Goal: Task Accomplishment & Management: Use online tool/utility

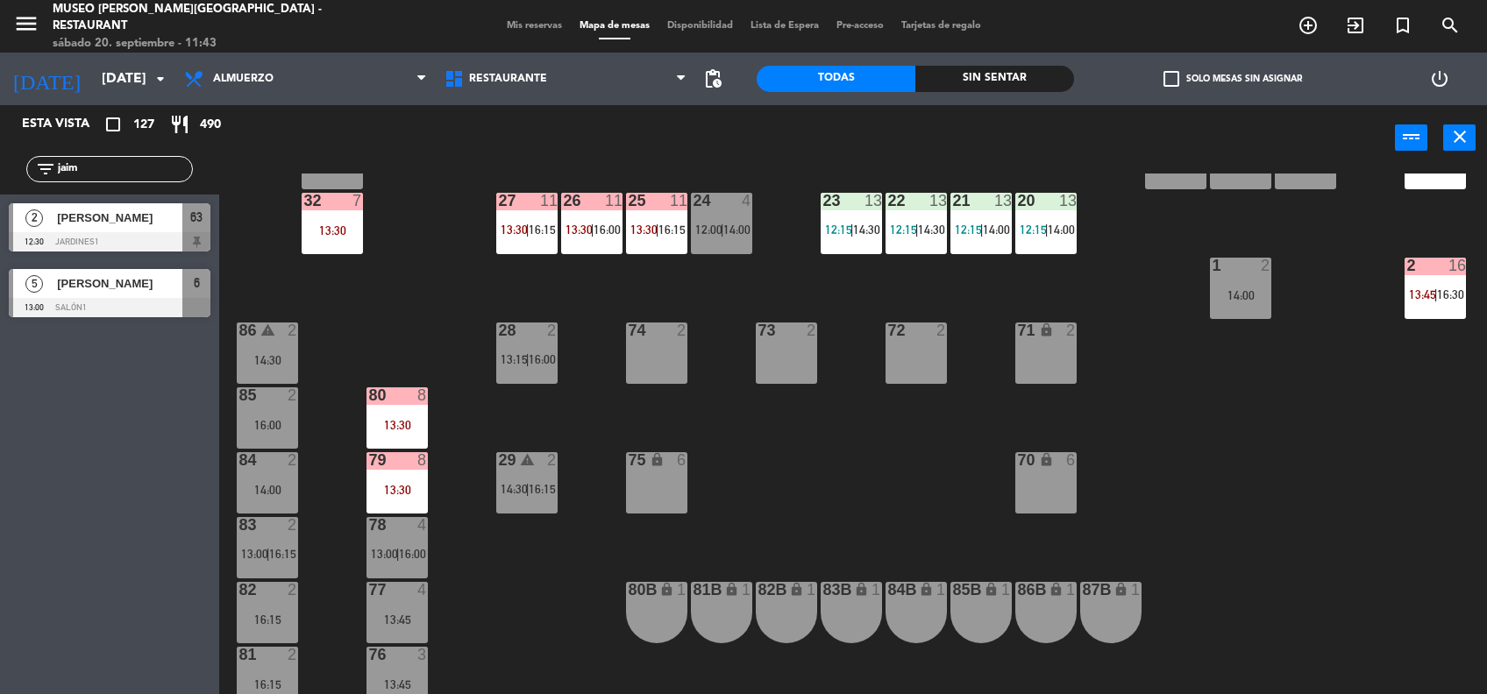
scroll to position [532, 0]
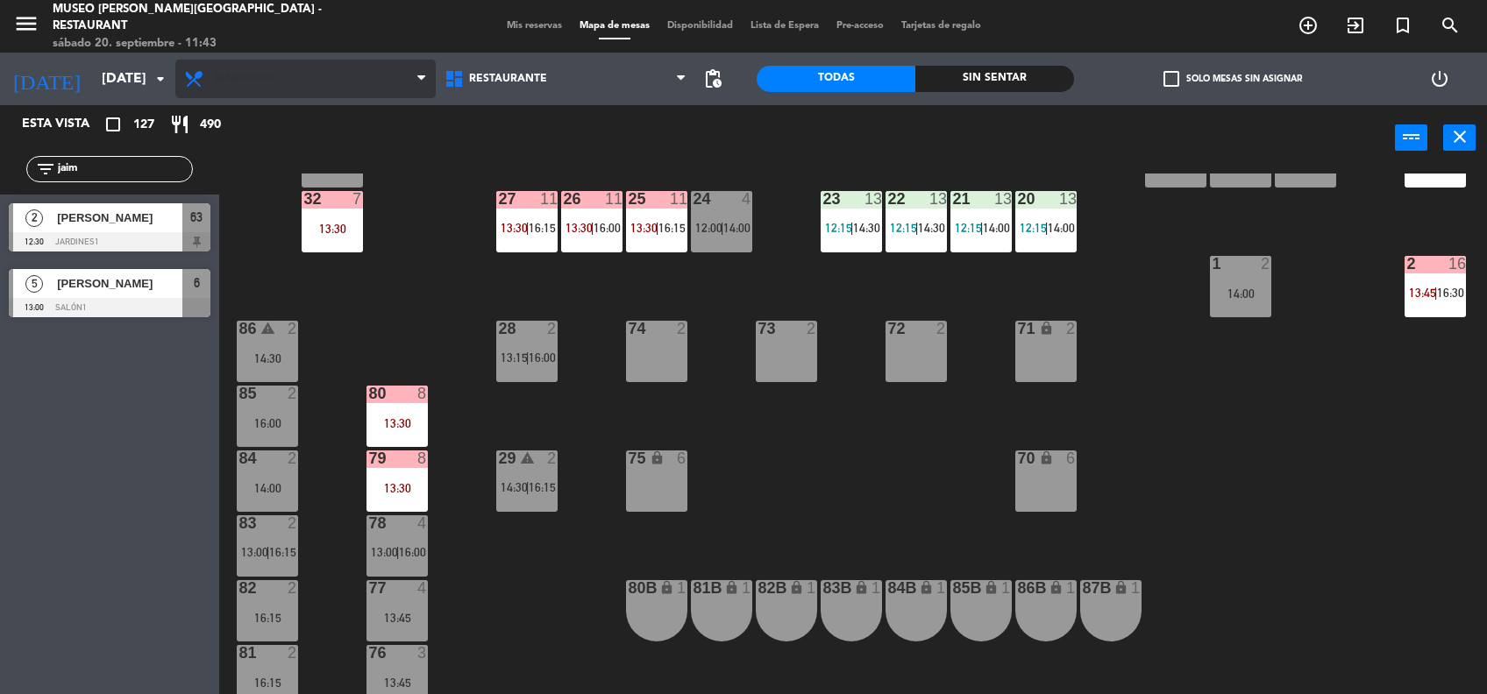
type input "jaim"
click at [814, 525] on div "44 5 12:30 | 14:15 | 16:00 49 2 16:15 54 5 14:15 64 2 11:24 48 2 53 3 13:15 63 …" at bounding box center [860, 435] width 1253 height 523
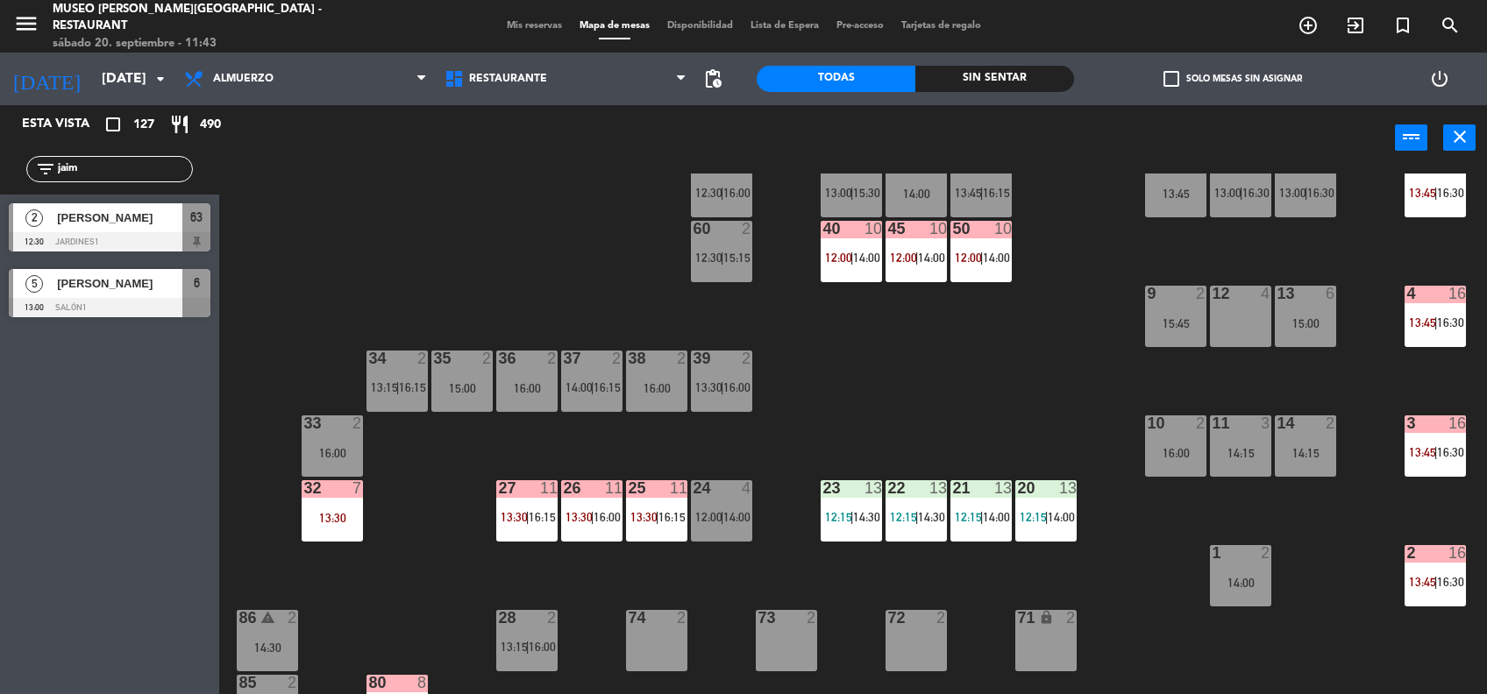
scroll to position [249, 0]
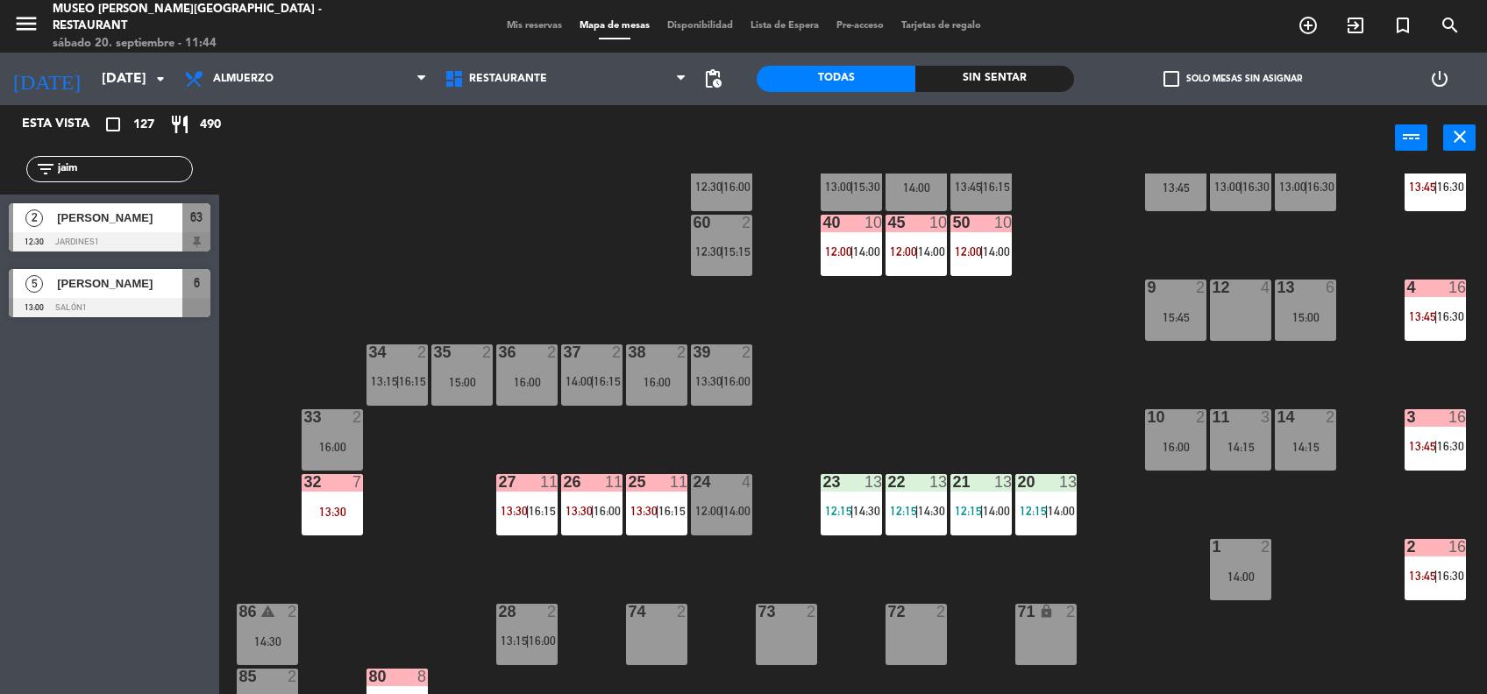
click at [891, 451] on div "44 5 12:30 | 14:15 | 16:00 49 2 16:15 54 5 14:15 64 2 11:24 48 2 53 3 13:15 63 …" at bounding box center [860, 435] width 1253 height 523
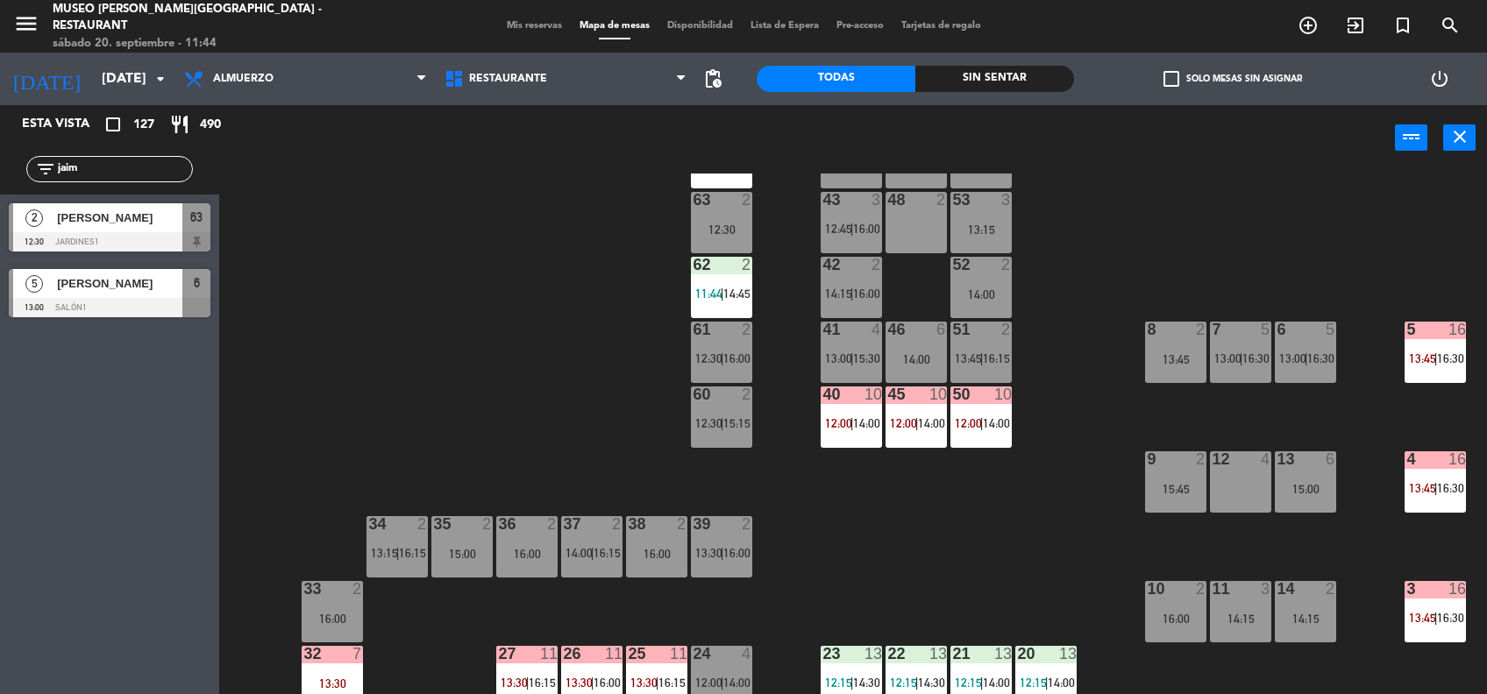
scroll to position [0, 0]
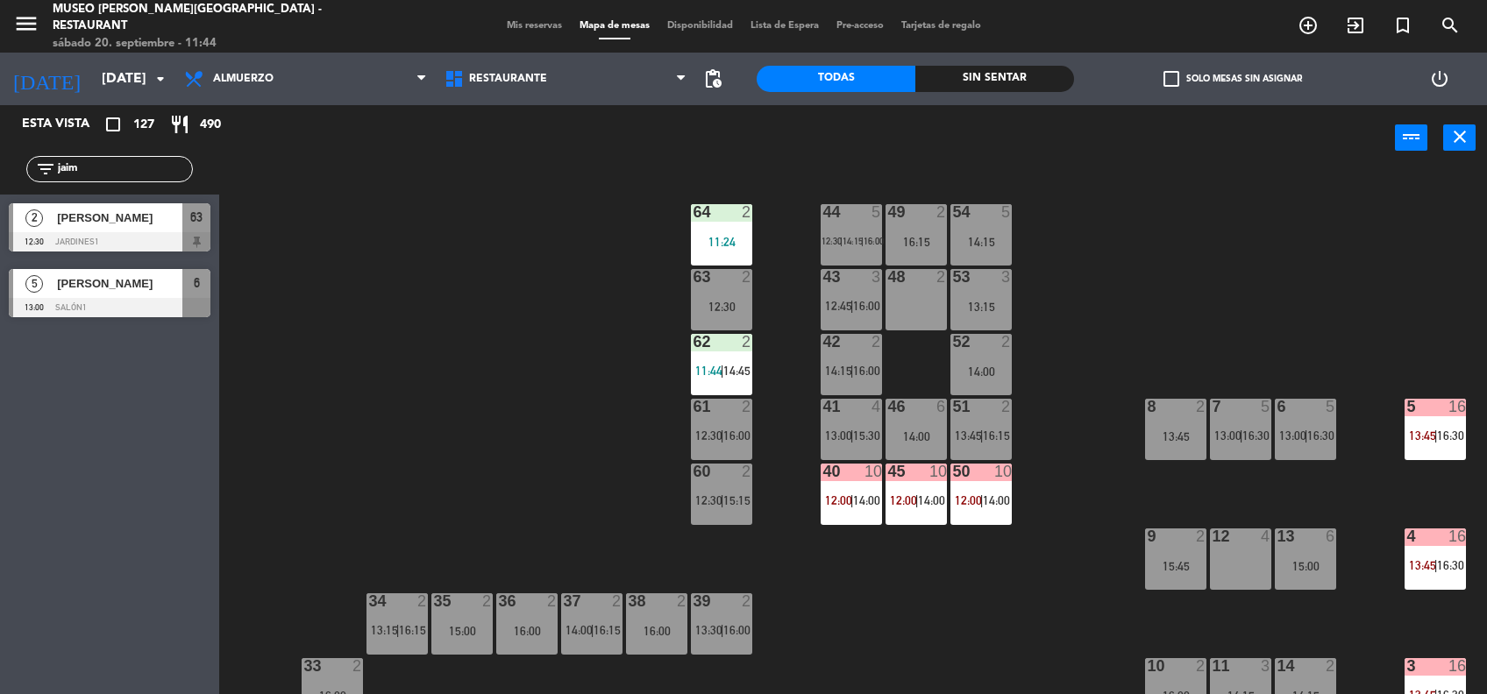
click at [990, 420] on div "51 2 13:45 | 16:15" at bounding box center [980, 429] width 61 height 61
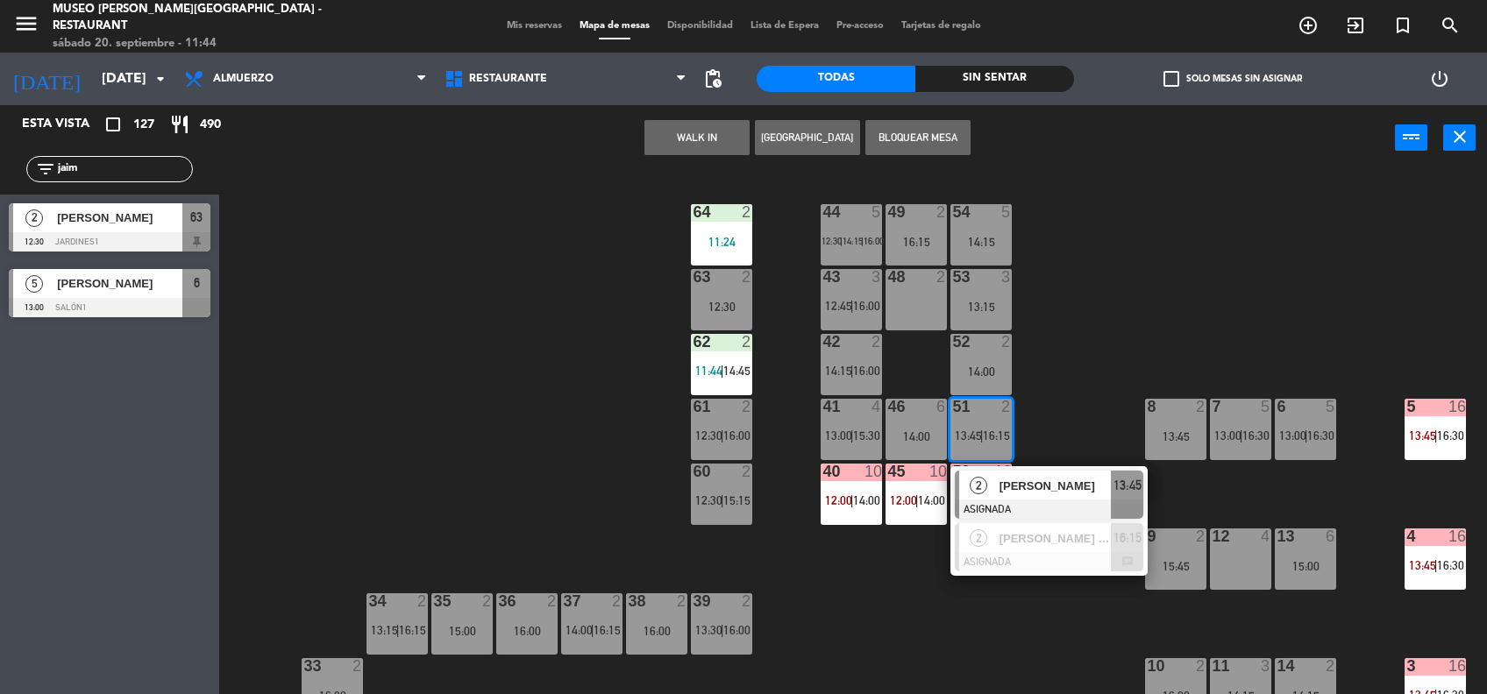
click at [1012, 493] on span "[PERSON_NAME]" at bounding box center [1055, 486] width 112 height 18
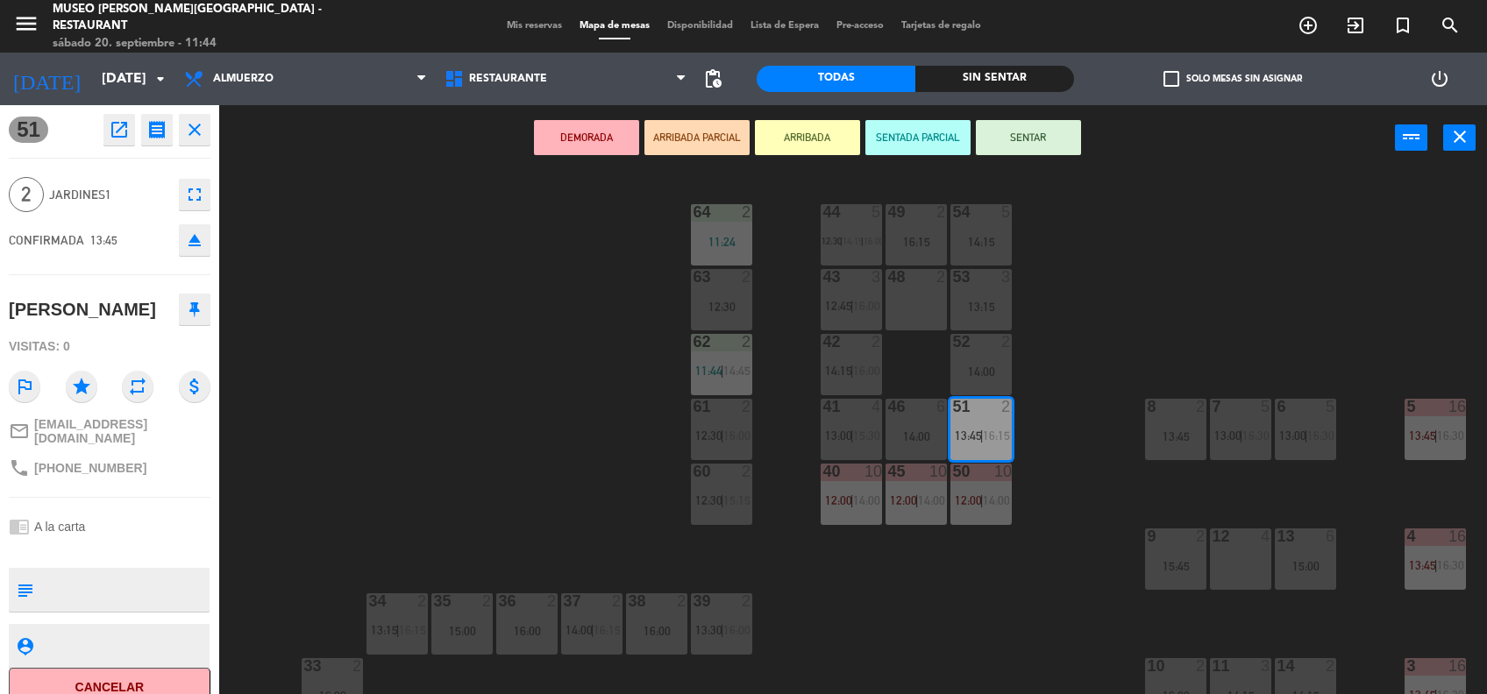
click at [896, 302] on div "48 2" at bounding box center [915, 299] width 61 height 61
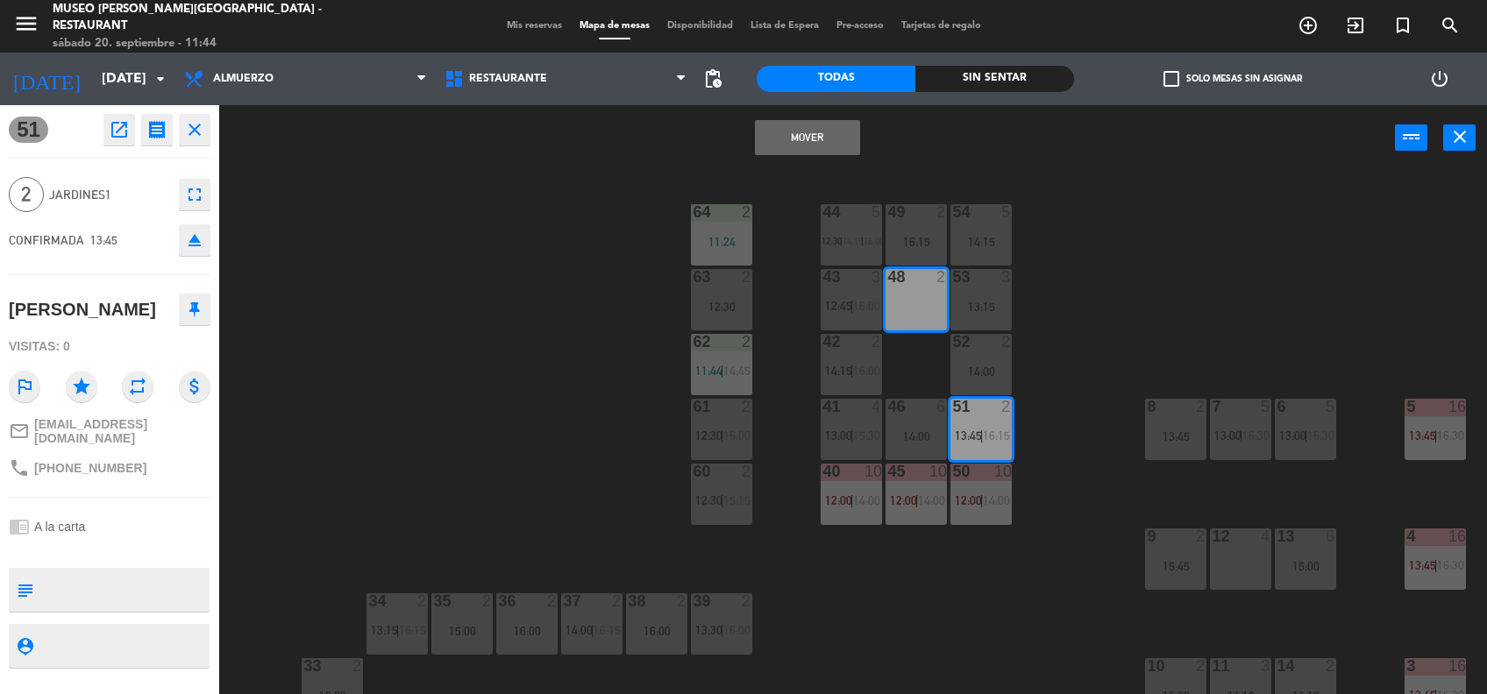
click at [792, 135] on button "Mover" at bounding box center [807, 137] width 105 height 35
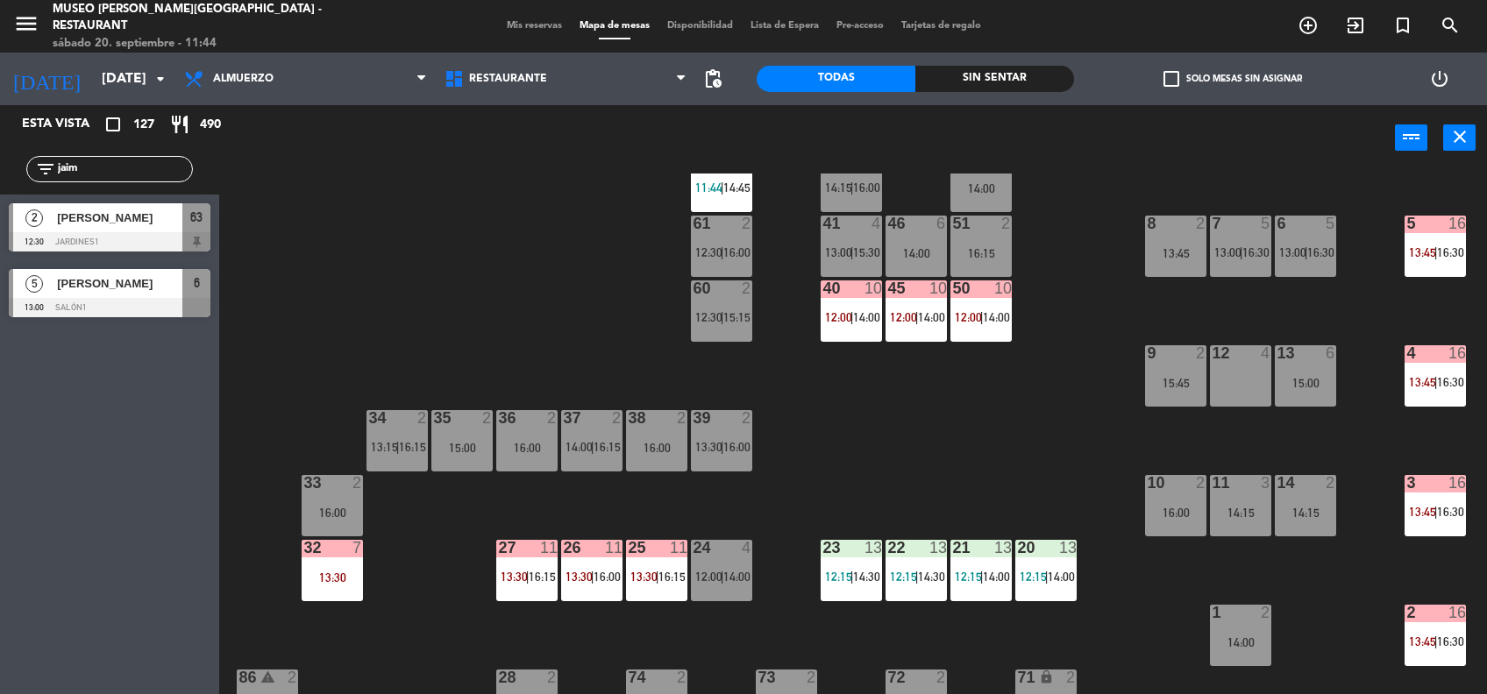
scroll to position [186, 0]
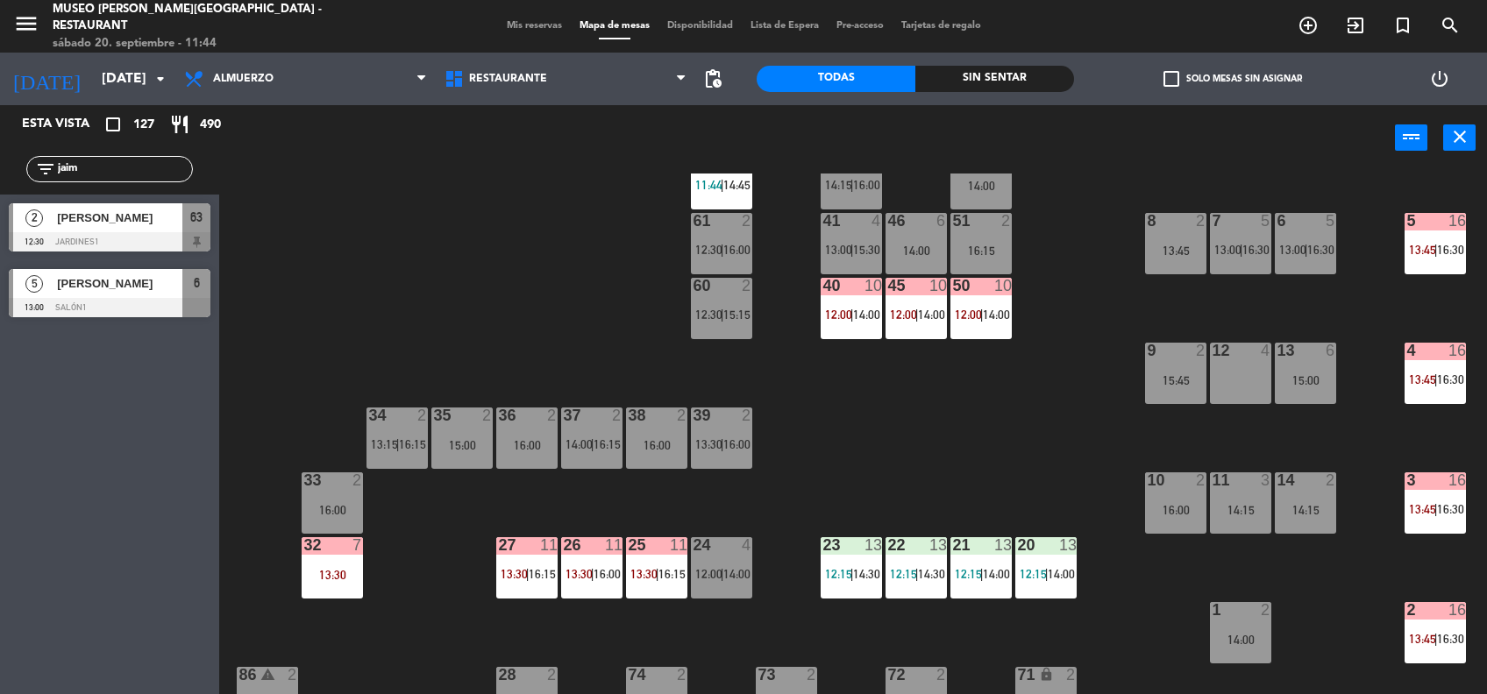
drag, startPoint x: 945, startPoint y: 505, endPoint x: 692, endPoint y: 584, distance: 265.4
click at [692, 584] on div "24 4 12:00 | 14:00" at bounding box center [721, 567] width 61 height 61
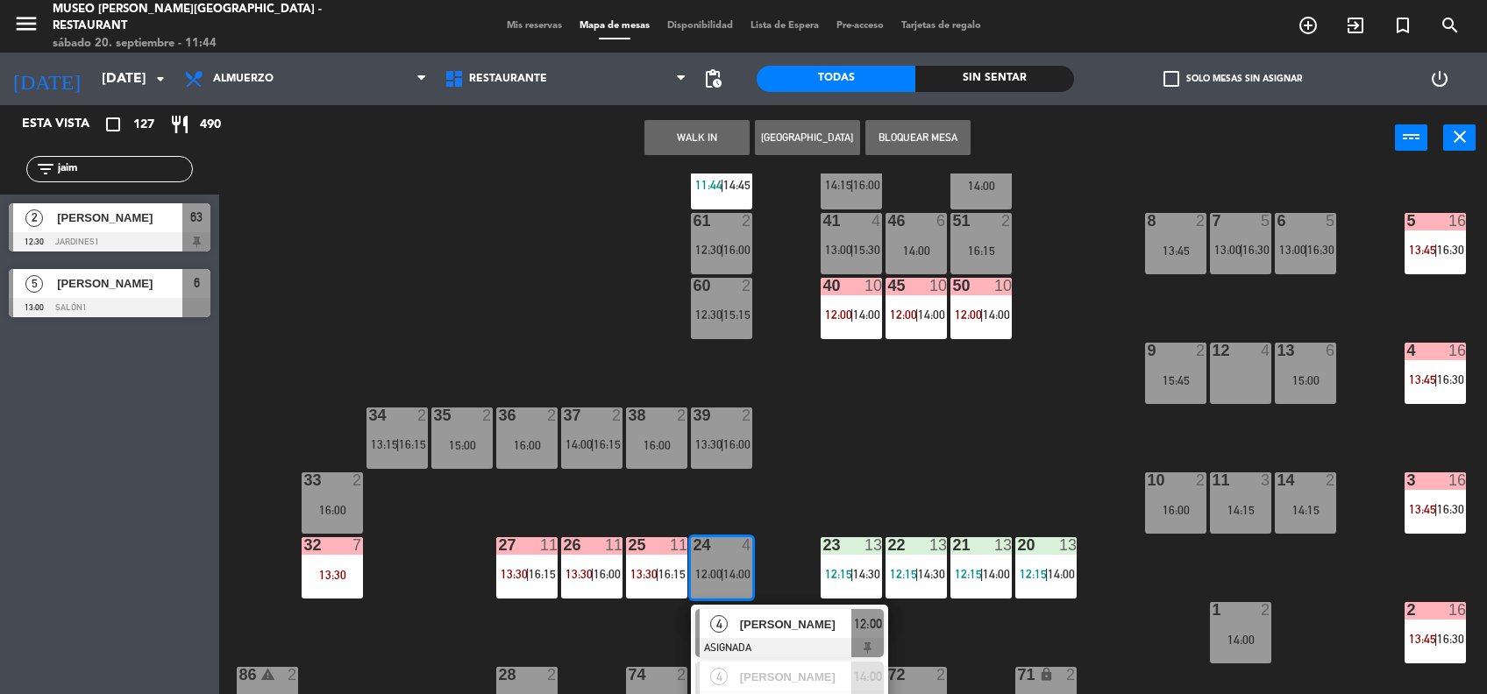
click at [742, 624] on span "[PERSON_NAME]" at bounding box center [796, 624] width 112 height 18
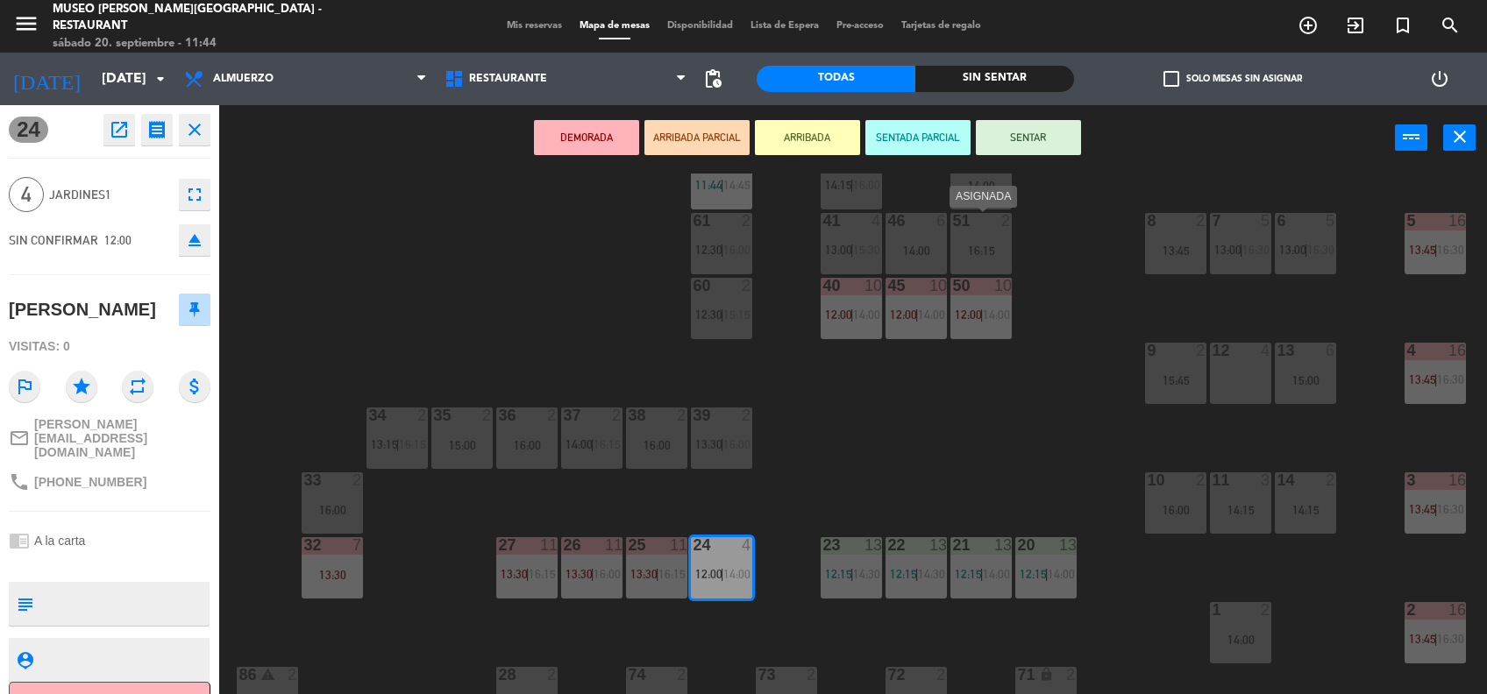
click at [954, 251] on div "16:15" at bounding box center [980, 251] width 61 height 12
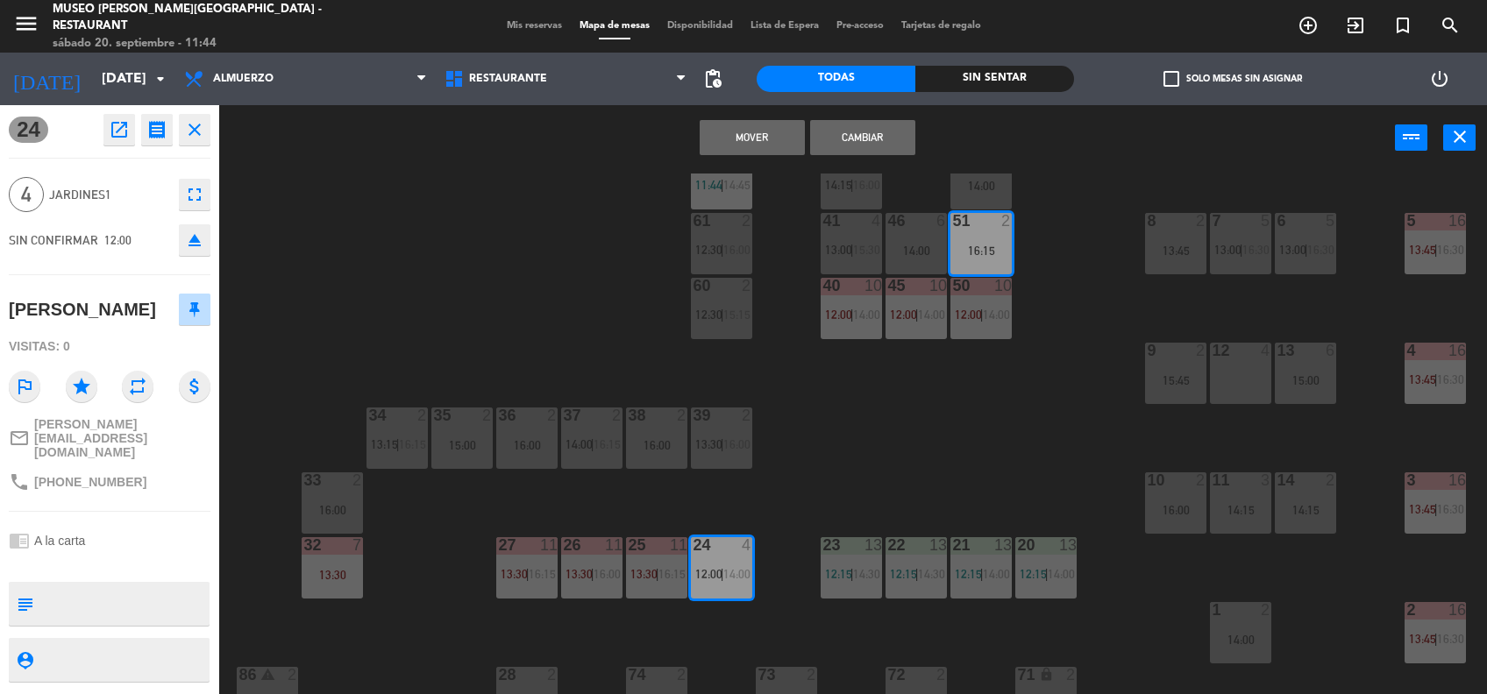
click at [738, 131] on button "Mover" at bounding box center [752, 137] width 105 height 35
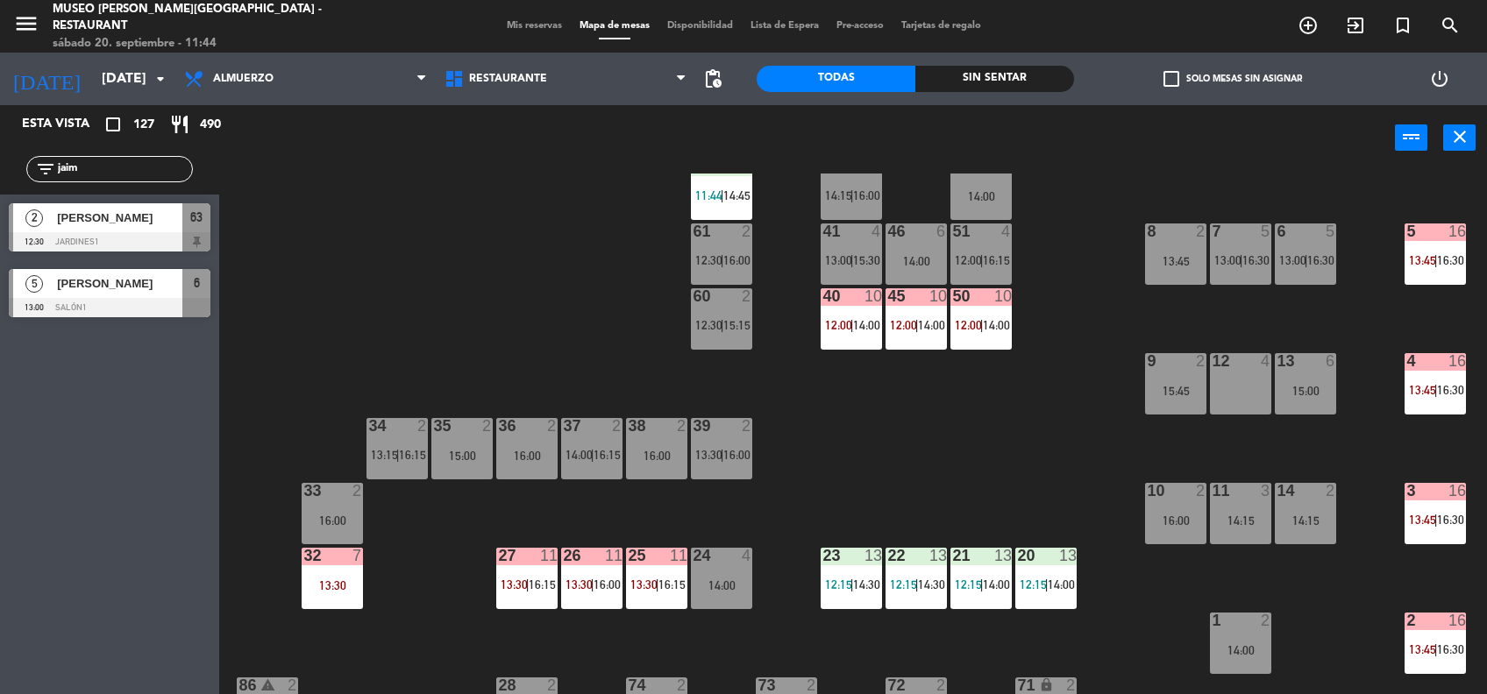
scroll to position [65, 0]
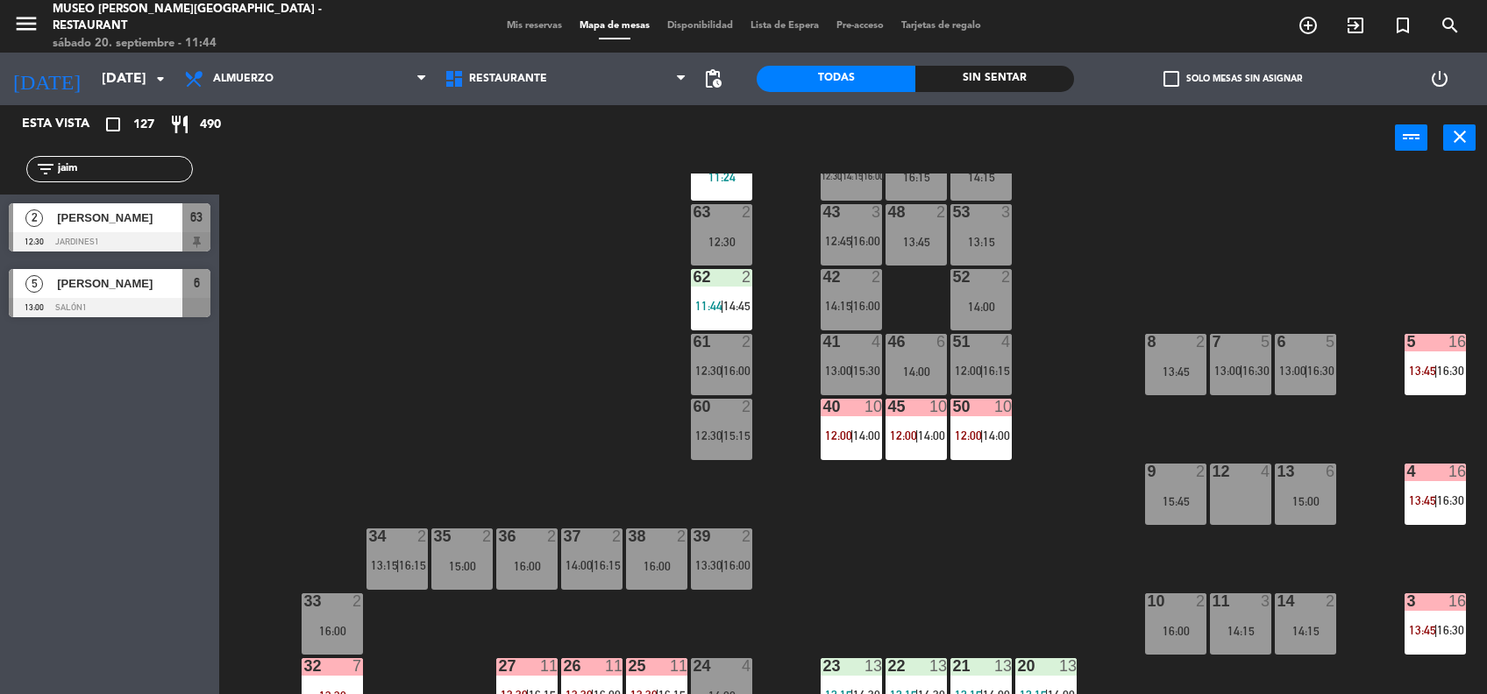
click at [486, 351] on div "44 5 12:30 | 14:15 | 16:00 49 2 16:15 54 5 14:15 64 2 11:24 48 2 13:45 53 3 13:…" at bounding box center [860, 435] width 1253 height 523
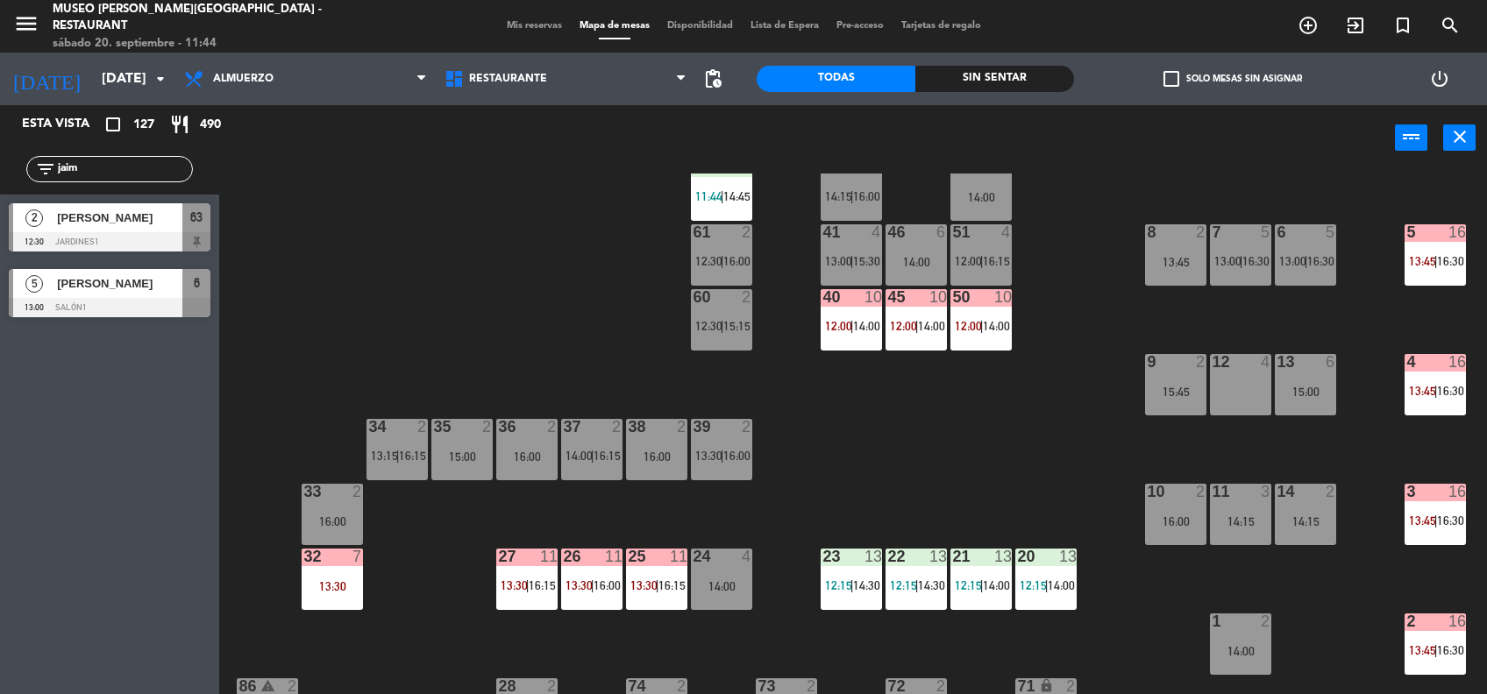
scroll to position [172, 0]
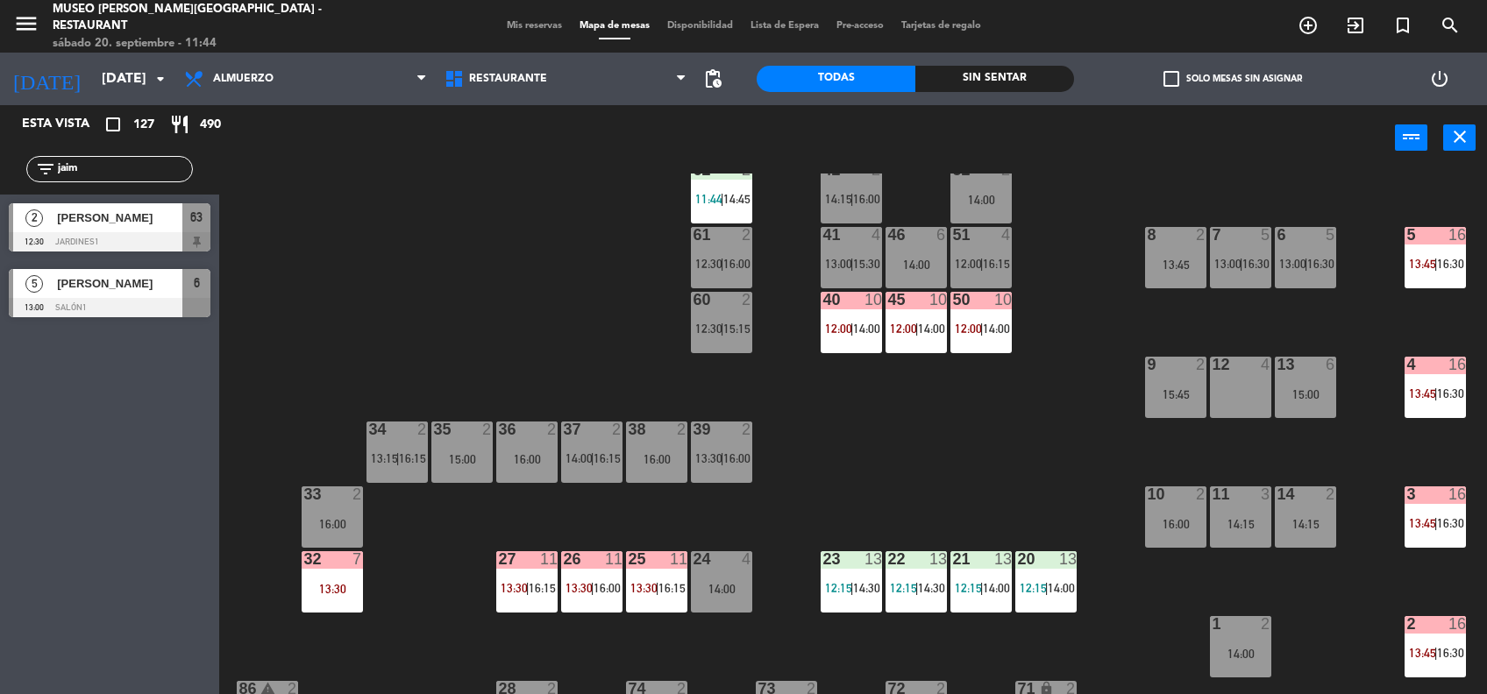
click at [1159, 388] on div "15:45" at bounding box center [1175, 394] width 61 height 12
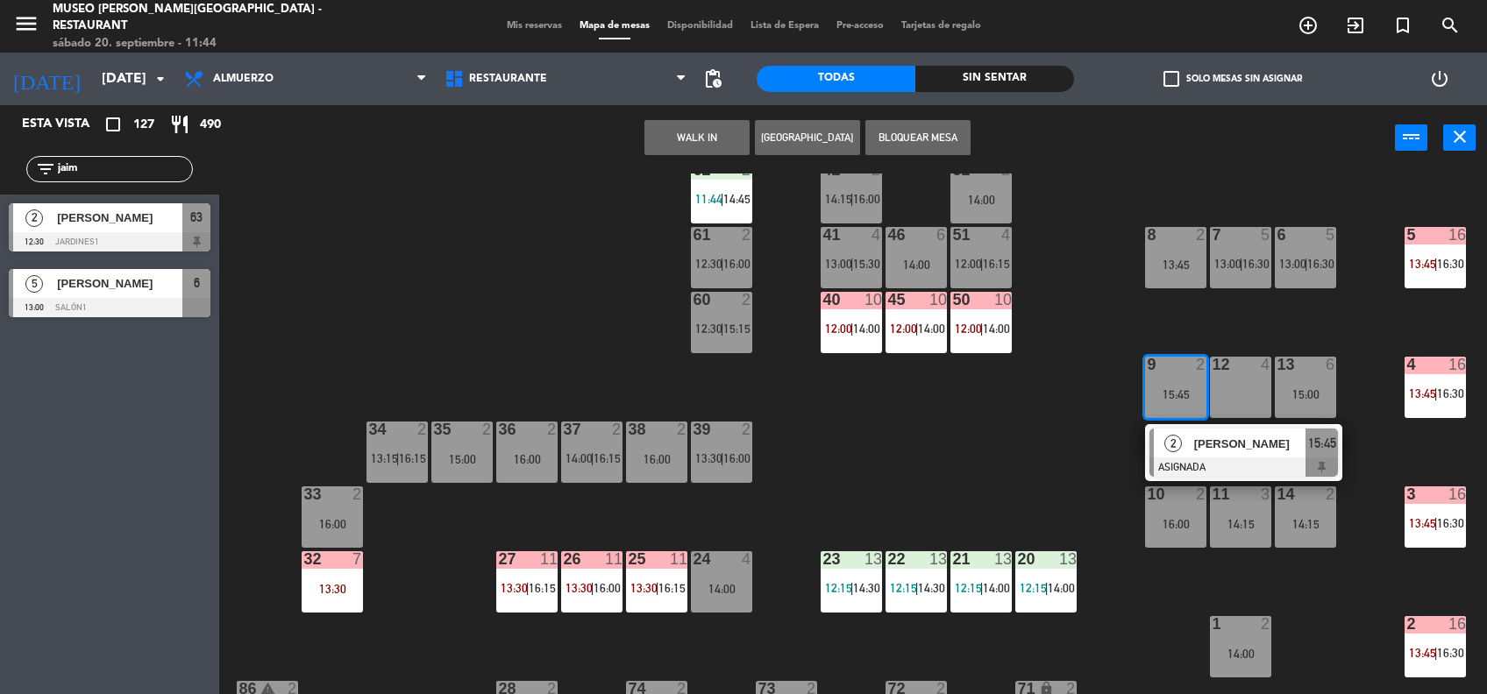
click at [1191, 439] on div "2" at bounding box center [1173, 443] width 38 height 29
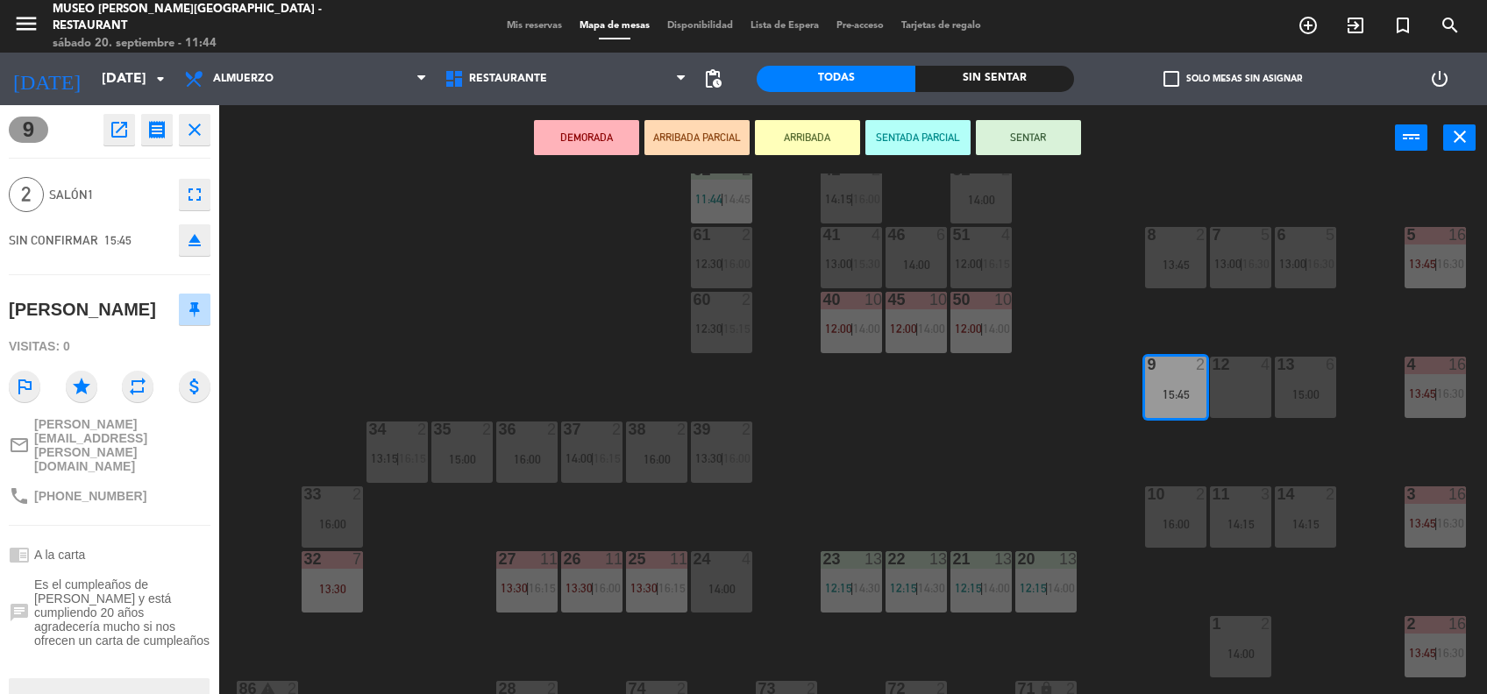
click at [729, 247] on div "61 2 12:30 | 16:00" at bounding box center [721, 257] width 61 height 61
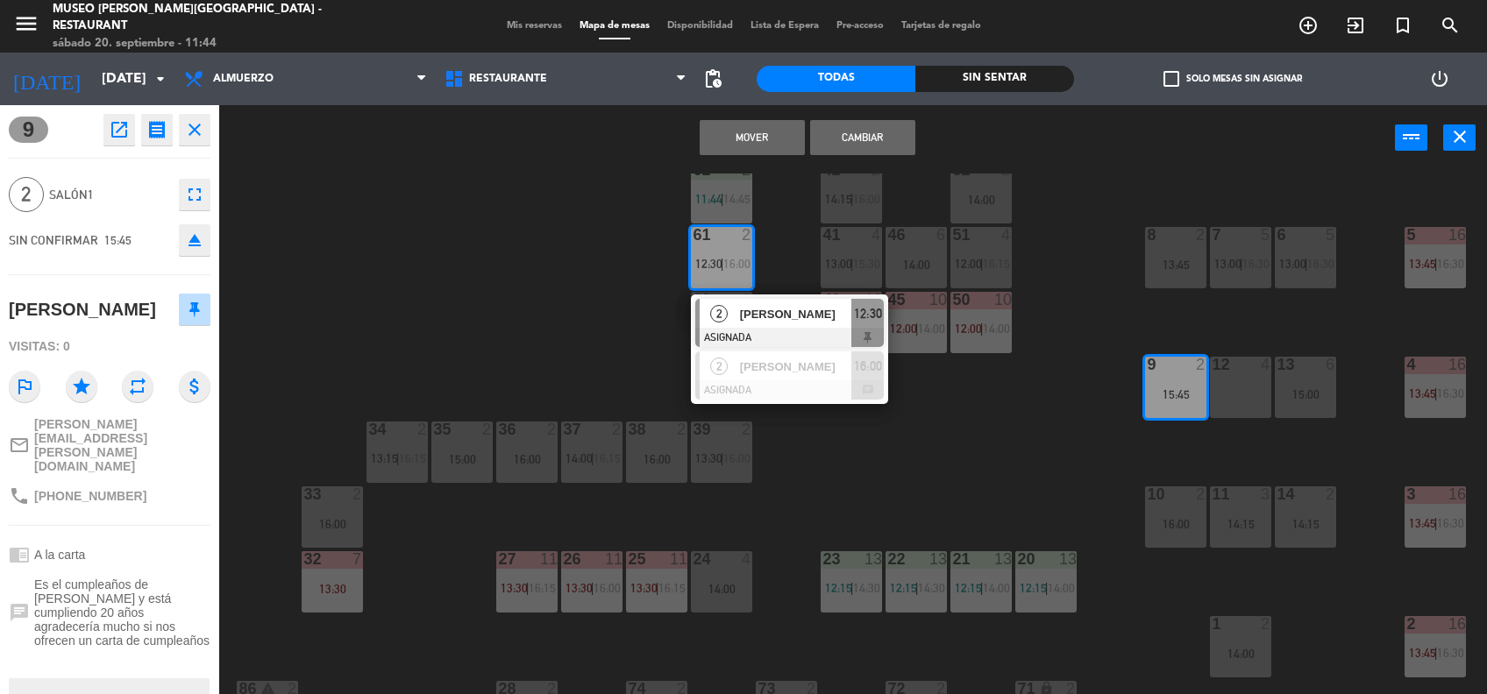
click at [876, 496] on div "44 5 12:30 | 14:15 | 16:00 49 2 16:15 54 5 14:15 64 2 11:24 48 2 13:45 53 3 13:…" at bounding box center [860, 435] width 1253 height 523
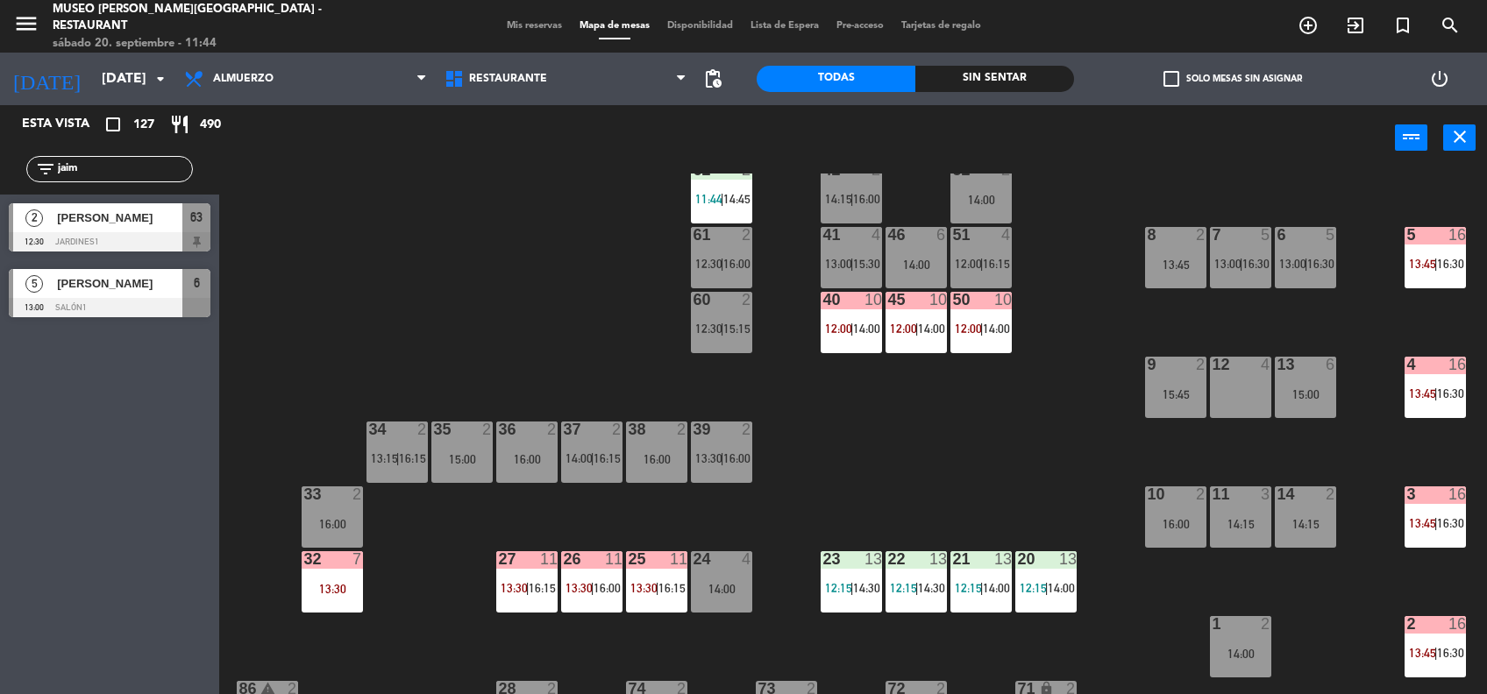
scroll to position [0, 0]
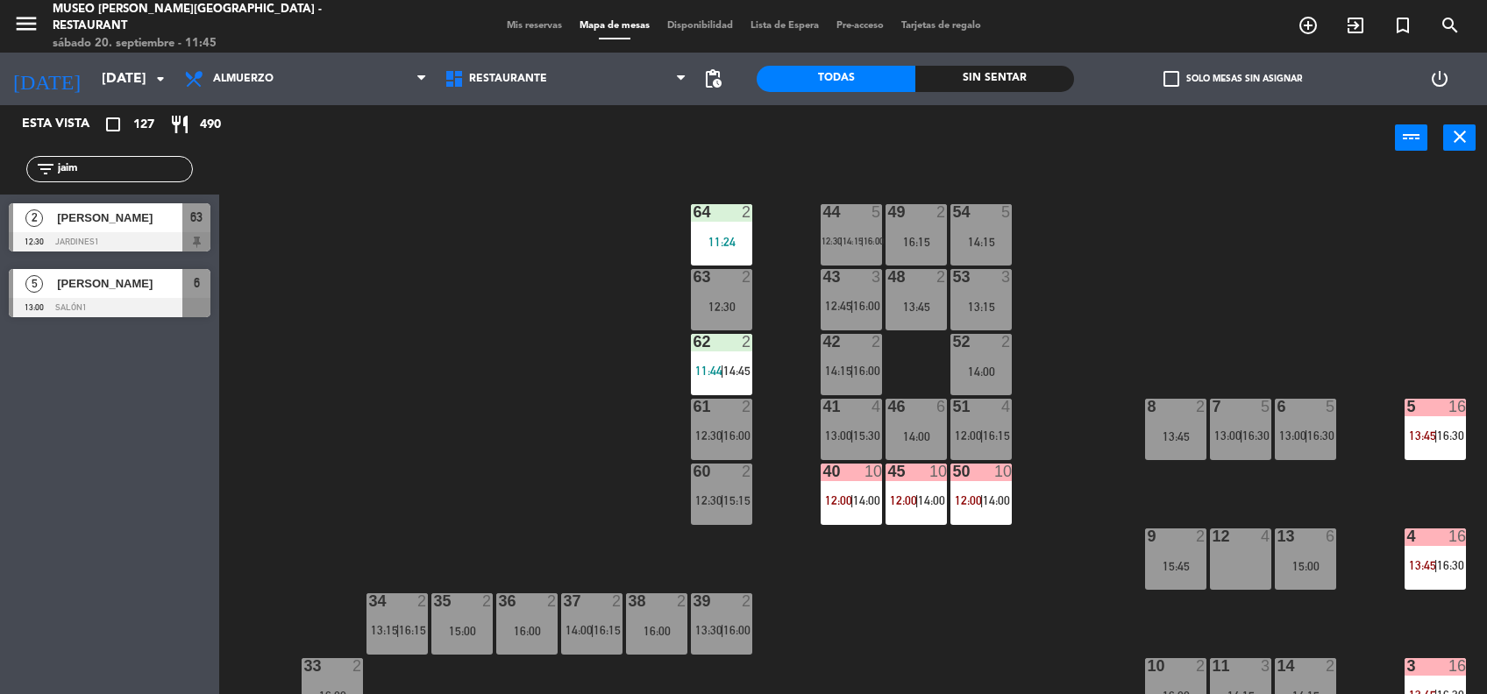
click at [1265, 575] on div "12 4" at bounding box center [1240, 559] width 61 height 61
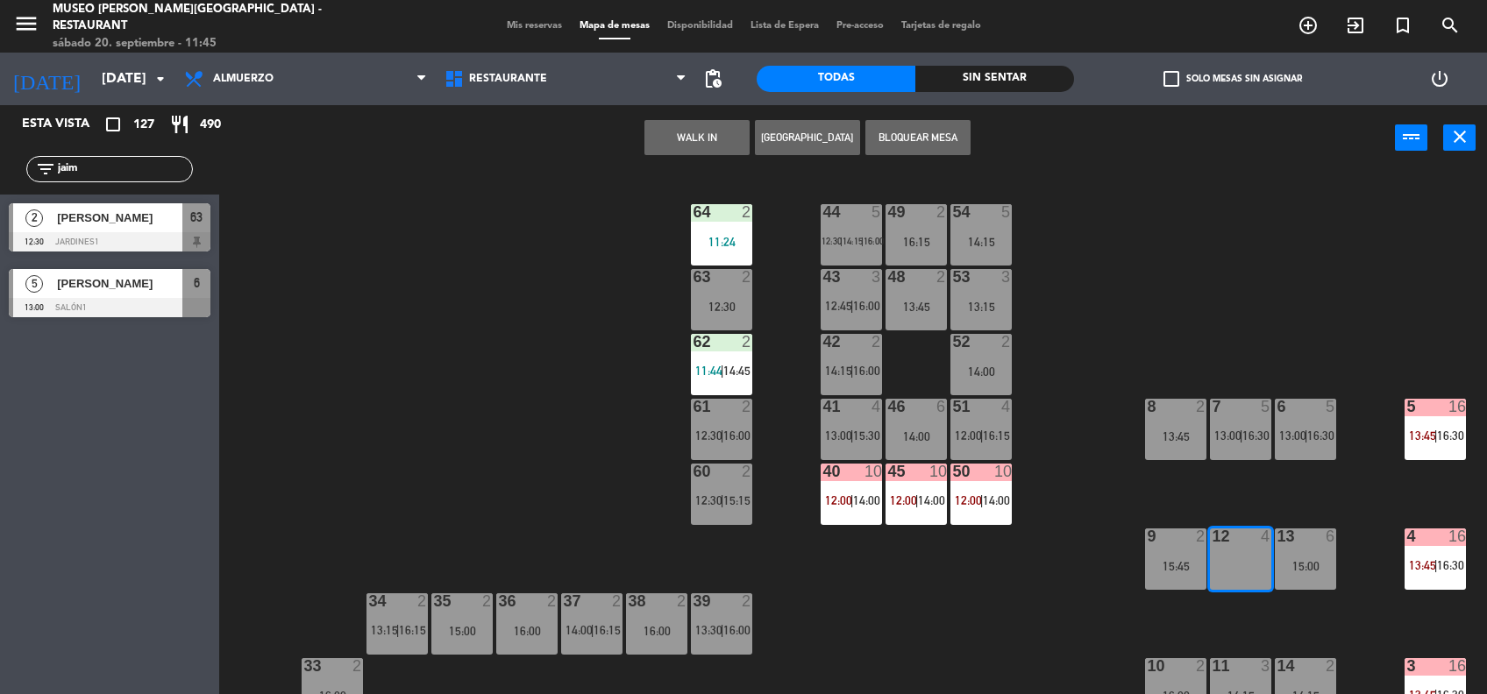
click at [1183, 470] on div "44 5 12:30 | 14:15 | 16:00 49 2 16:15 54 5 14:15 64 2 11:24 48 2 13:45 53 3 13:…" at bounding box center [860, 435] width 1253 height 523
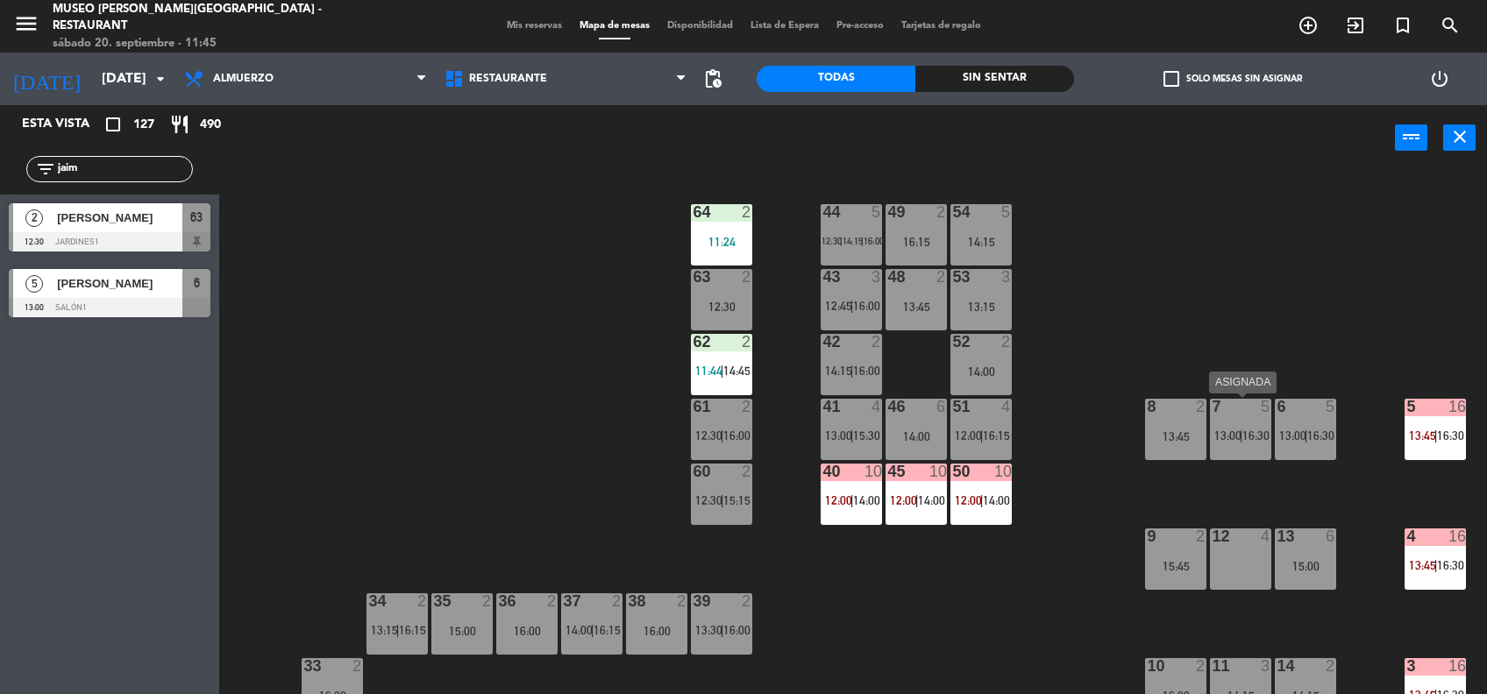
click at [1247, 444] on div "7 5 13:00 | 16:30" at bounding box center [1240, 429] width 61 height 61
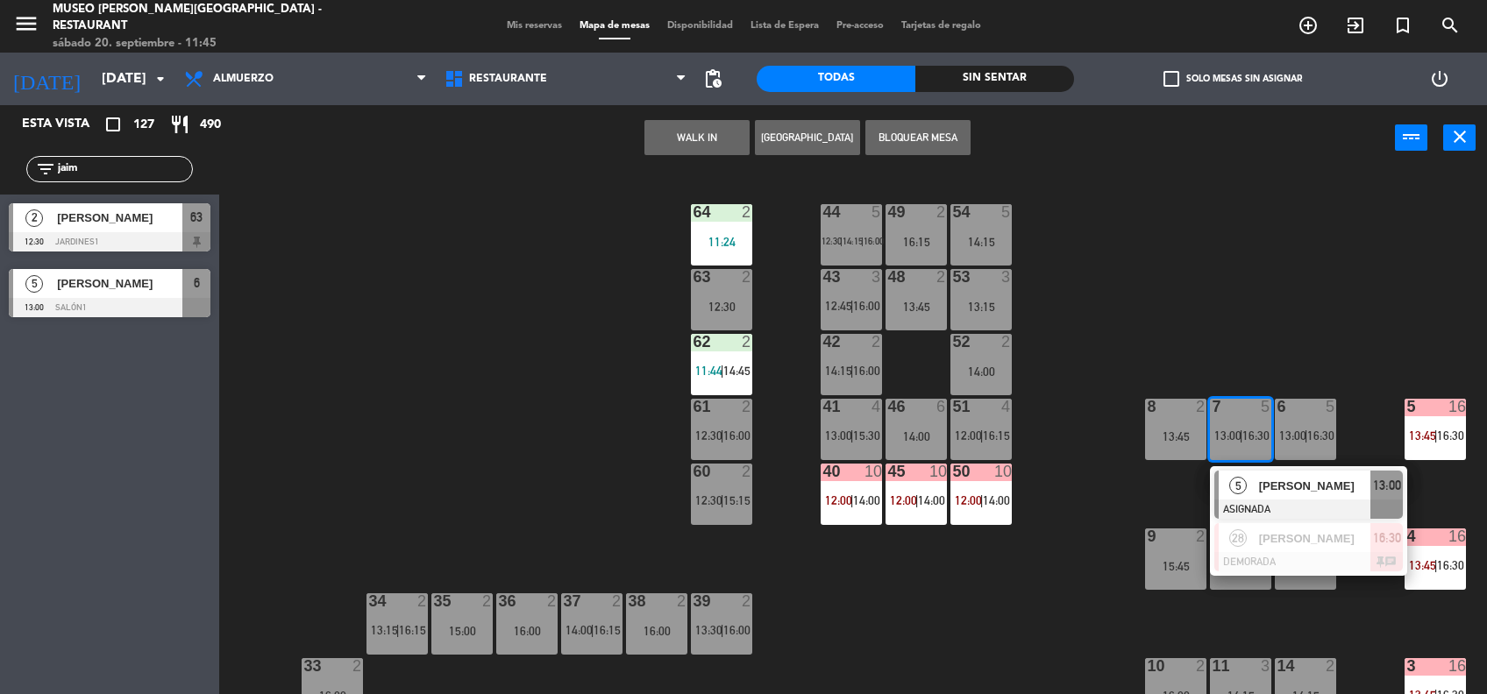
click at [1324, 487] on span "[PERSON_NAME]" at bounding box center [1315, 486] width 112 height 18
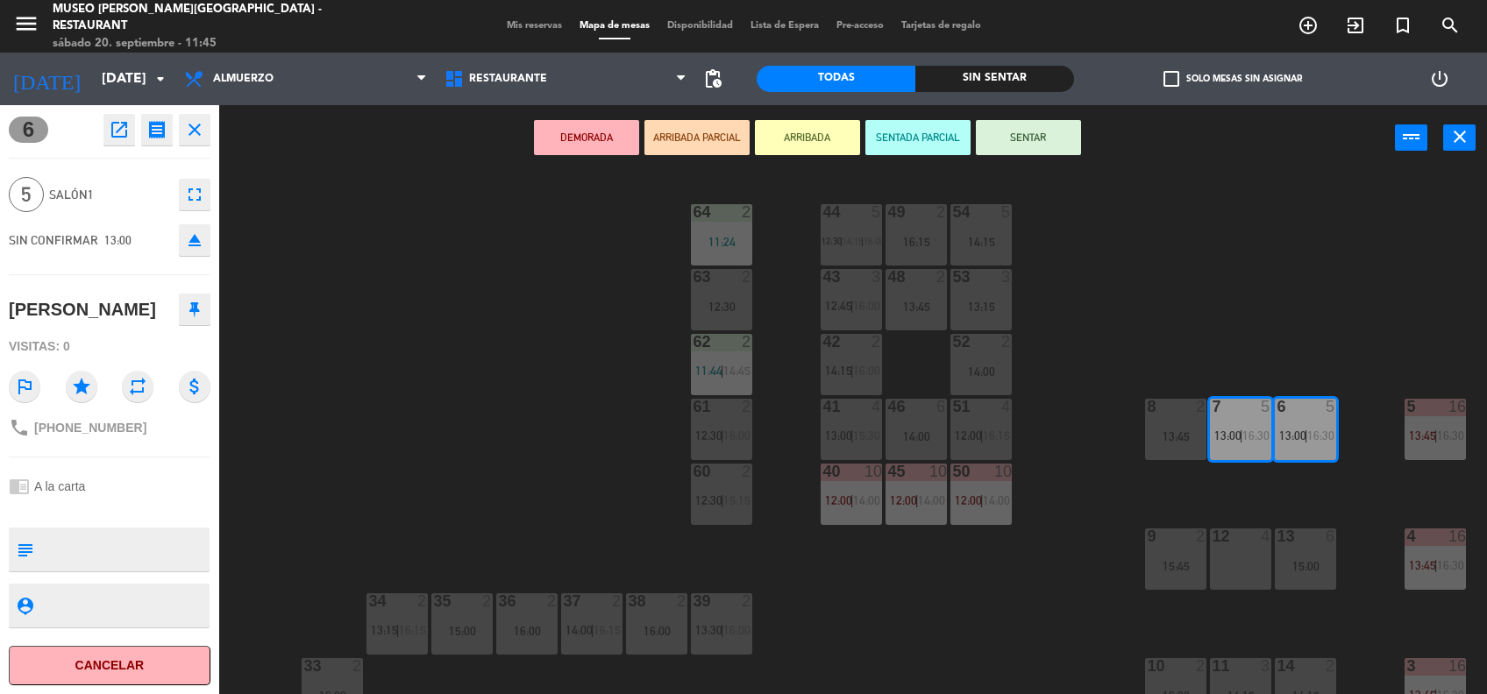
click at [980, 551] on div "44 5 12:30 | 14:15 | 16:00 49 2 16:15 54 5 14:15 64 2 11:24 48 2 13:45 53 3 13:…" at bounding box center [860, 435] width 1253 height 523
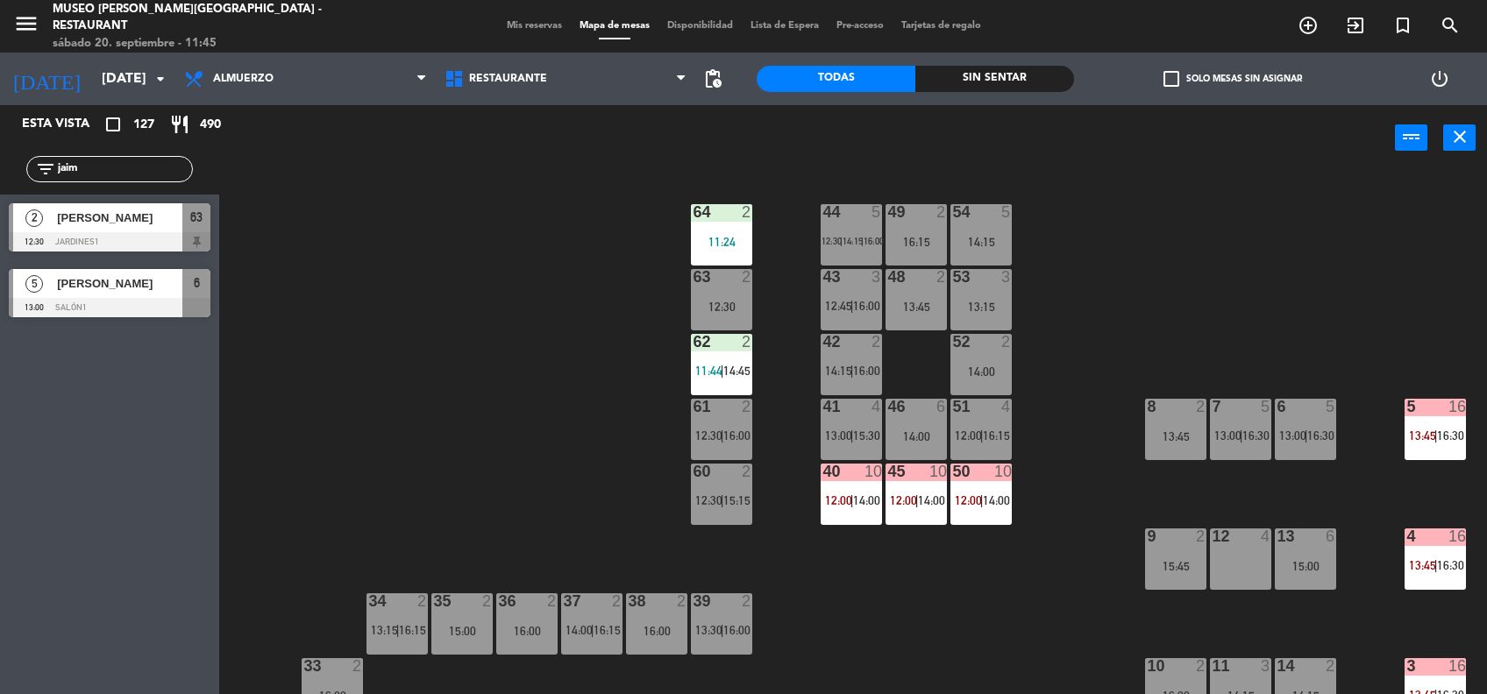
click at [849, 238] on span "14:15" at bounding box center [852, 241] width 20 height 11
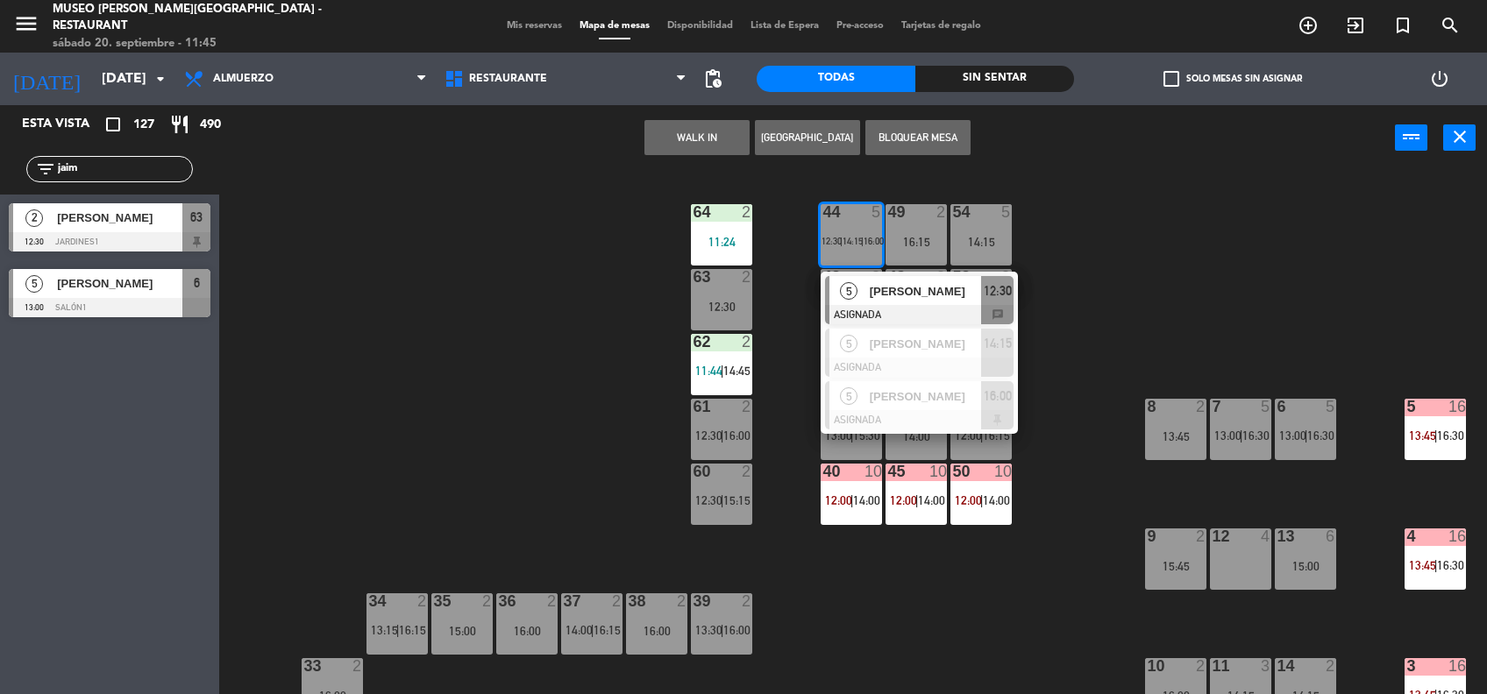
click at [897, 281] on div "[PERSON_NAME]" at bounding box center [925, 291] width 114 height 29
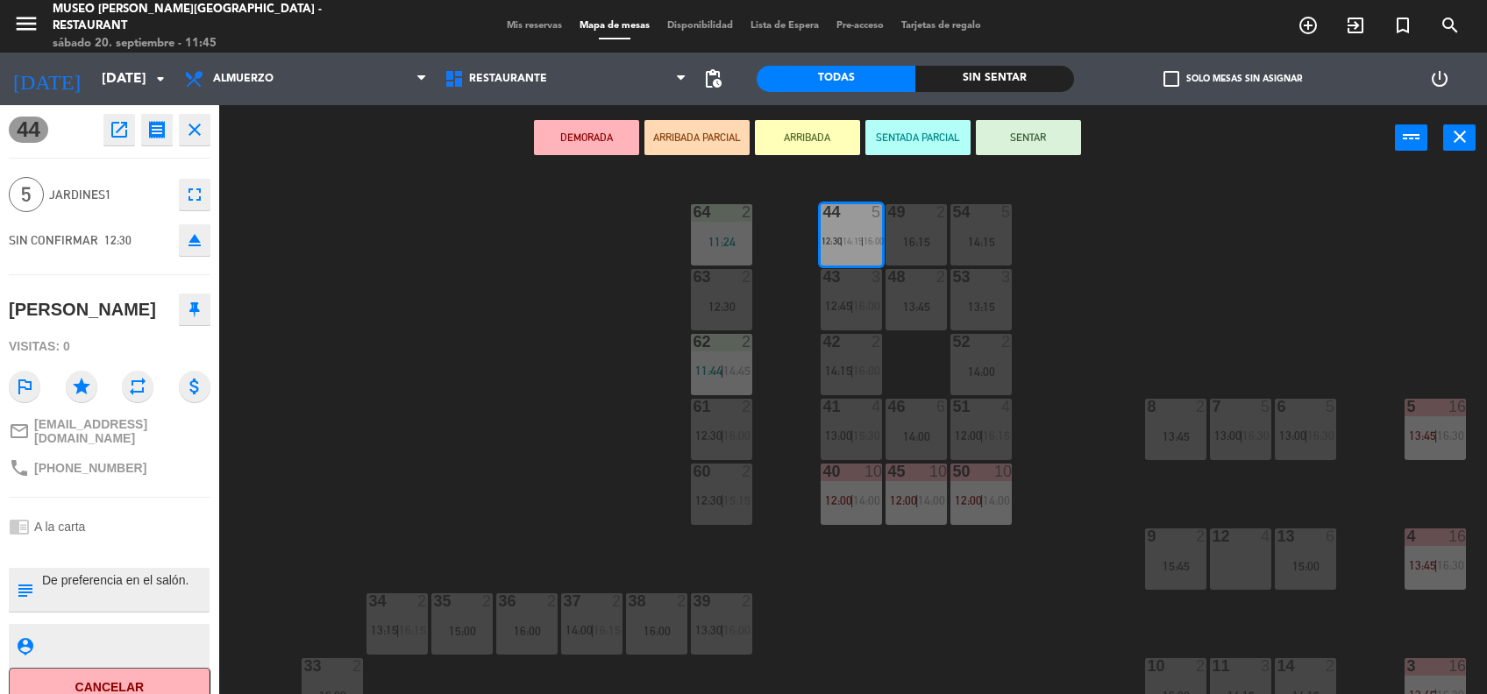
click at [455, 393] on div "44 5 12:30 | 14:15 | 16:00 49 2 16:15 54 5 14:15 64 2 11:24 48 2 13:45 53 3 13:…" at bounding box center [860, 435] width 1253 height 523
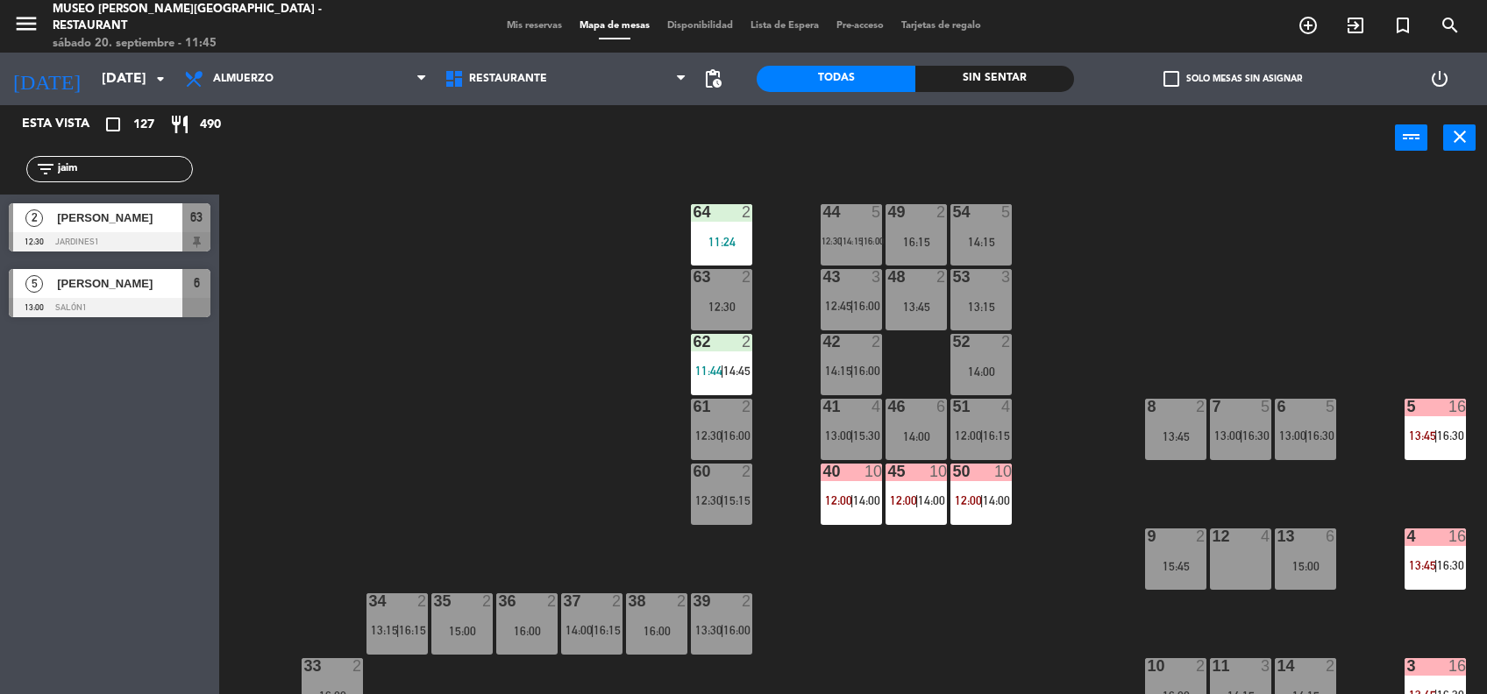
drag, startPoint x: 83, startPoint y: 172, endPoint x: -5, endPoint y: 169, distance: 88.6
click at [0, 169] on html "close × Museo [PERSON_NAME] Café - Restaurant × chrome_reader_mode Listado de R…" at bounding box center [743, 347] width 1487 height 694
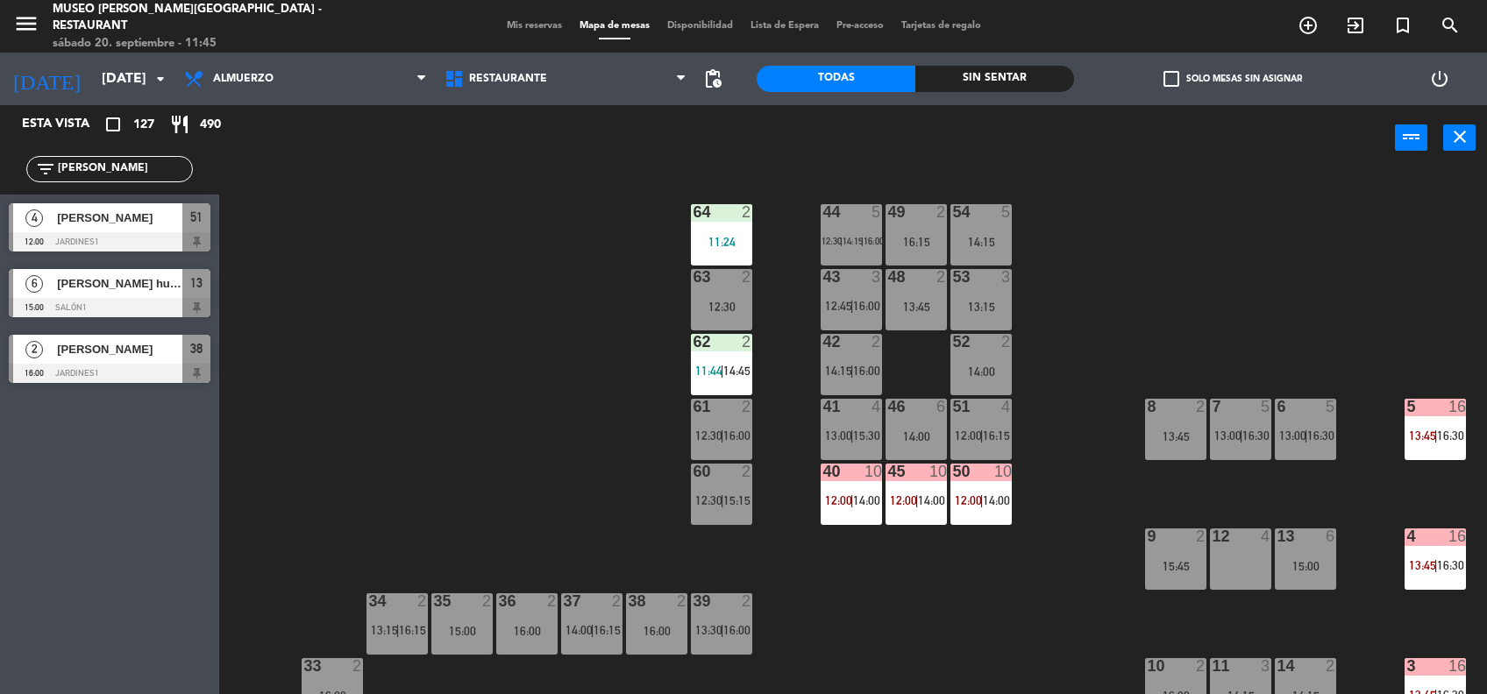
type input "[PERSON_NAME]"
click at [164, 221] on span "[PERSON_NAME]" at bounding box center [119, 218] width 125 height 18
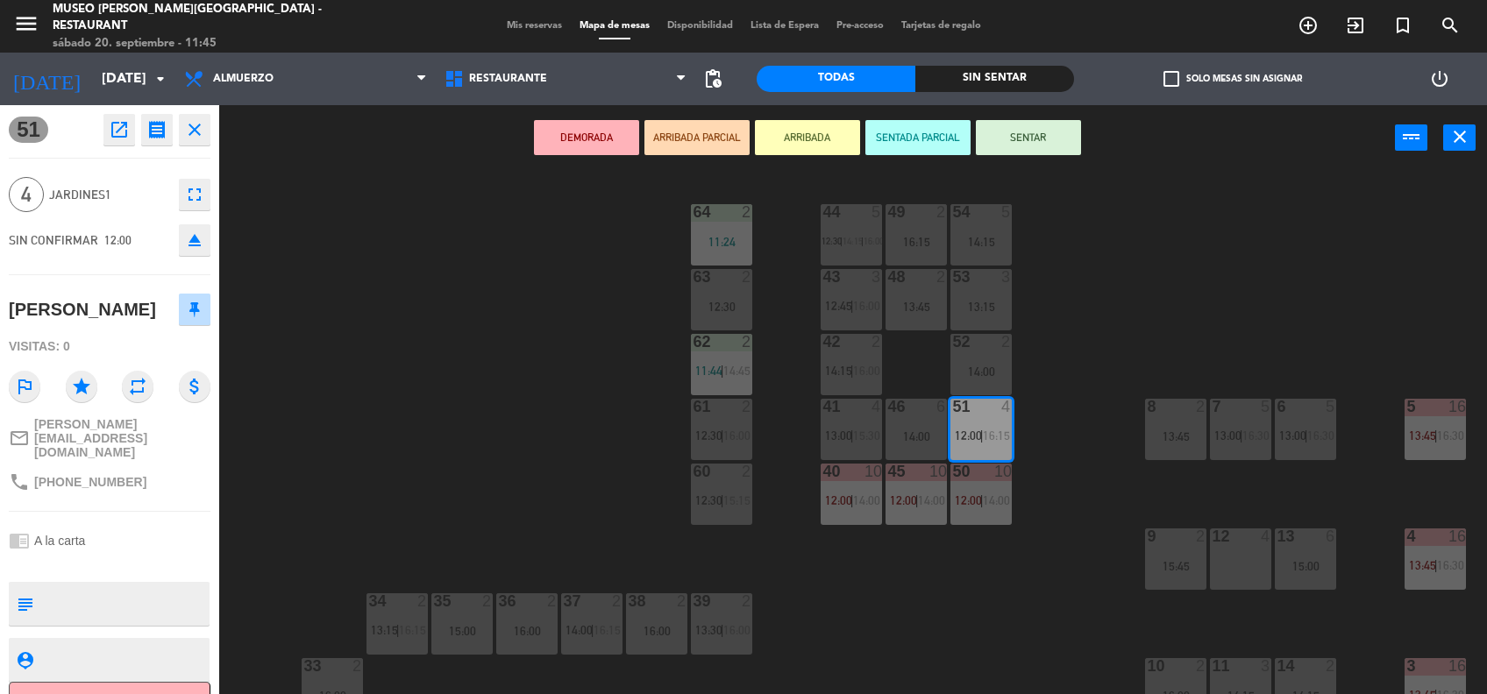
click at [699, 144] on button "ARRIBADA PARCIAL" at bounding box center [696, 137] width 105 height 35
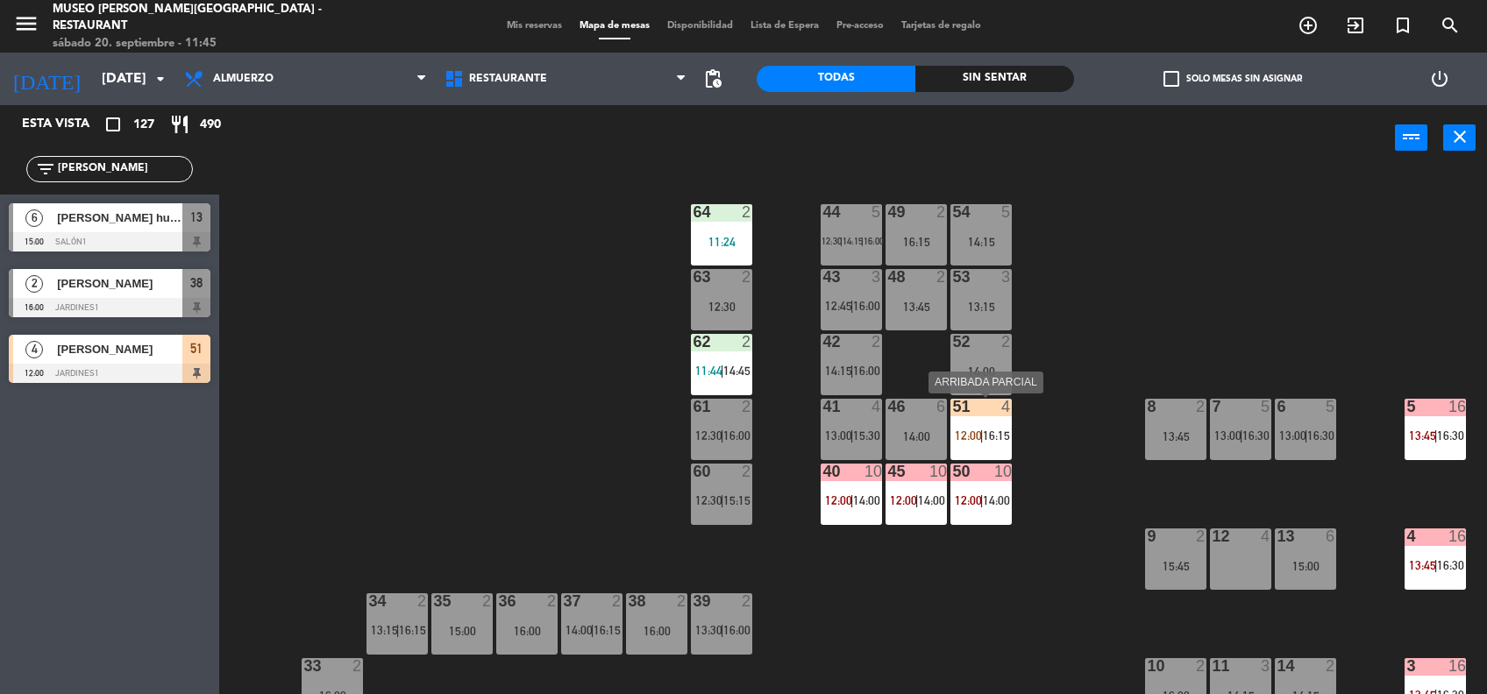
click at [1006, 446] on div "51 4 12:00 | 16:15" at bounding box center [980, 429] width 61 height 61
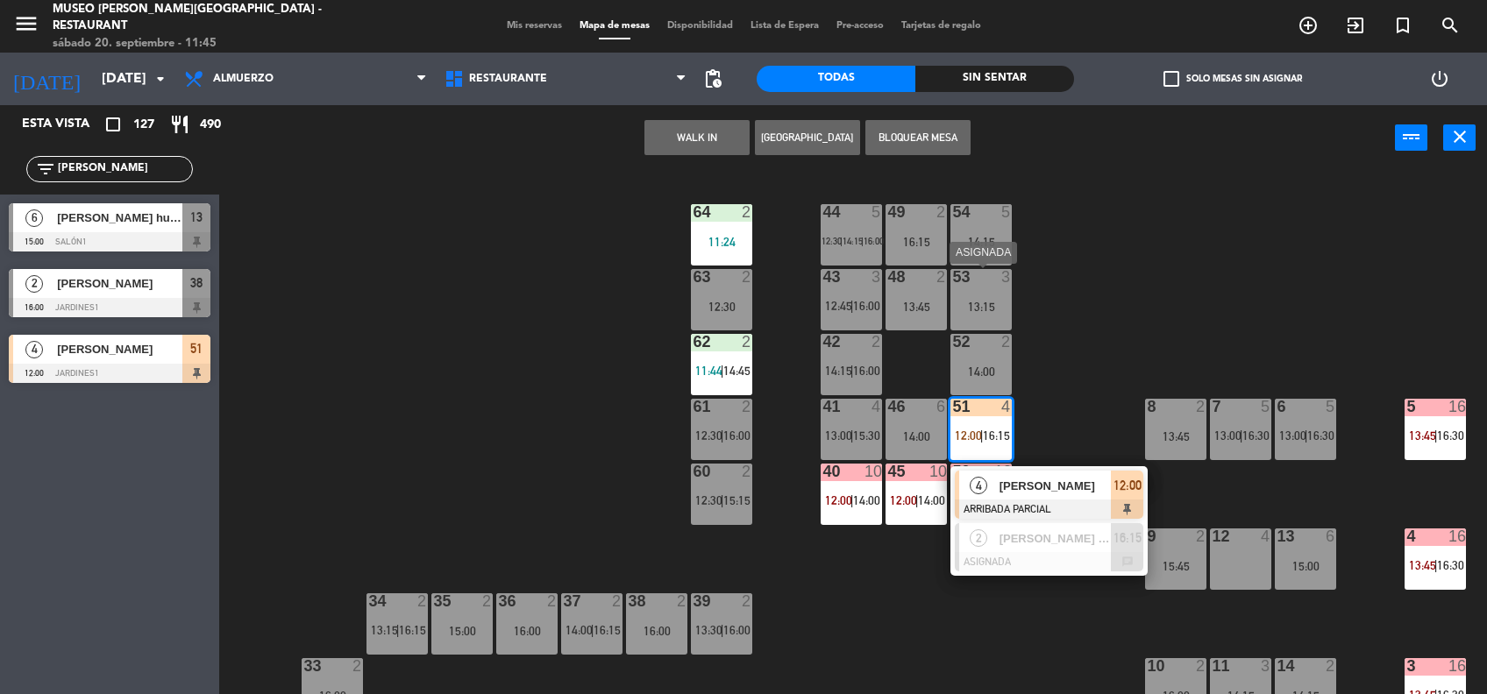
click at [969, 309] on div "13:15" at bounding box center [980, 307] width 61 height 12
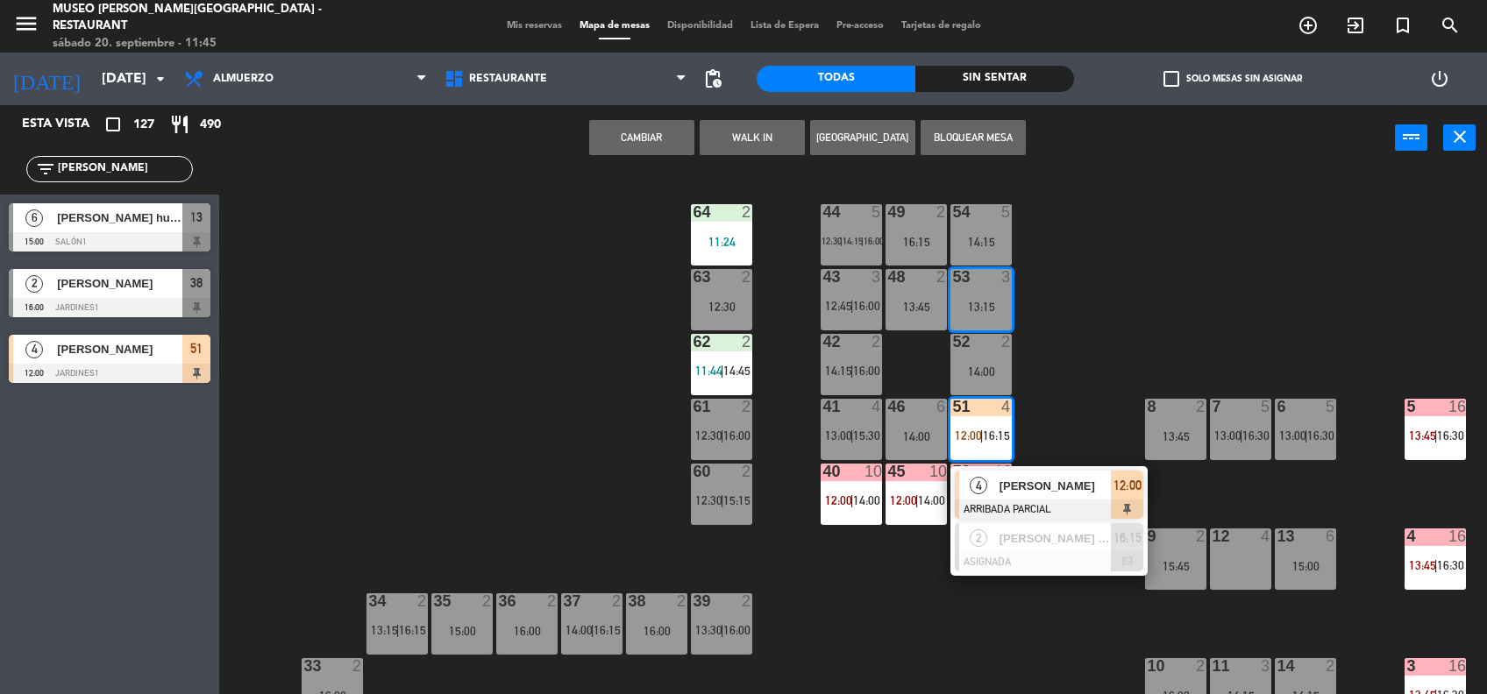
click at [653, 133] on button "Cambiar" at bounding box center [641, 137] width 105 height 35
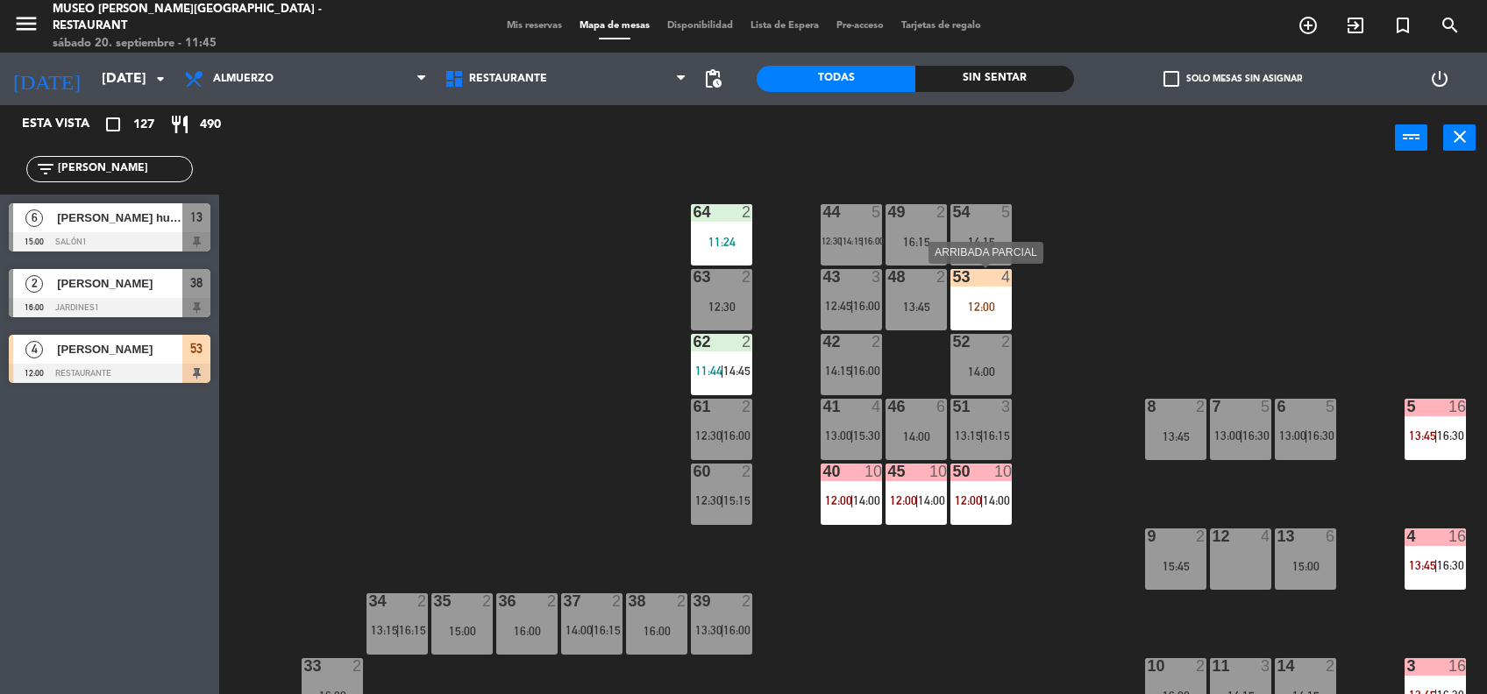
click at [979, 301] on div "12:00" at bounding box center [980, 307] width 61 height 12
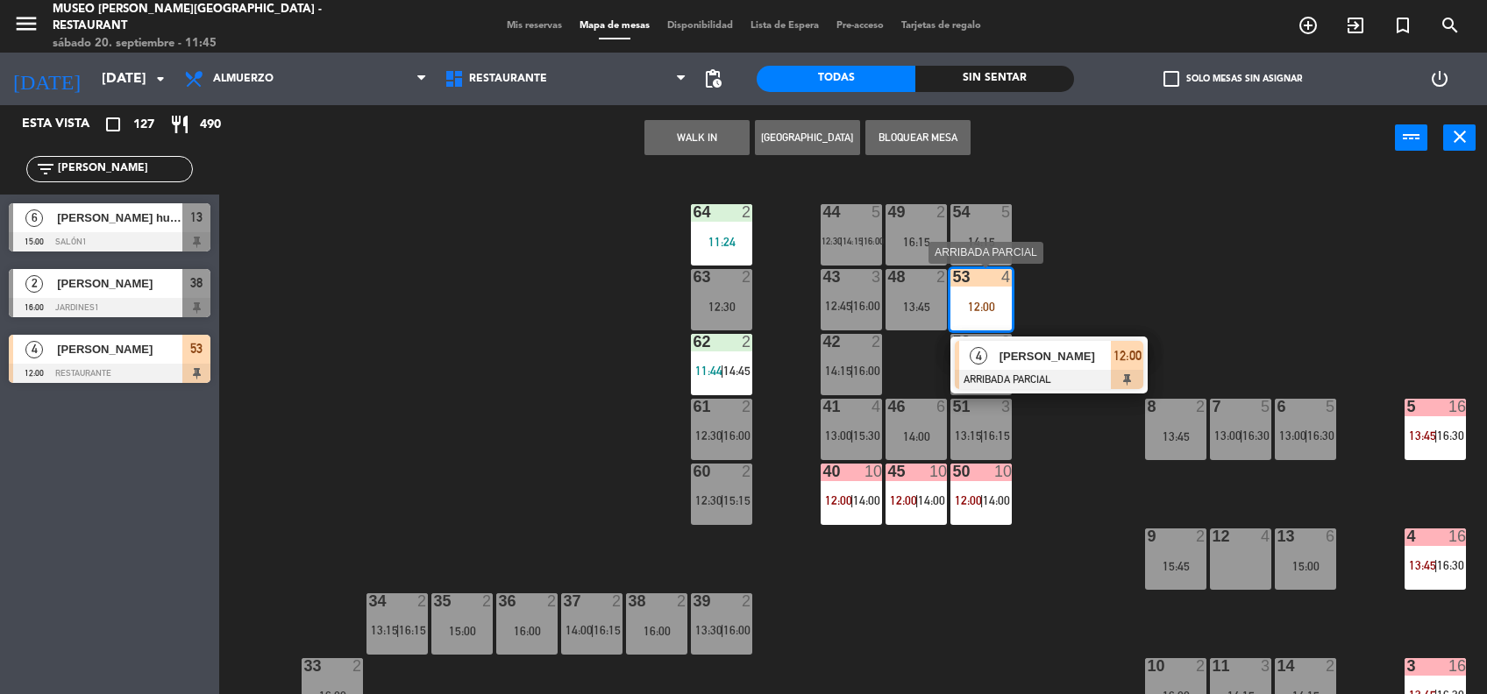
click at [1037, 364] on span "[PERSON_NAME]" at bounding box center [1055, 356] width 112 height 18
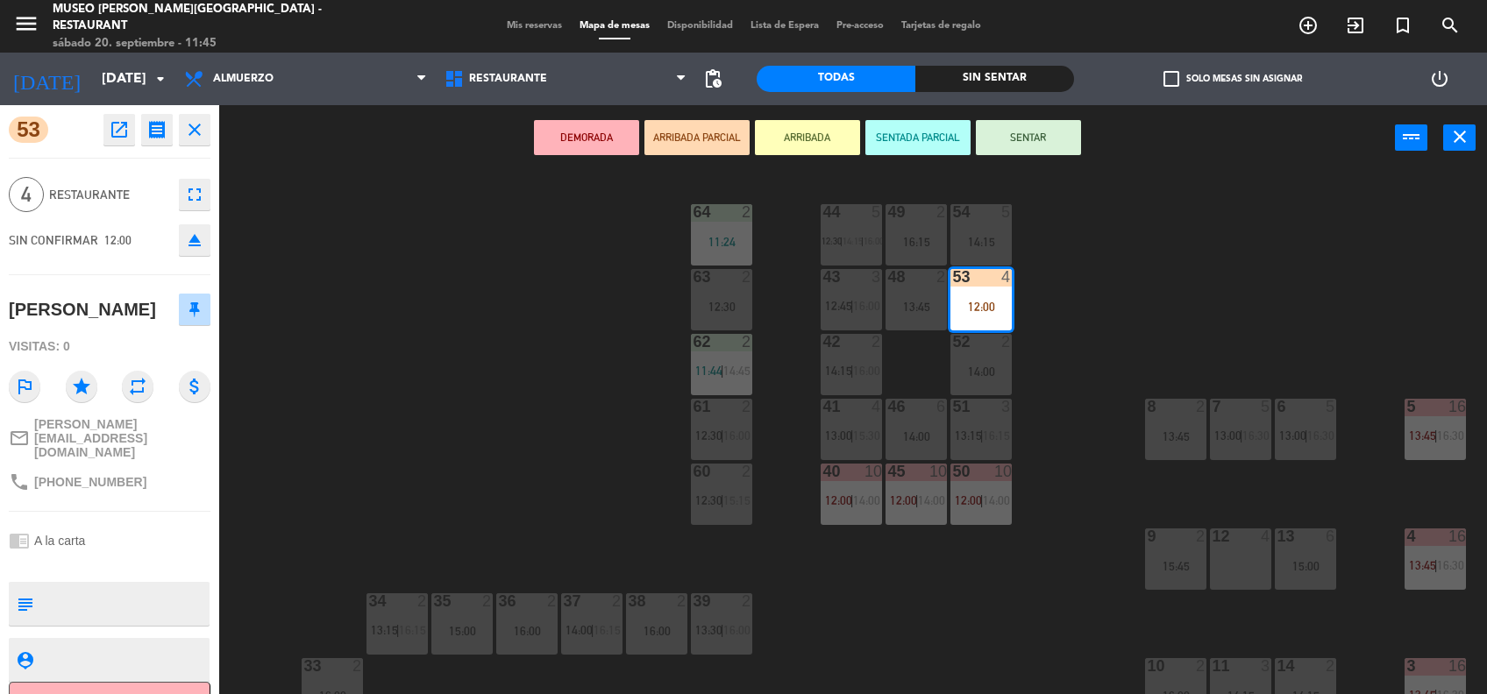
click at [84, 582] on div at bounding box center [123, 604] width 167 height 44
click at [54, 586] on textarea at bounding box center [123, 604] width 167 height 37
type textarea "m53|"
click at [25, 530] on icon "chrome_reader_mode" at bounding box center [19, 540] width 21 height 21
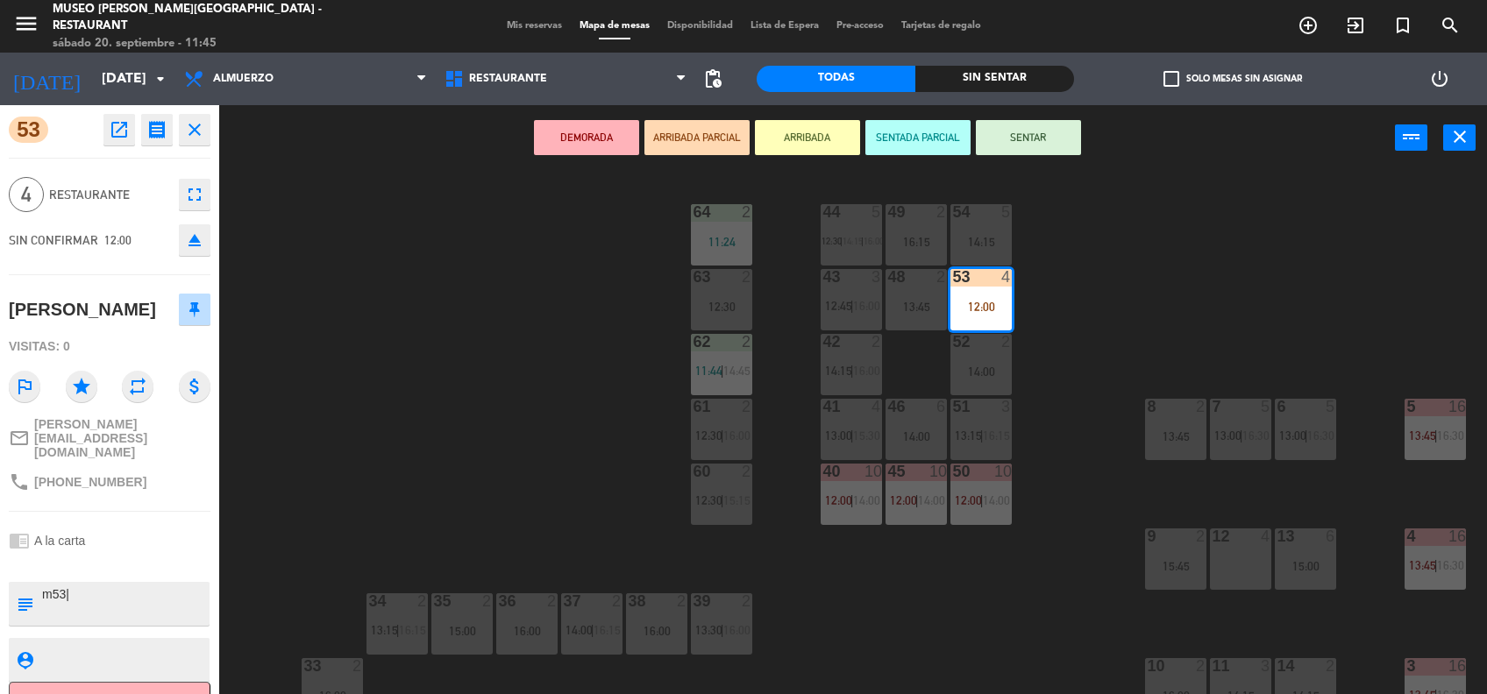
click at [1016, 147] on button "SENTAR" at bounding box center [1028, 137] width 105 height 35
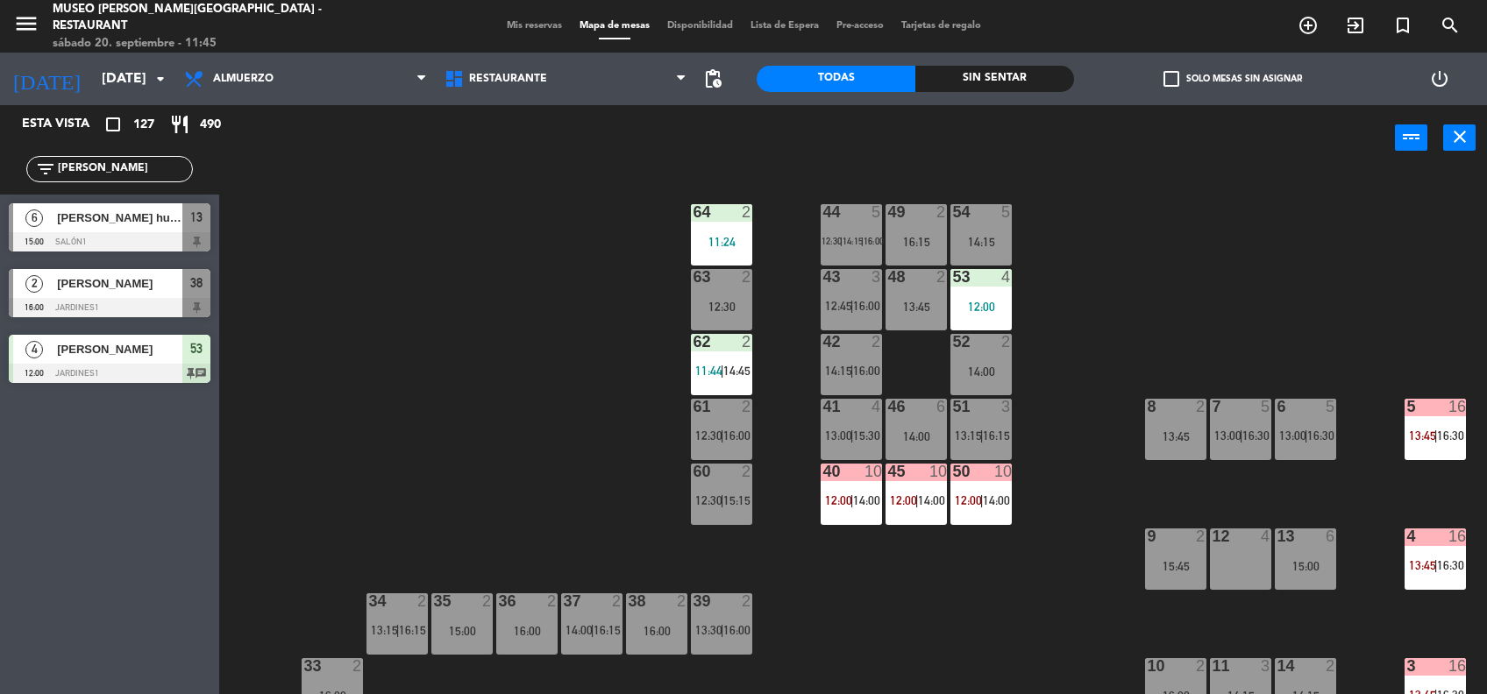
click at [967, 303] on div "12:00" at bounding box center [980, 307] width 61 height 12
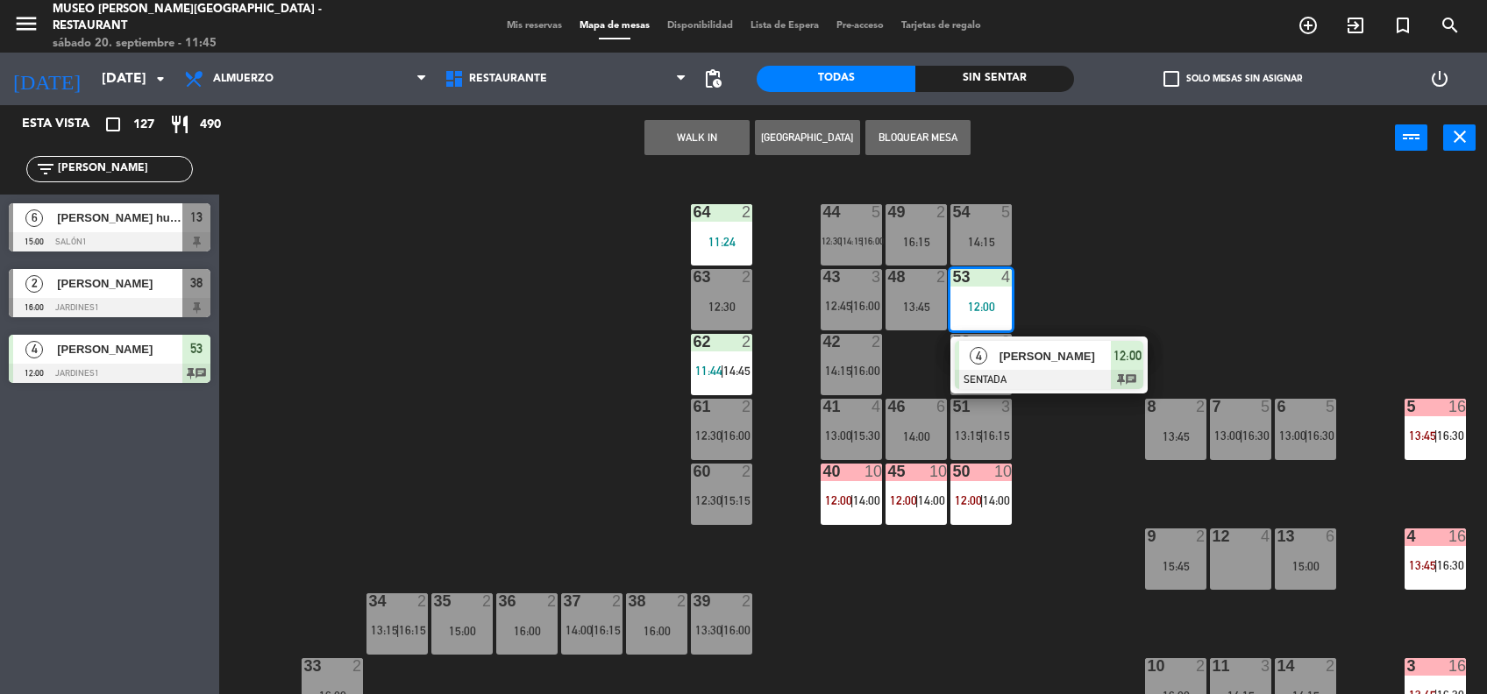
click at [1025, 365] on span "[PERSON_NAME]" at bounding box center [1055, 356] width 112 height 18
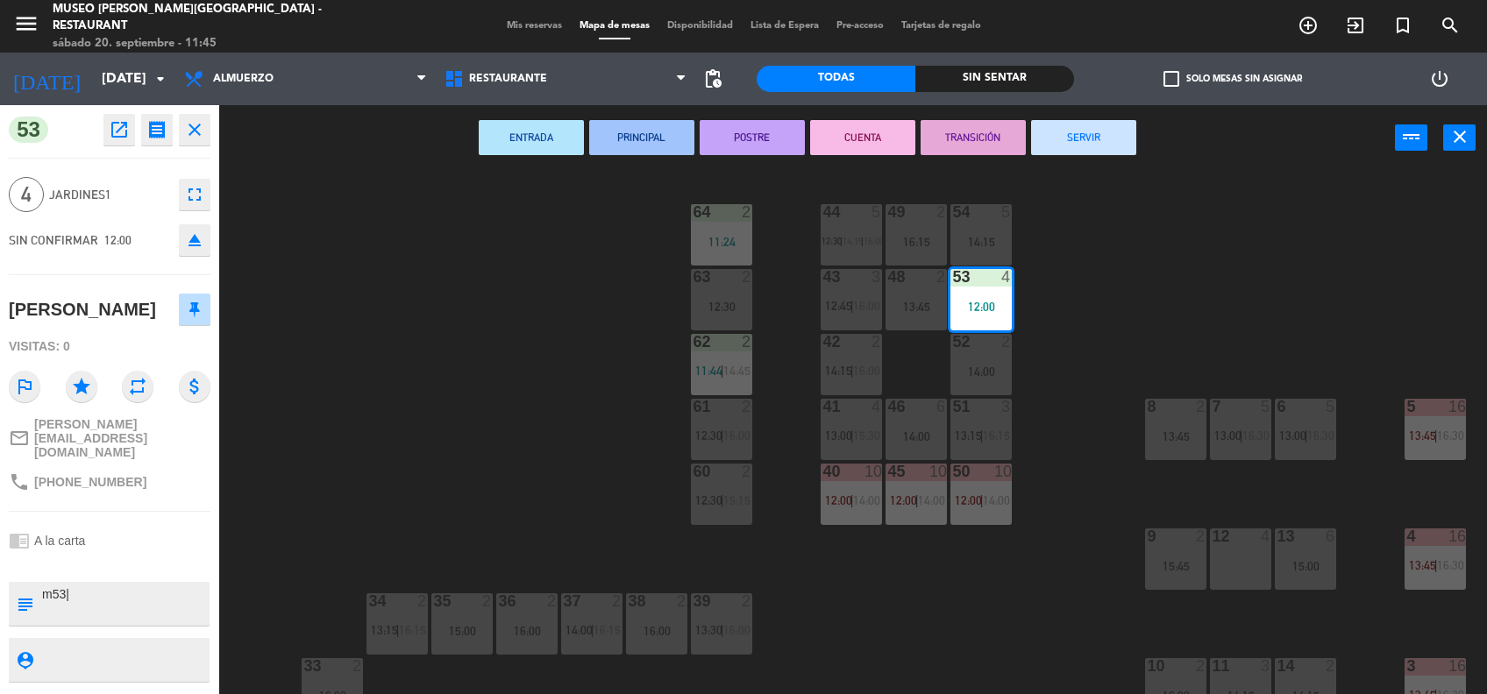
click at [906, 591] on div "44 5 12:30 | 14:15 | 16:00 49 2 16:15 54 5 14:15 64 2 11:24 48 2 13:45 53 4 12:…" at bounding box center [860, 435] width 1253 height 523
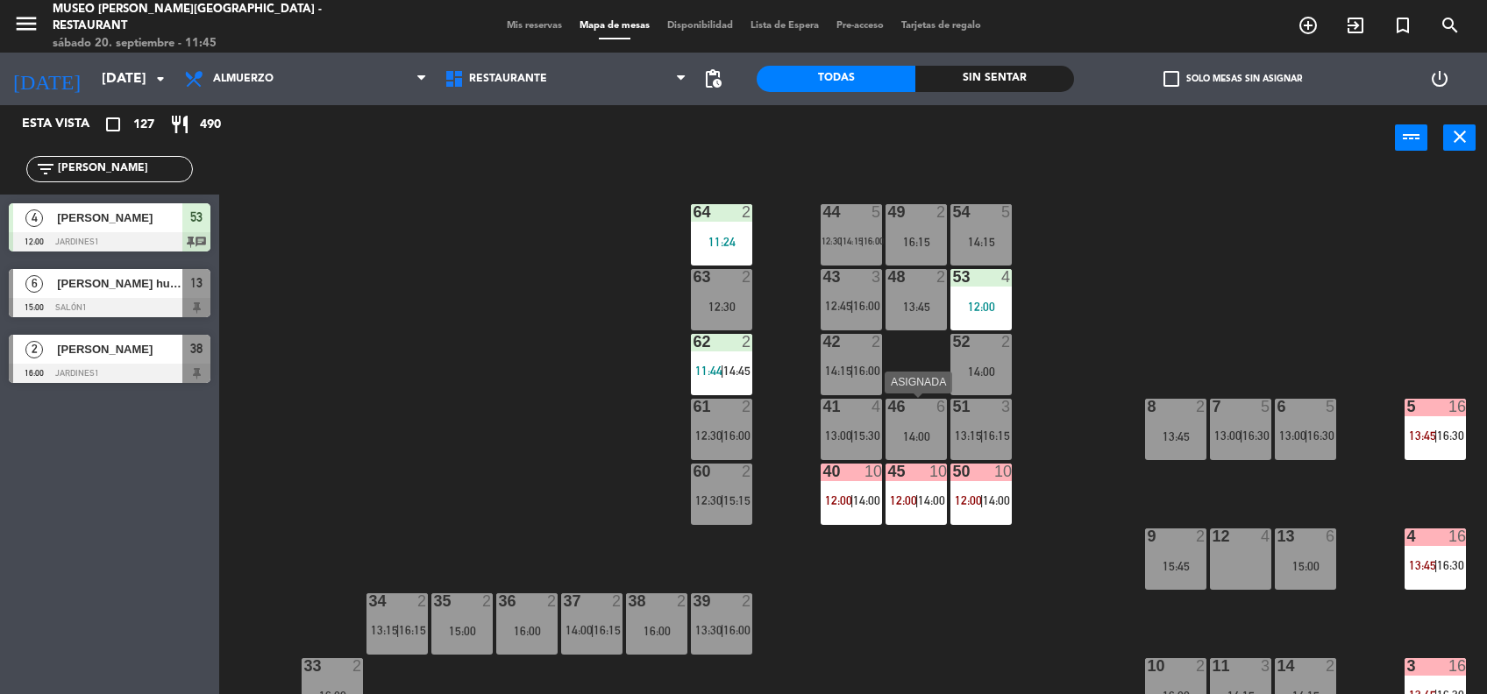
click at [921, 430] on div "14:00" at bounding box center [915, 436] width 61 height 12
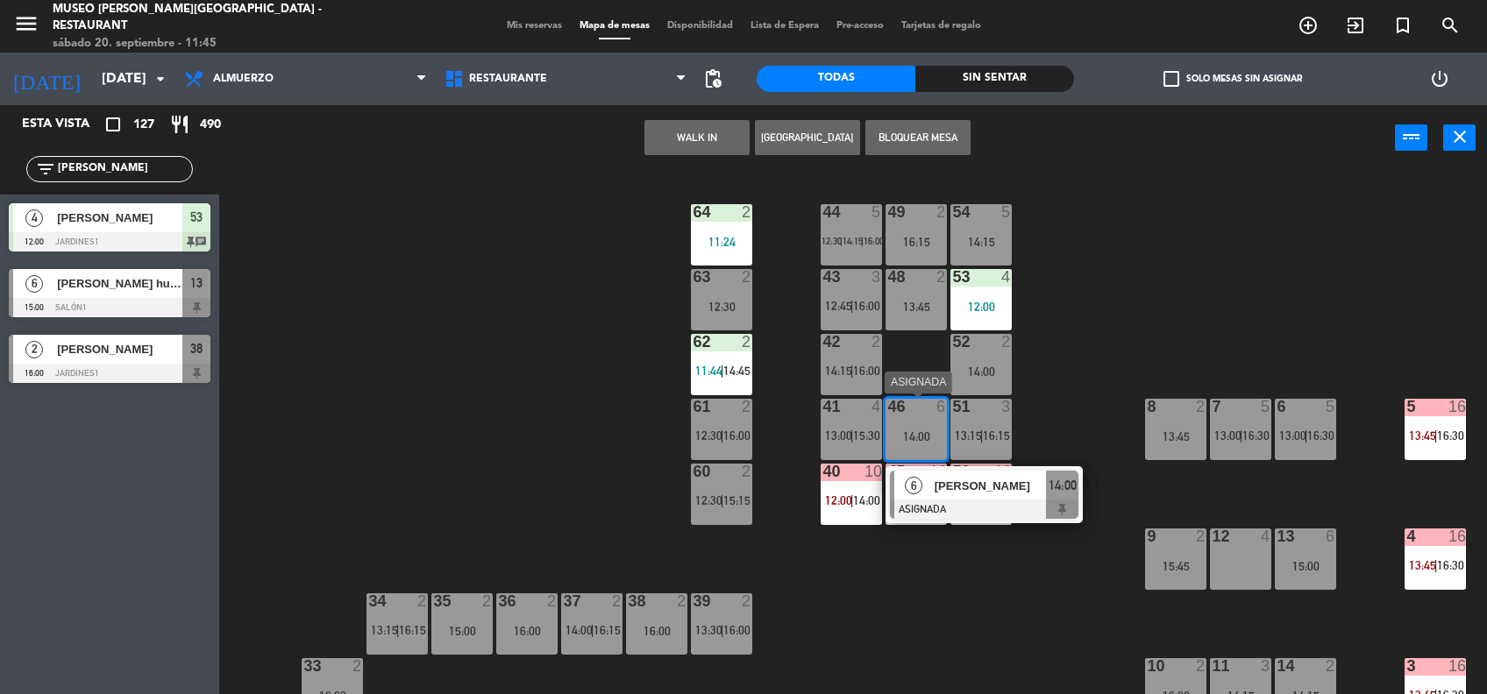
click at [989, 495] on span "[PERSON_NAME]" at bounding box center [991, 486] width 112 height 18
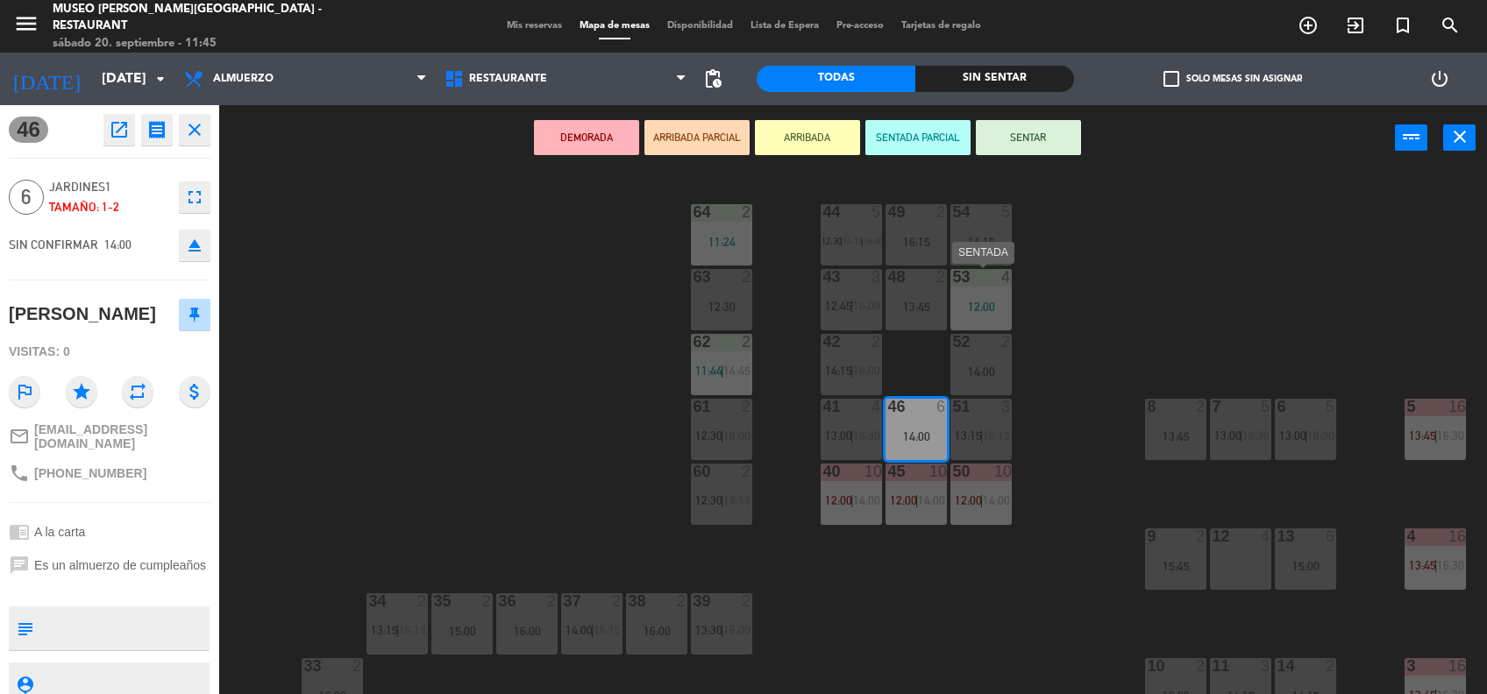
click at [995, 274] on div at bounding box center [981, 277] width 29 height 16
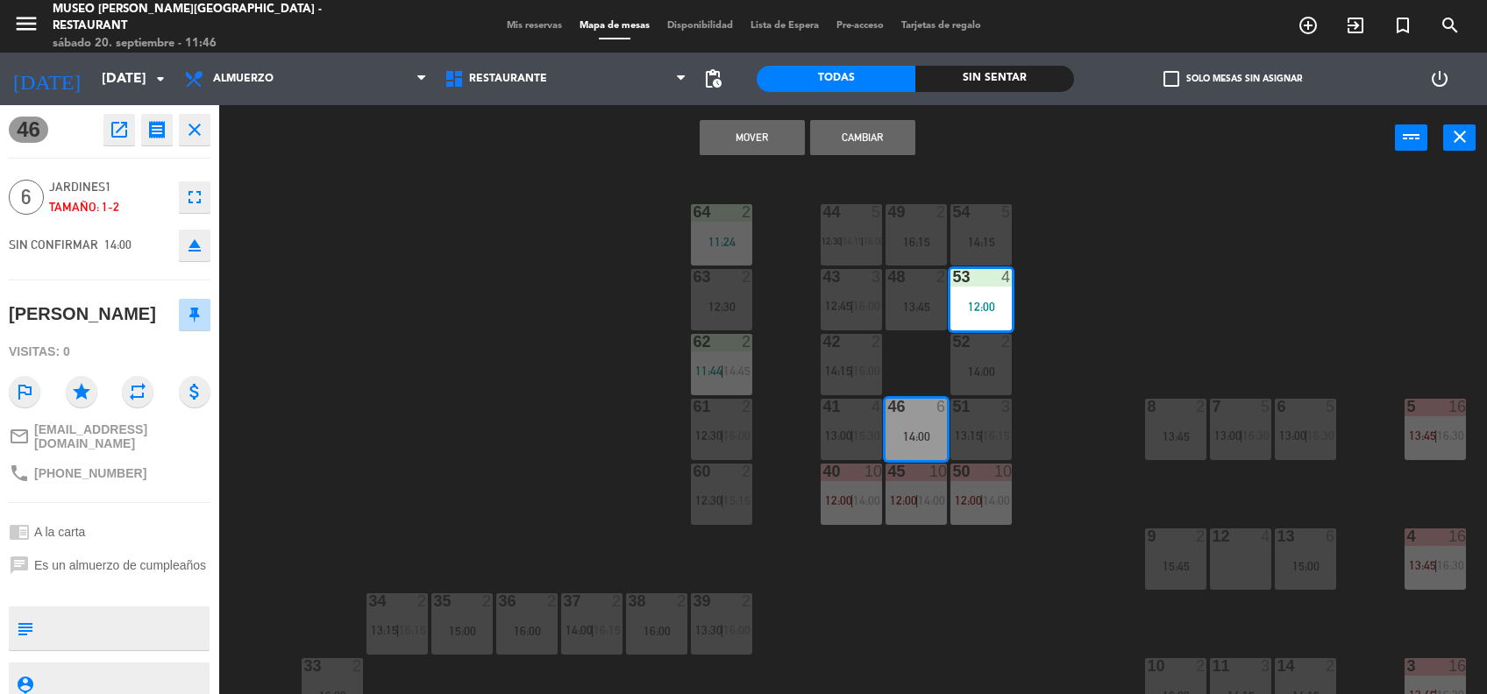
click at [756, 130] on button "Mover" at bounding box center [752, 137] width 105 height 35
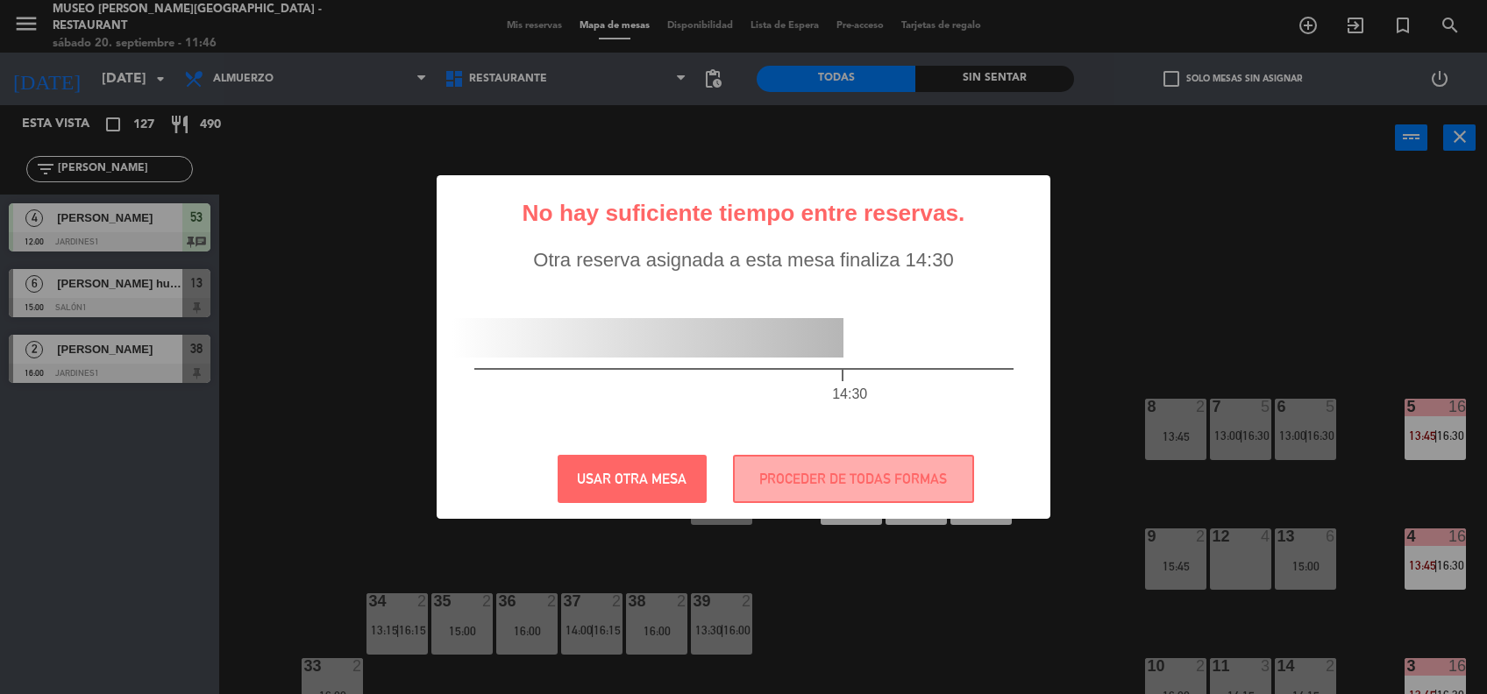
click at [819, 509] on div "? ! i No hay suficiente tiempo entre reservas. × Otra reserva asignada a esta m…" at bounding box center [744, 347] width 614 height 344
click at [795, 491] on button "PROCEDER DE TODAS FORMAS" at bounding box center [853, 479] width 241 height 48
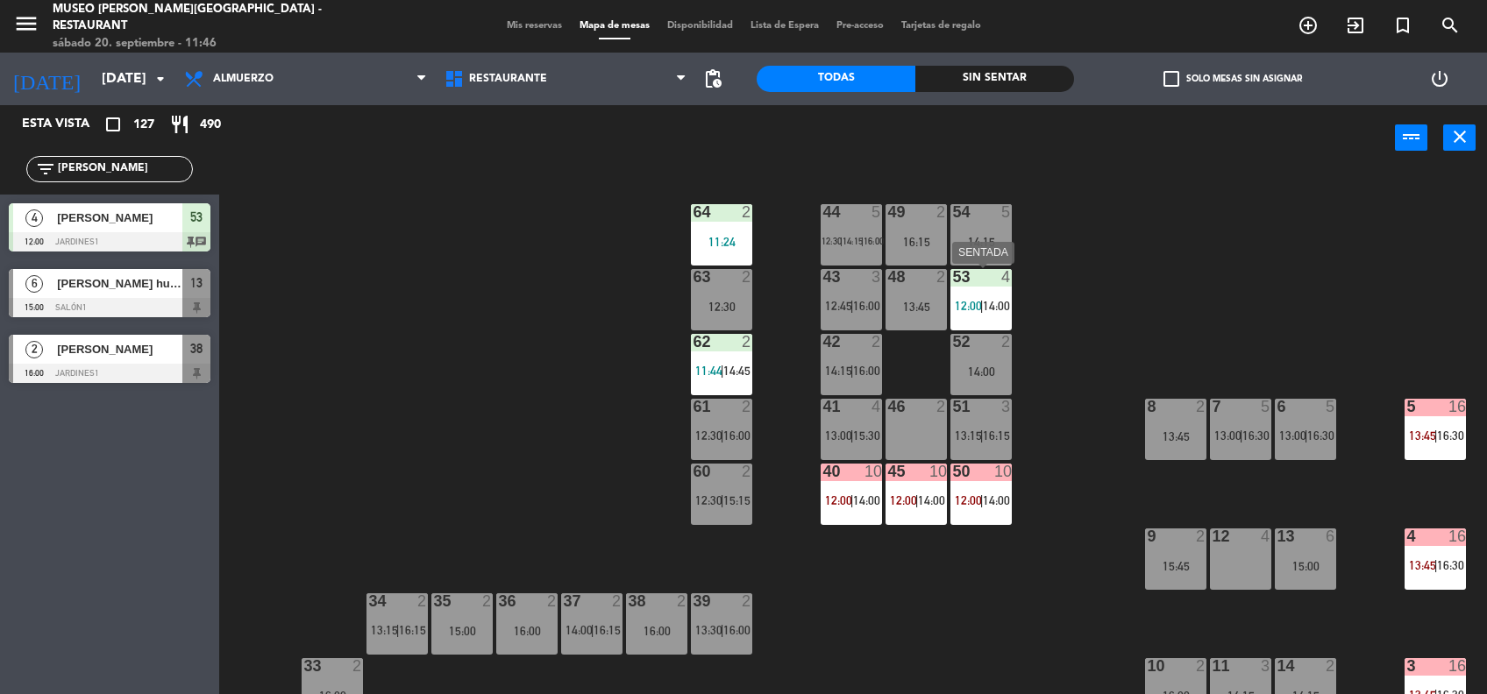
click at [937, 284] on div "53" at bounding box center [951, 277] width 29 height 16
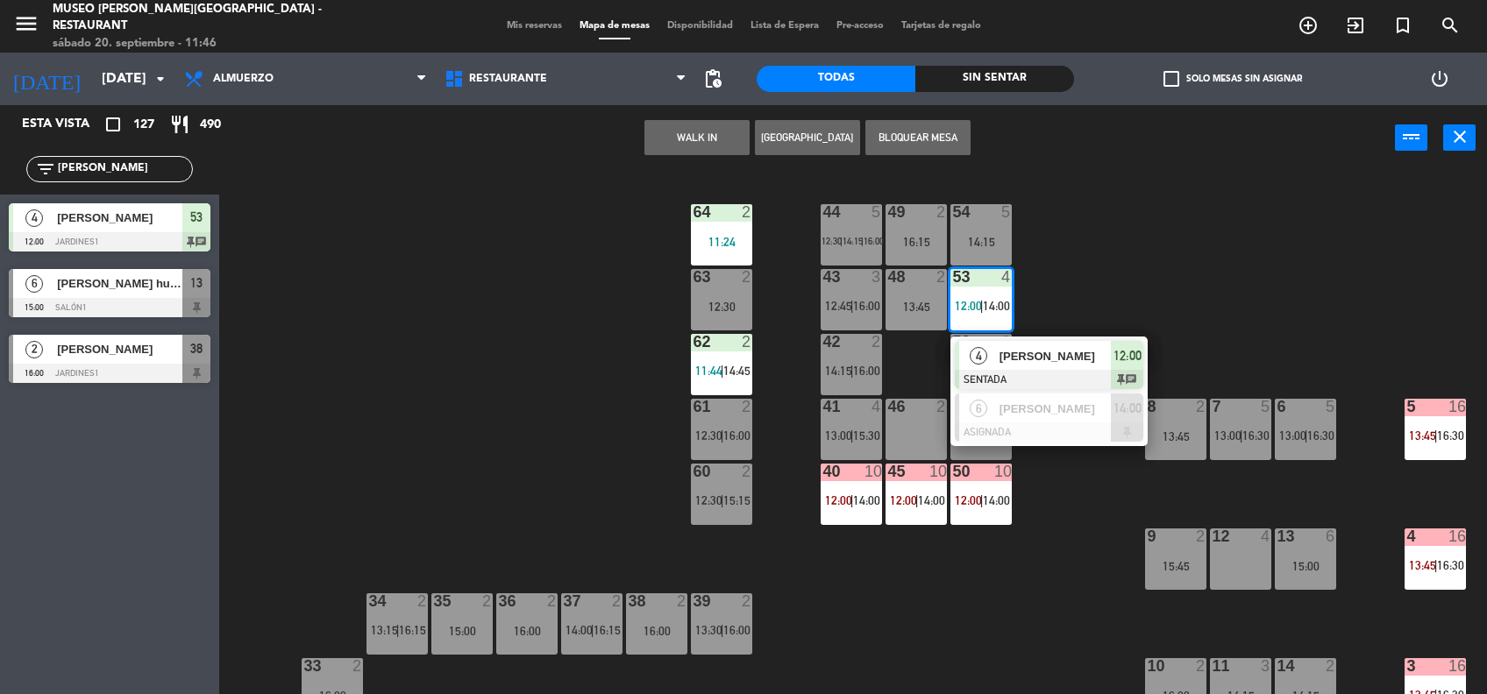
click at [1116, 334] on div "44 5 12:30 | 14:15 | 16:00 49 2 16:15 54 5 14:15 64 2 11:24 48 2 13:45 53 4 12:…" at bounding box center [860, 435] width 1253 height 523
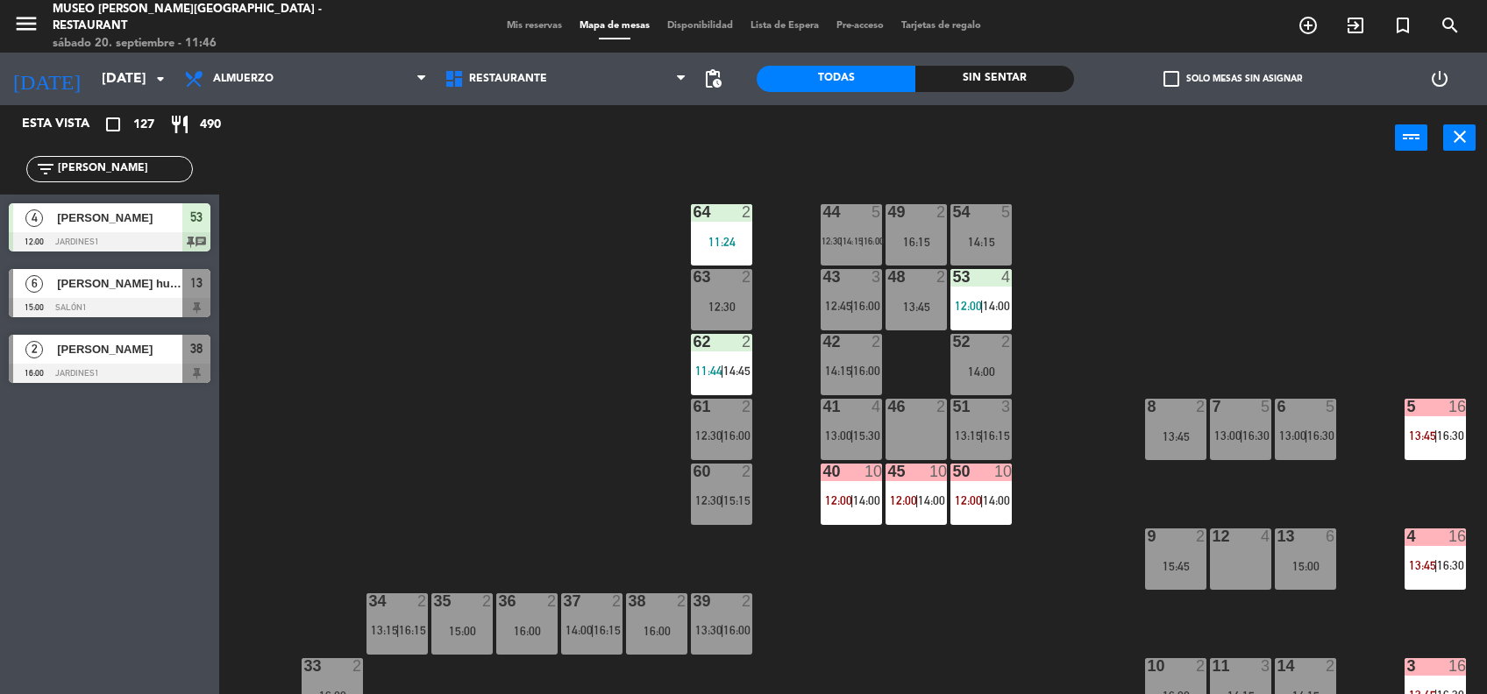
click at [926, 314] on div "48 2 13:45" at bounding box center [915, 299] width 61 height 61
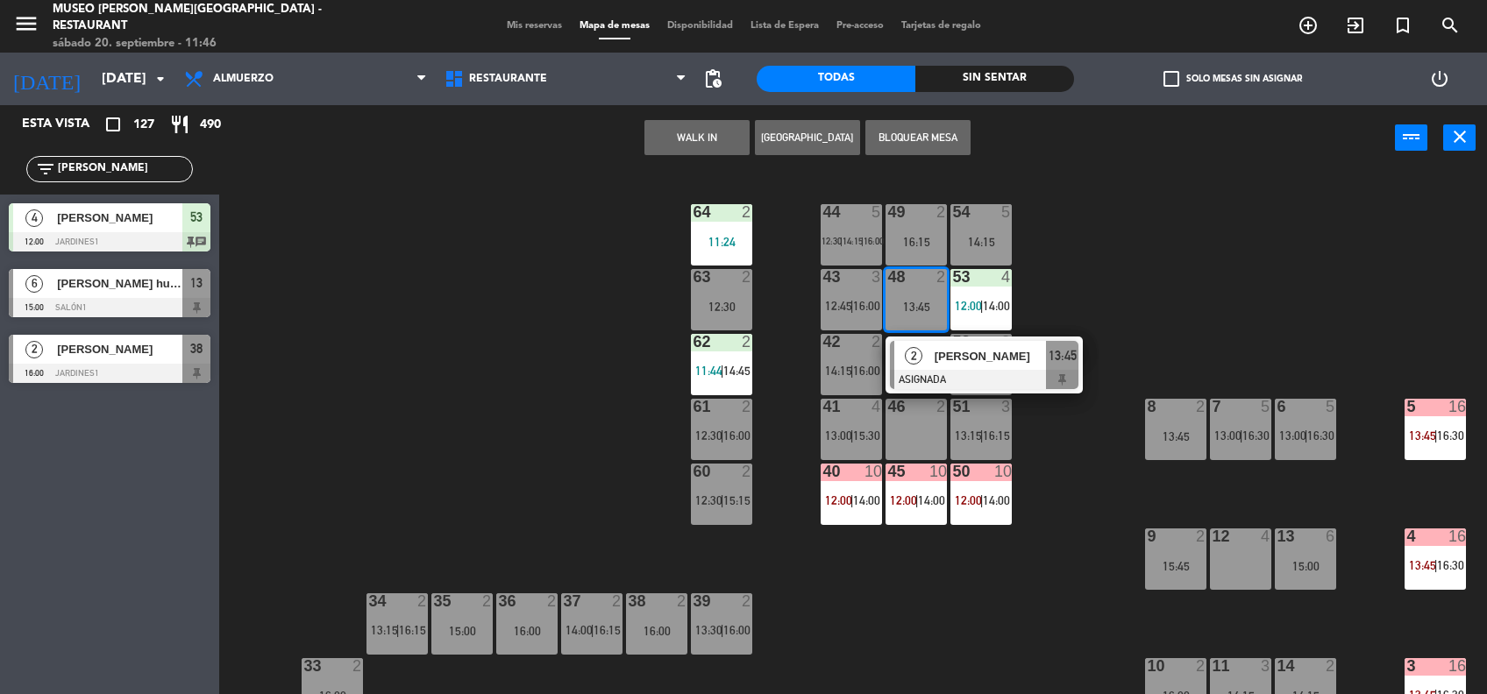
click at [919, 379] on div at bounding box center [984, 379] width 188 height 19
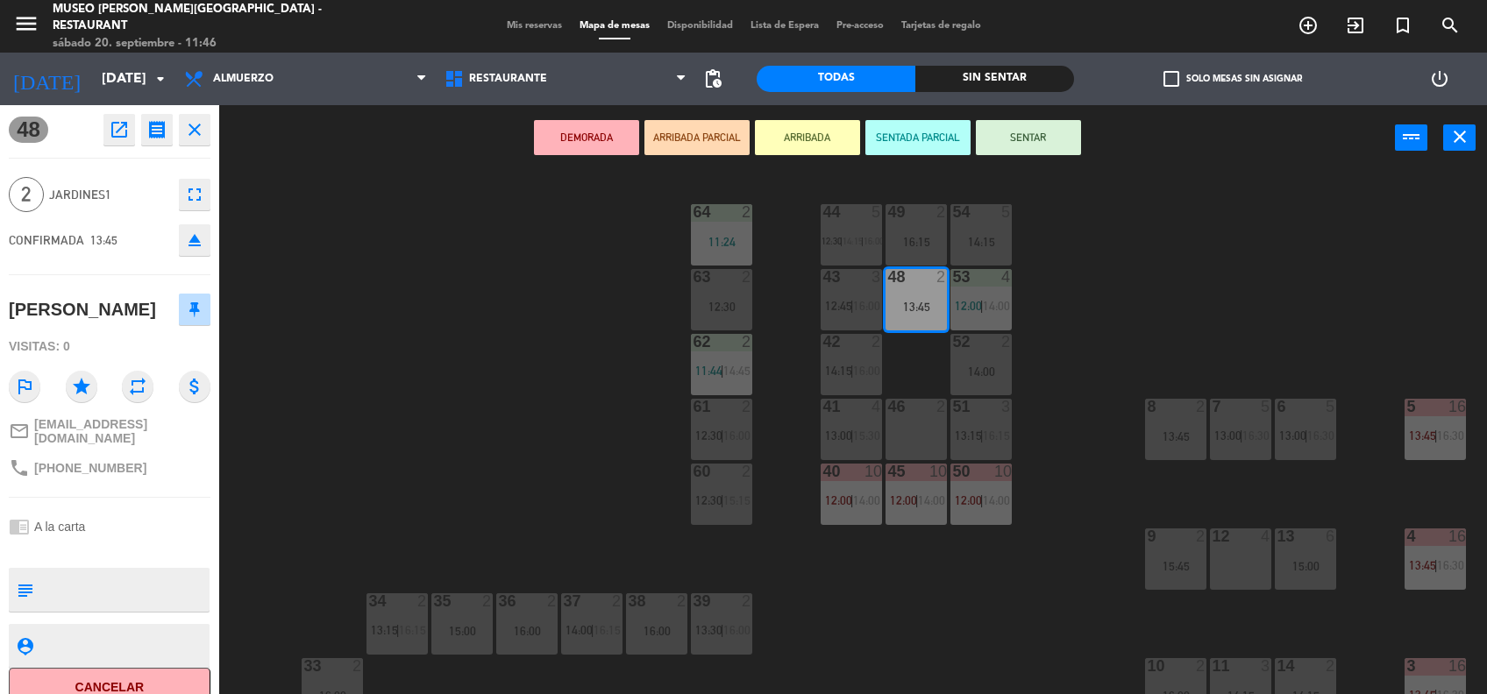
click at [907, 449] on div "46 2" at bounding box center [915, 429] width 61 height 61
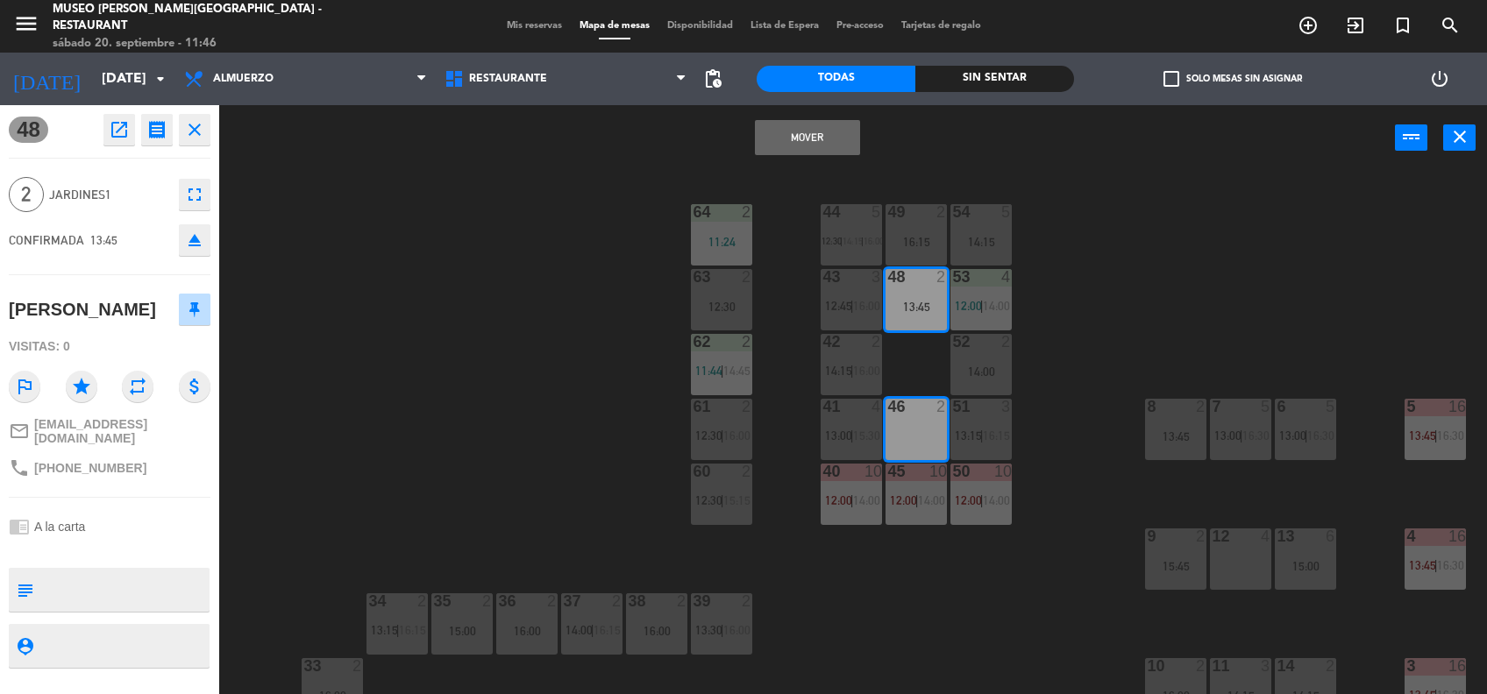
click at [814, 150] on button "Mover" at bounding box center [807, 137] width 105 height 35
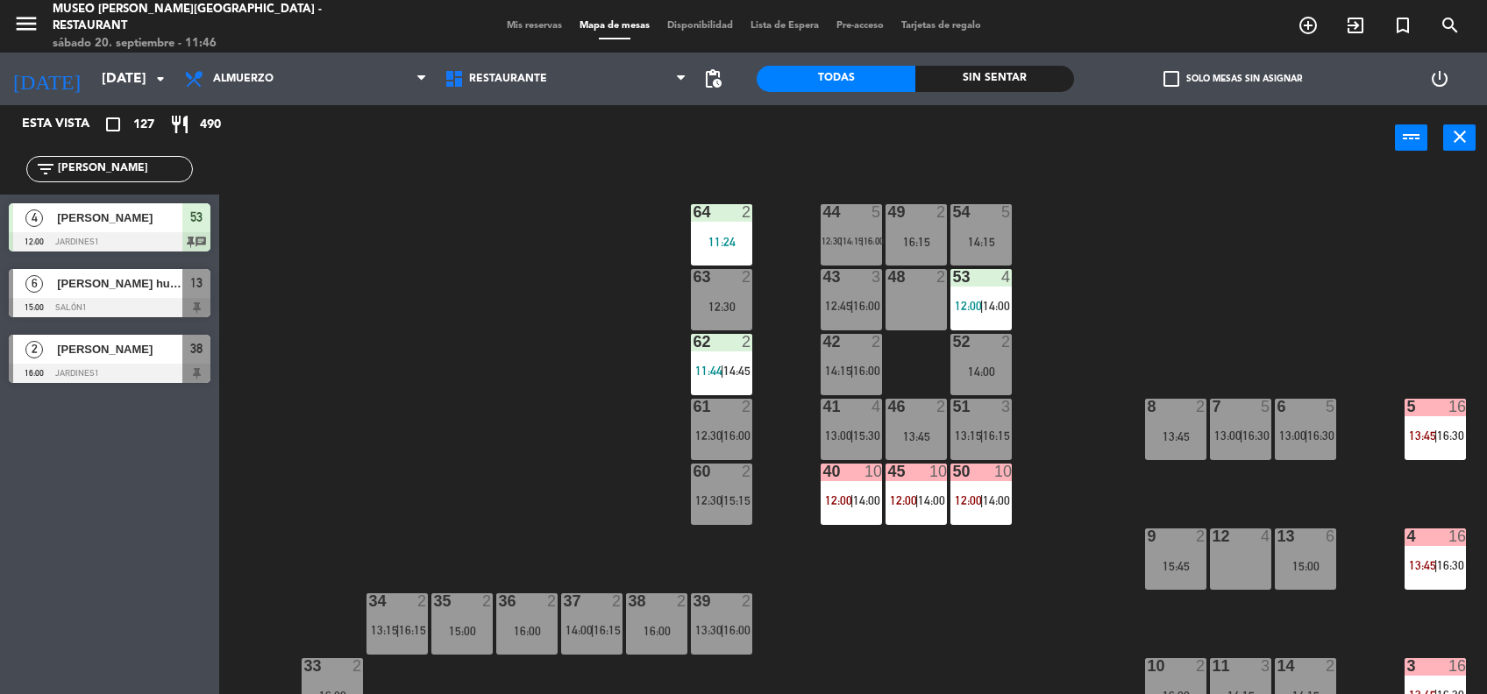
click at [964, 296] on div "53 4 12:00 | 14:00" at bounding box center [980, 299] width 61 height 61
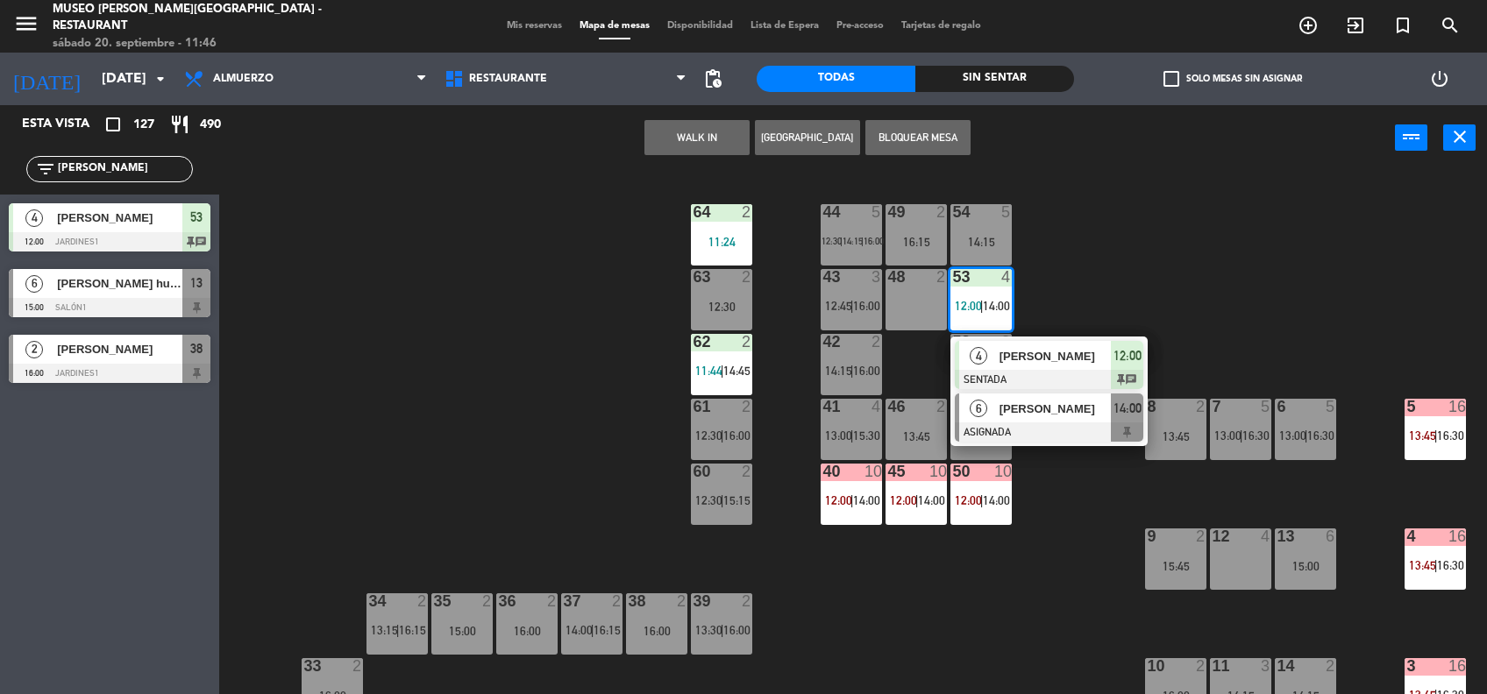
click at [1022, 416] on span "[PERSON_NAME]" at bounding box center [1055, 409] width 112 height 18
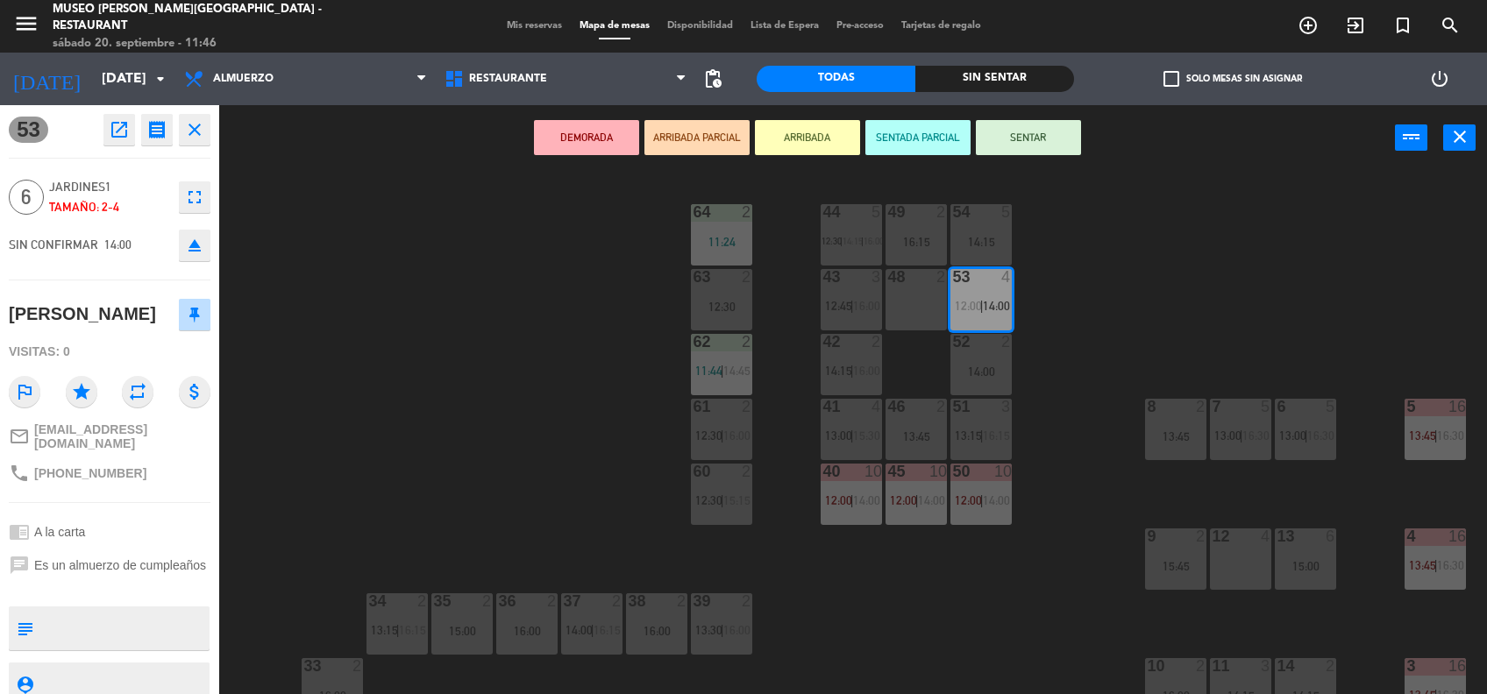
click at [920, 299] on div "48 2" at bounding box center [915, 299] width 61 height 61
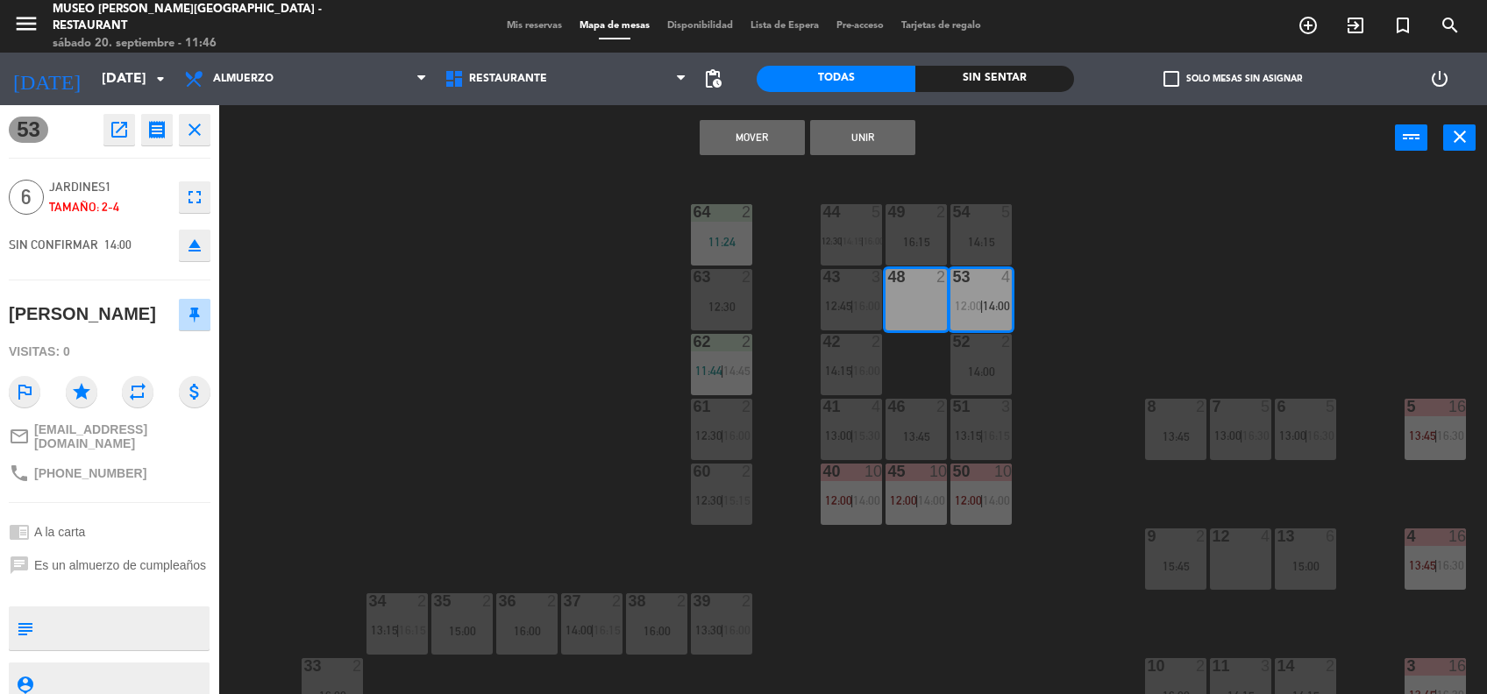
click at [846, 145] on button "Unir" at bounding box center [862, 137] width 105 height 35
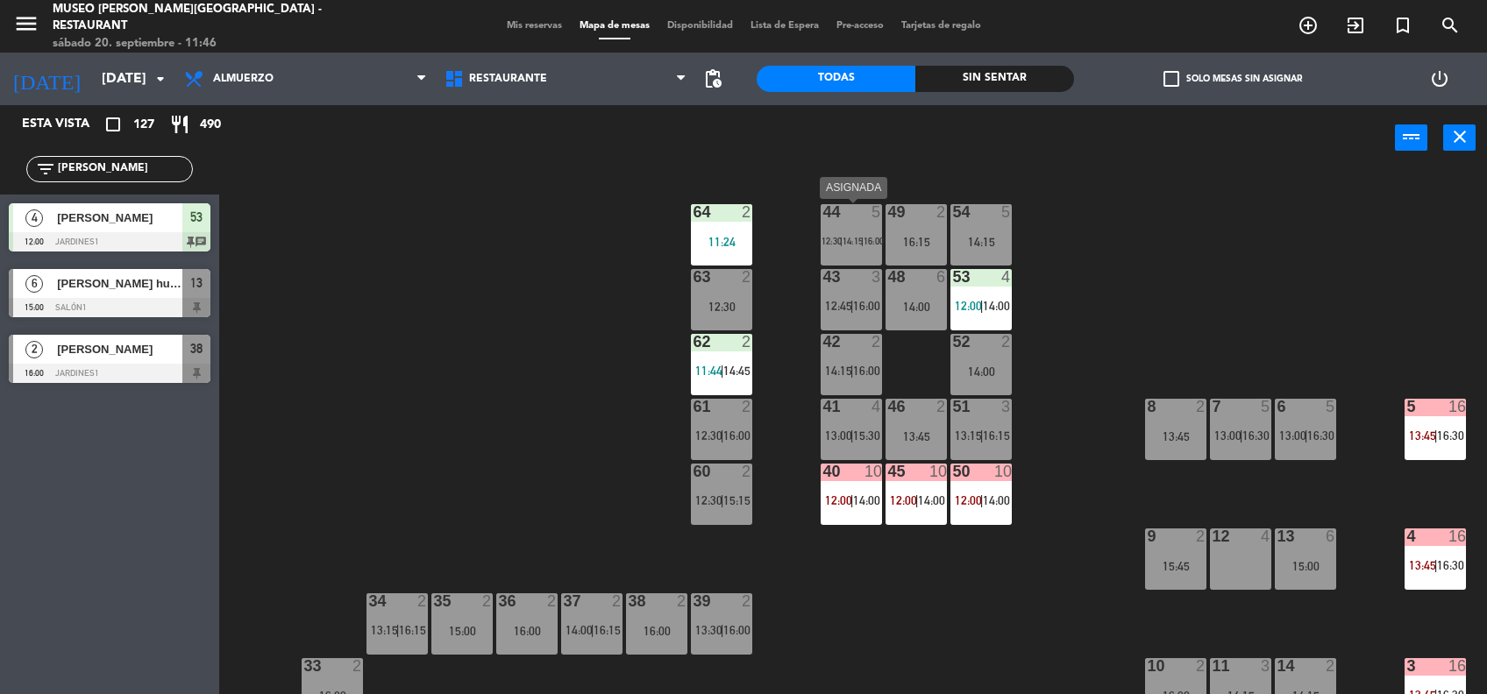
click at [853, 256] on div "44 5 12:30 | 14:15 | 16:00" at bounding box center [851, 234] width 61 height 61
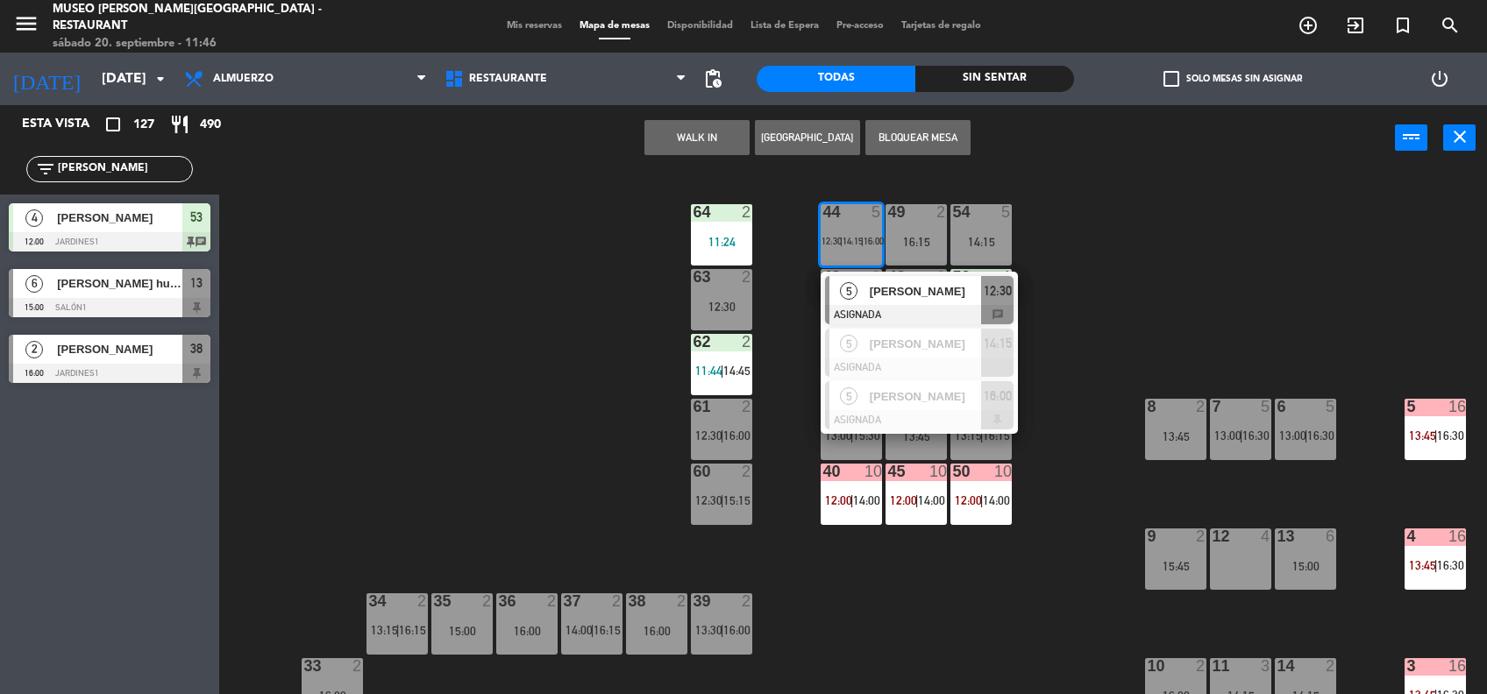
click at [1121, 368] on div "44 5 12:30 | 14:15 | 16:00 5 [PERSON_NAME] ASIGNADA 12:30 chat 5 [PERSON_NAME] …" at bounding box center [860, 435] width 1253 height 523
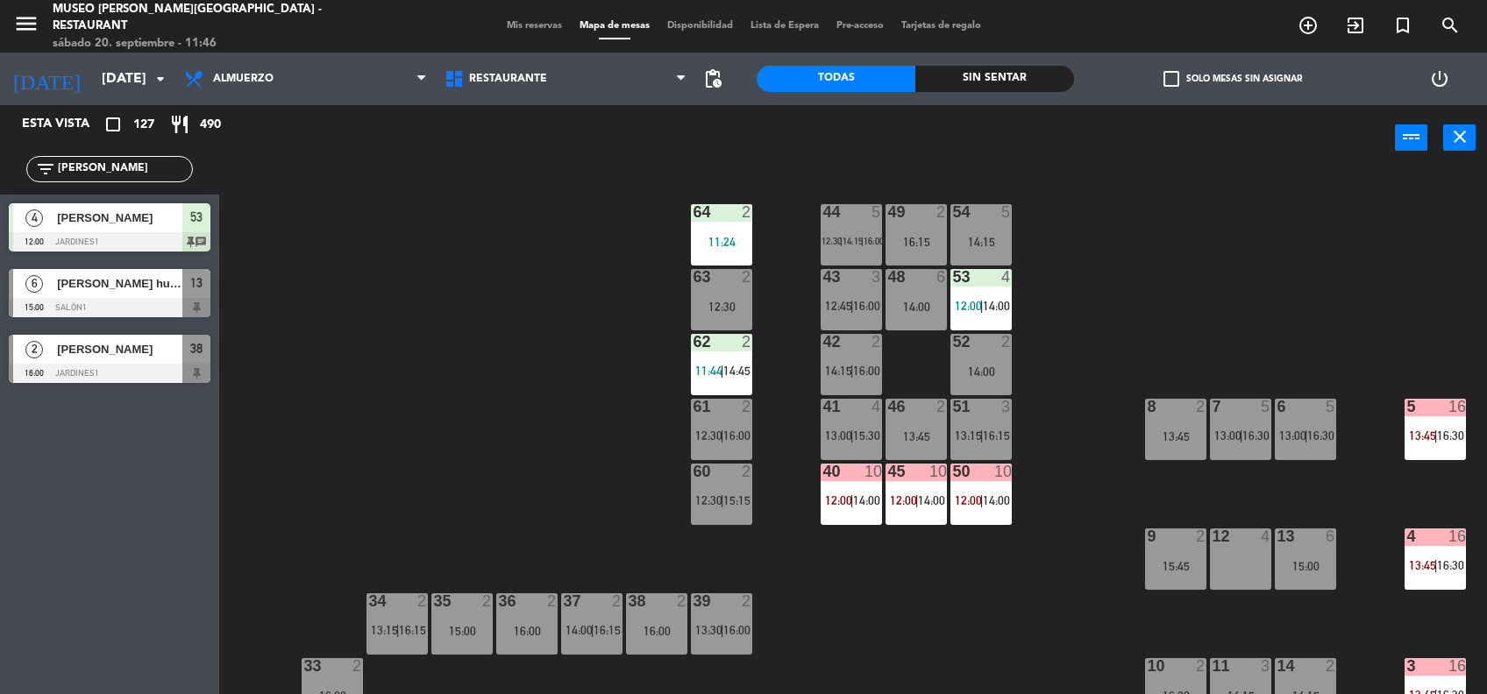
click at [552, 437] on div "44 5 12:30 | 14:15 | 16:00 49 2 16:15 54 5 14:15 64 2 11:24 48 6 14:00 53 4 12:…" at bounding box center [860, 435] width 1253 height 523
drag, startPoint x: 94, startPoint y: 171, endPoint x: 0, endPoint y: 96, distance: 119.8
click at [0, 97] on html "close × Museo [PERSON_NAME] Café - Restaurant × chrome_reader_mode Listado de R…" at bounding box center [743, 347] width 1487 height 694
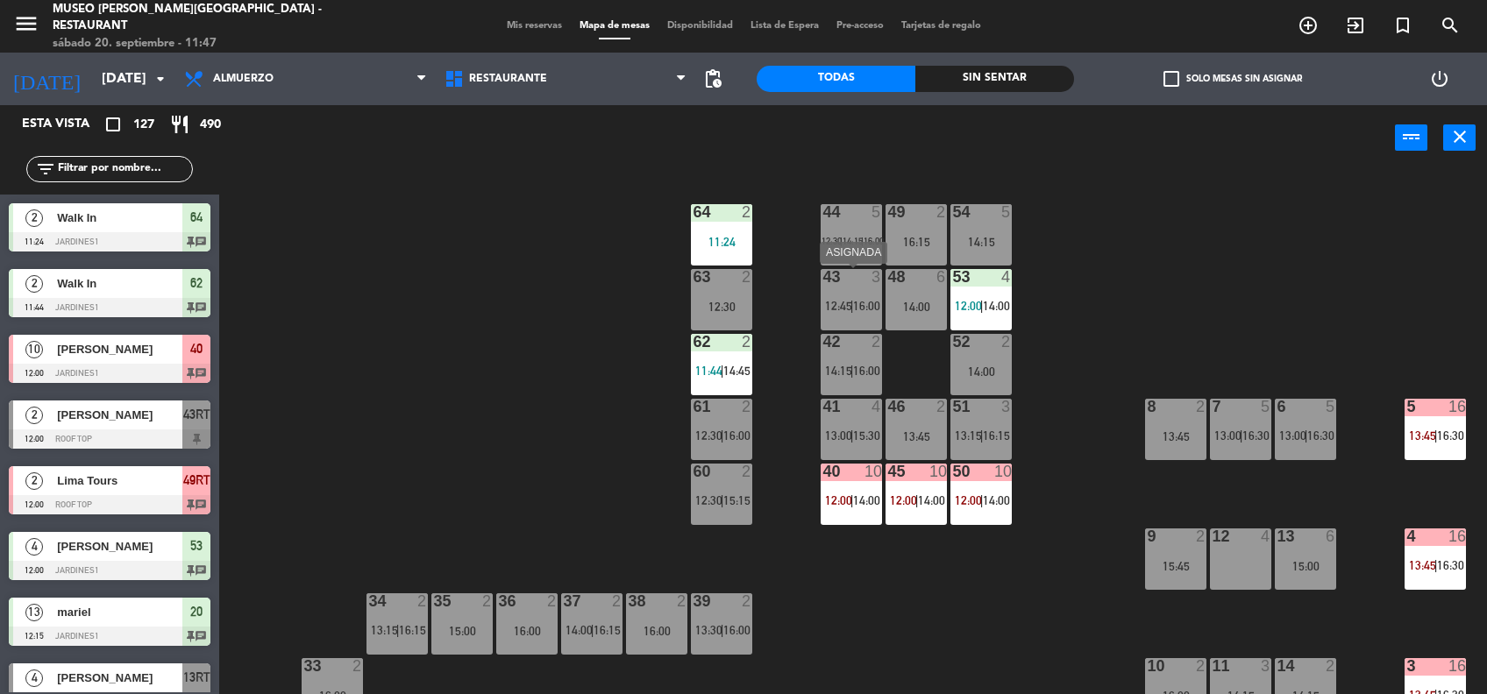
click at [831, 294] on div "43 3 12:45 | 16:00" at bounding box center [851, 299] width 61 height 61
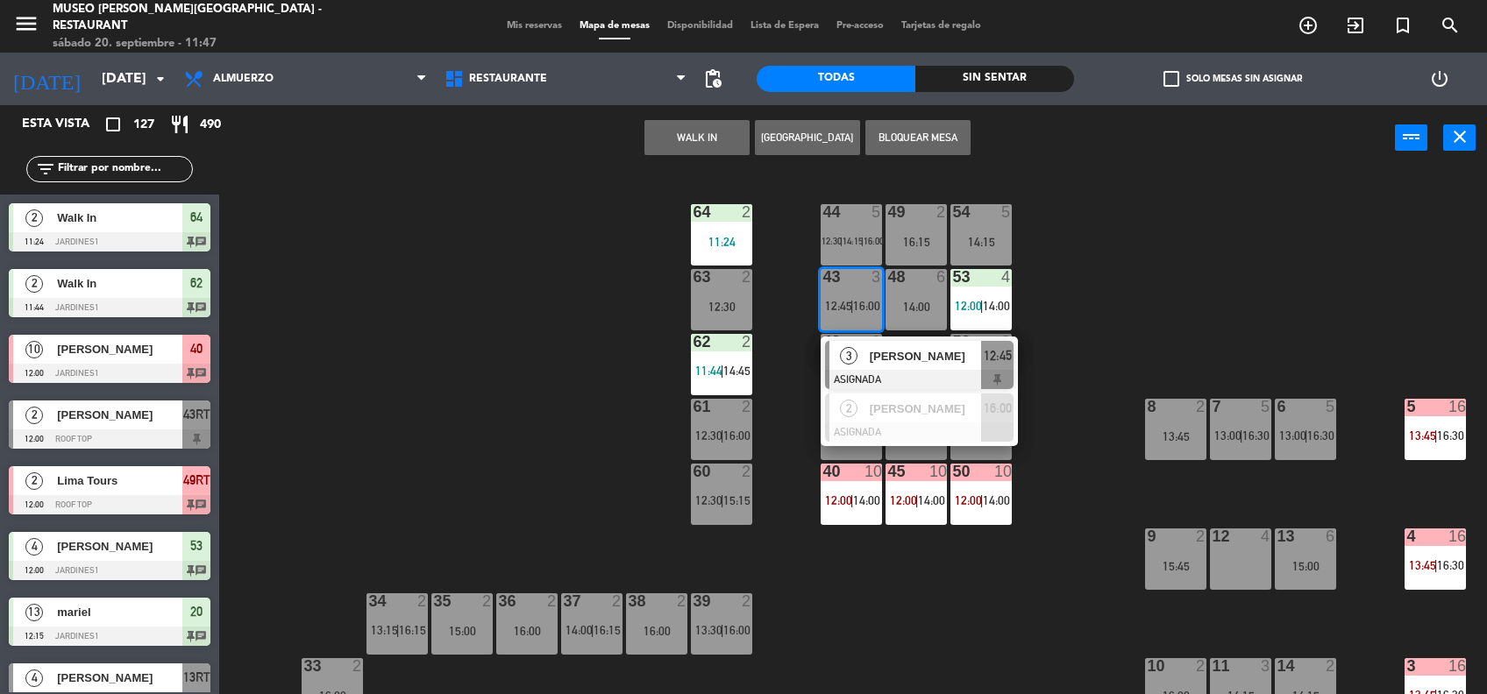
click at [515, 295] on div "44 5 12:30 | 14:15 | 16:00 49 2 16:15 54 5 14:15 64 2 11:24 48 6 14:00 53 4 12:…" at bounding box center [860, 435] width 1253 height 523
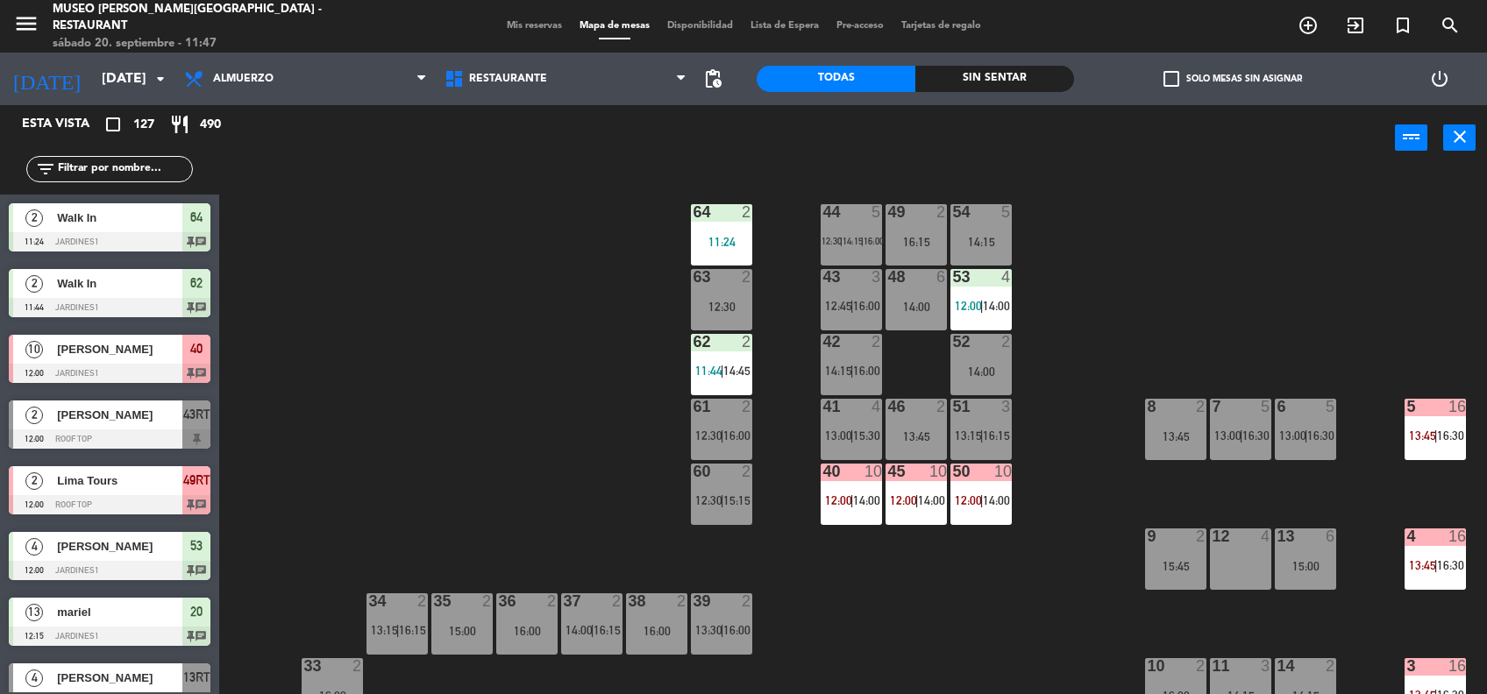
click at [852, 295] on div "43 3 12:45 | 16:00" at bounding box center [851, 299] width 61 height 61
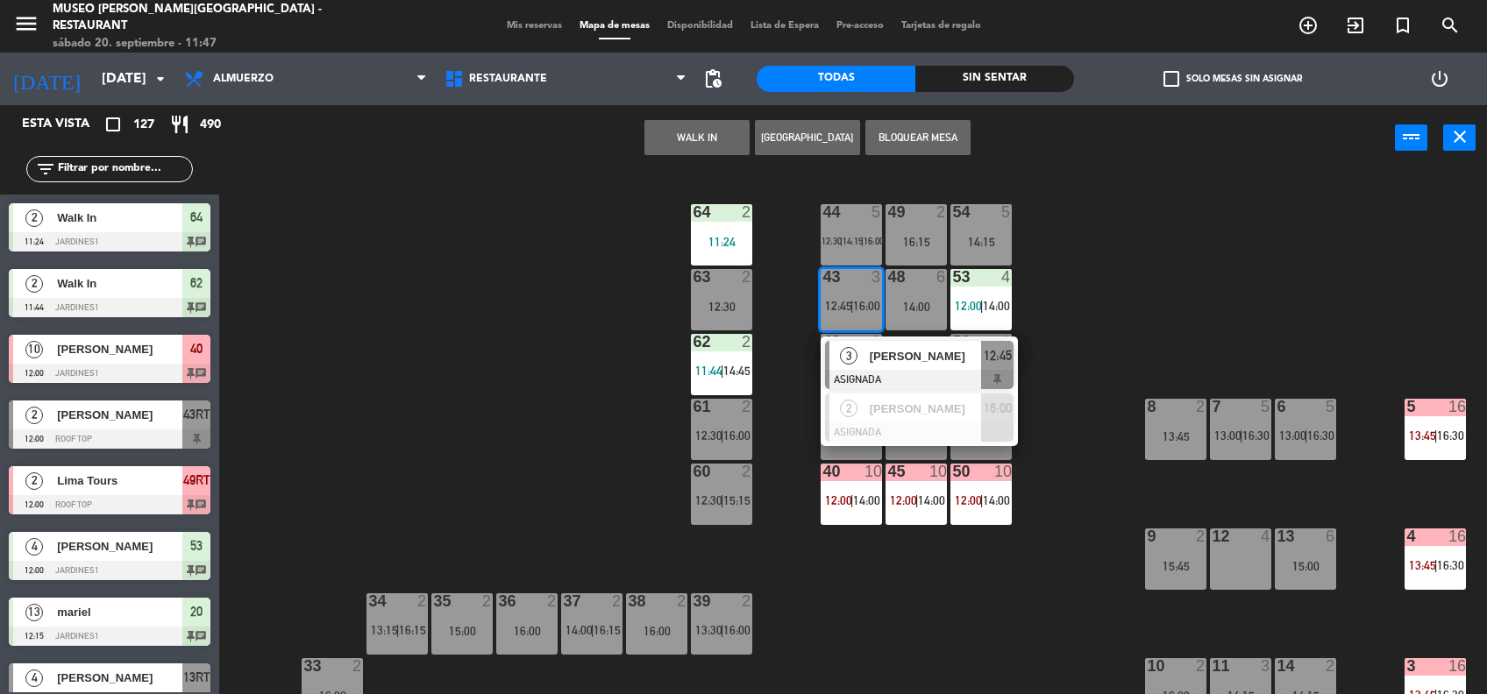
click at [579, 347] on div "44 5 12:30 | 14:15 | 16:00 49 2 16:15 54 5 14:15 64 2 11:24 48 6 14:00 53 4 12:…" at bounding box center [860, 435] width 1253 height 523
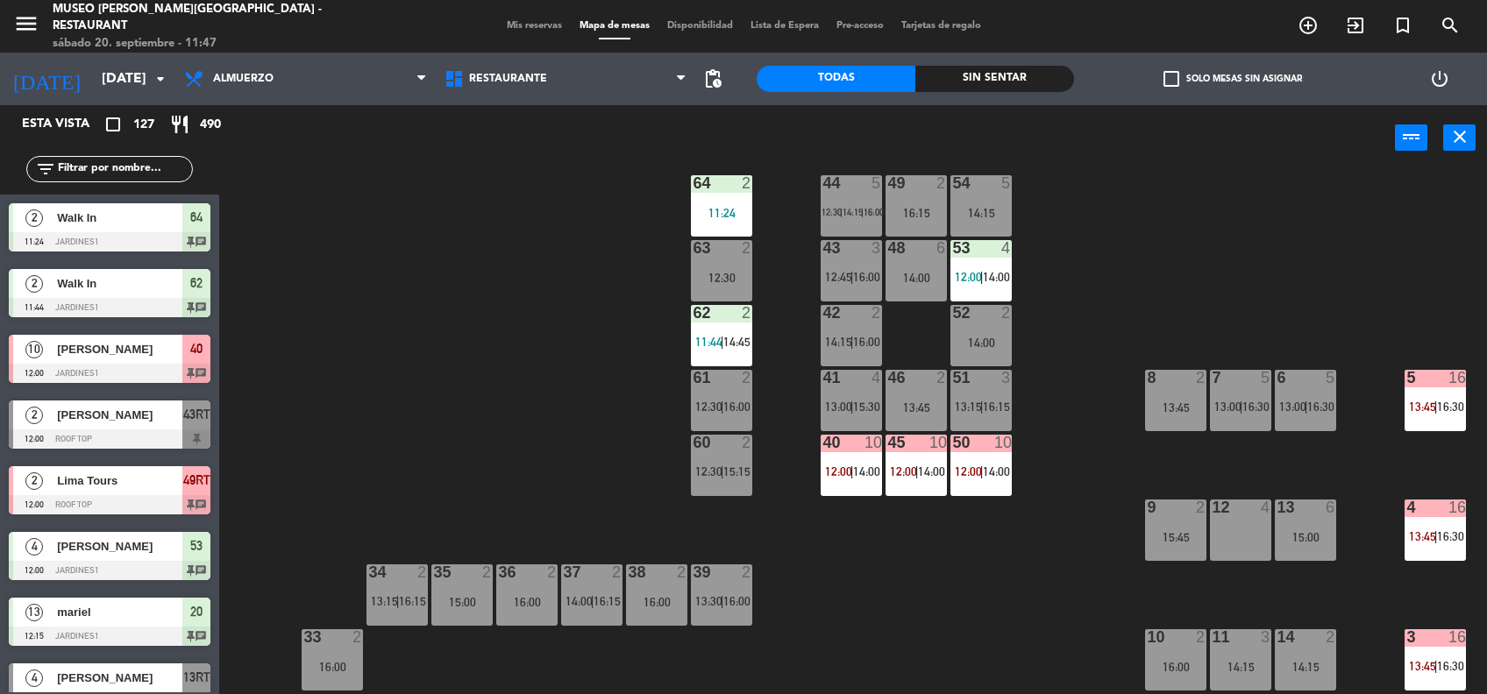
scroll to position [28, 0]
click at [714, 332] on div "62 2 11:44 | 14:45" at bounding box center [721, 336] width 61 height 61
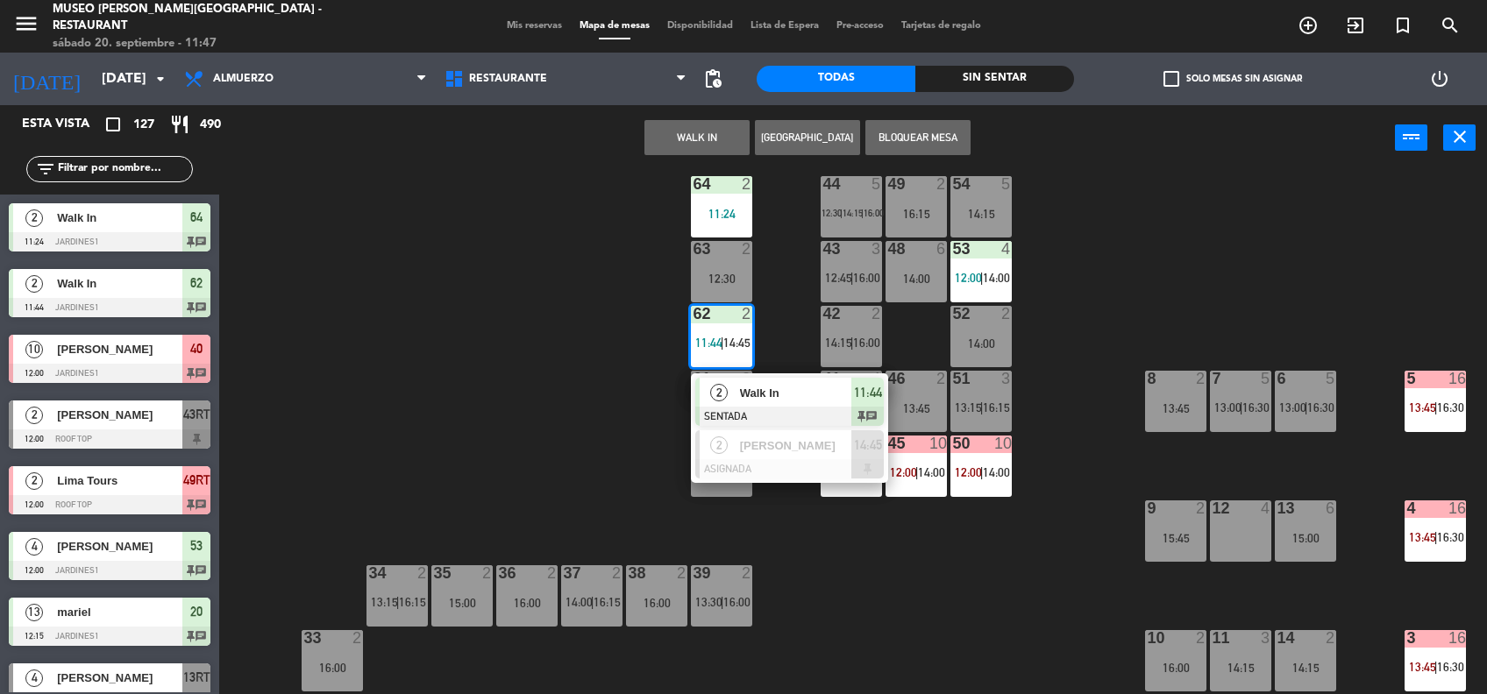
click at [778, 383] on div "Walk In" at bounding box center [795, 393] width 114 height 29
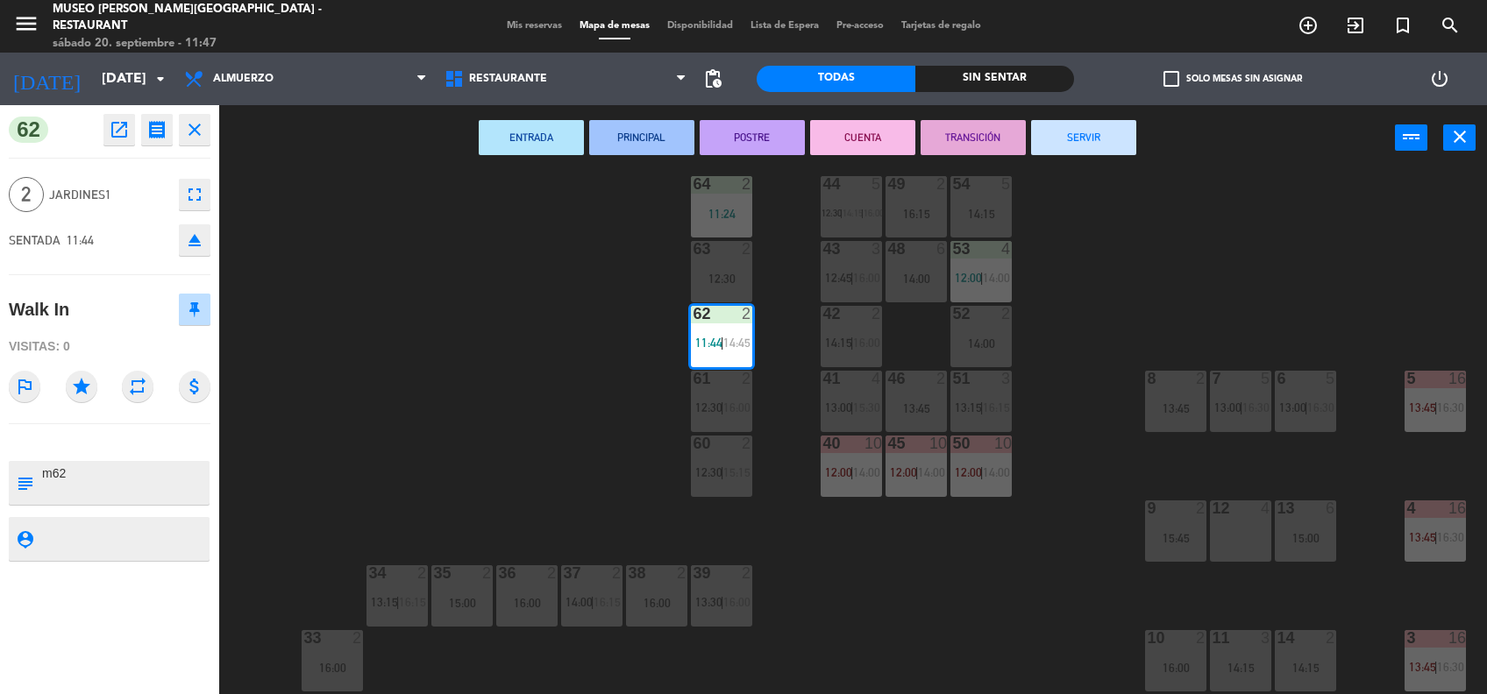
click at [1018, 329] on div "44 5 12:30 | 14:15 | 16:00 49 2 16:15 54 5 14:15 64 2 11:24 48 6 14:00 53 4 12:…" at bounding box center [860, 435] width 1253 height 523
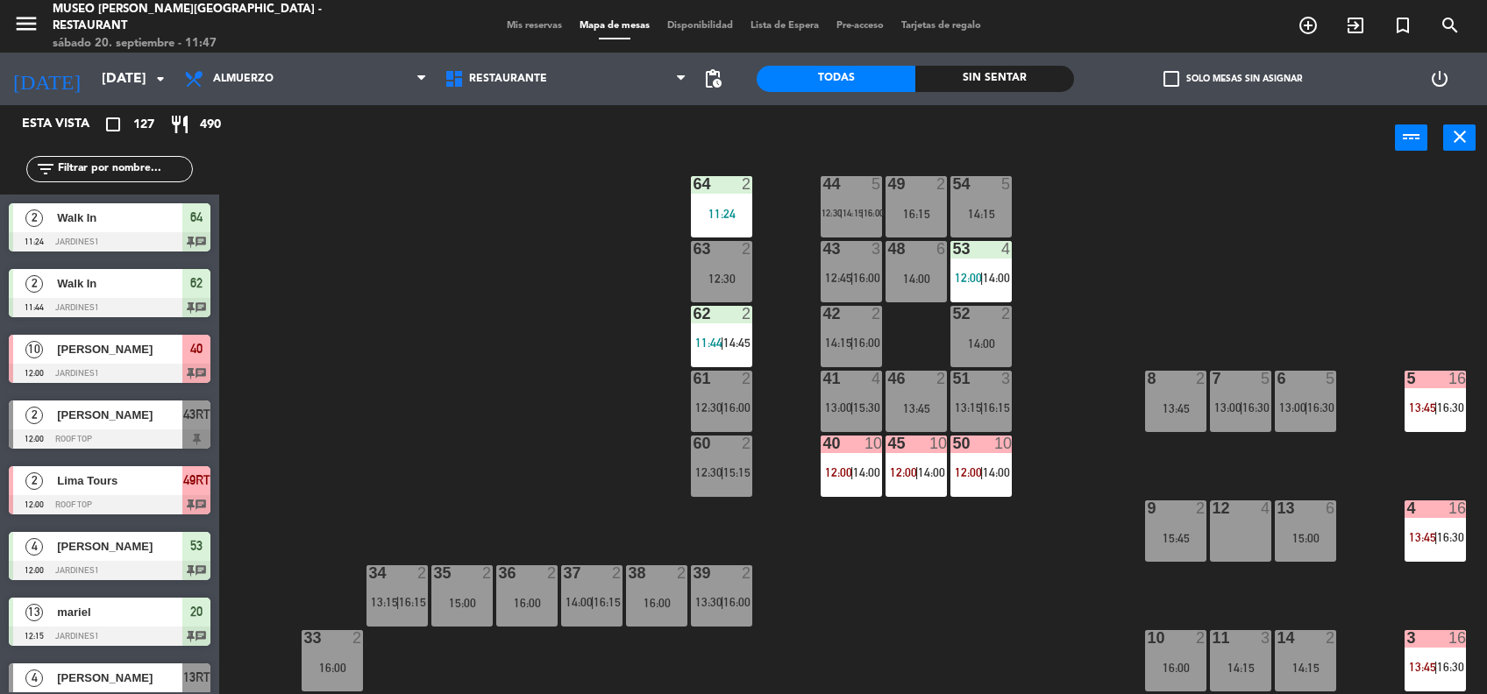
click at [968, 275] on span "12:00" at bounding box center [968, 278] width 27 height 14
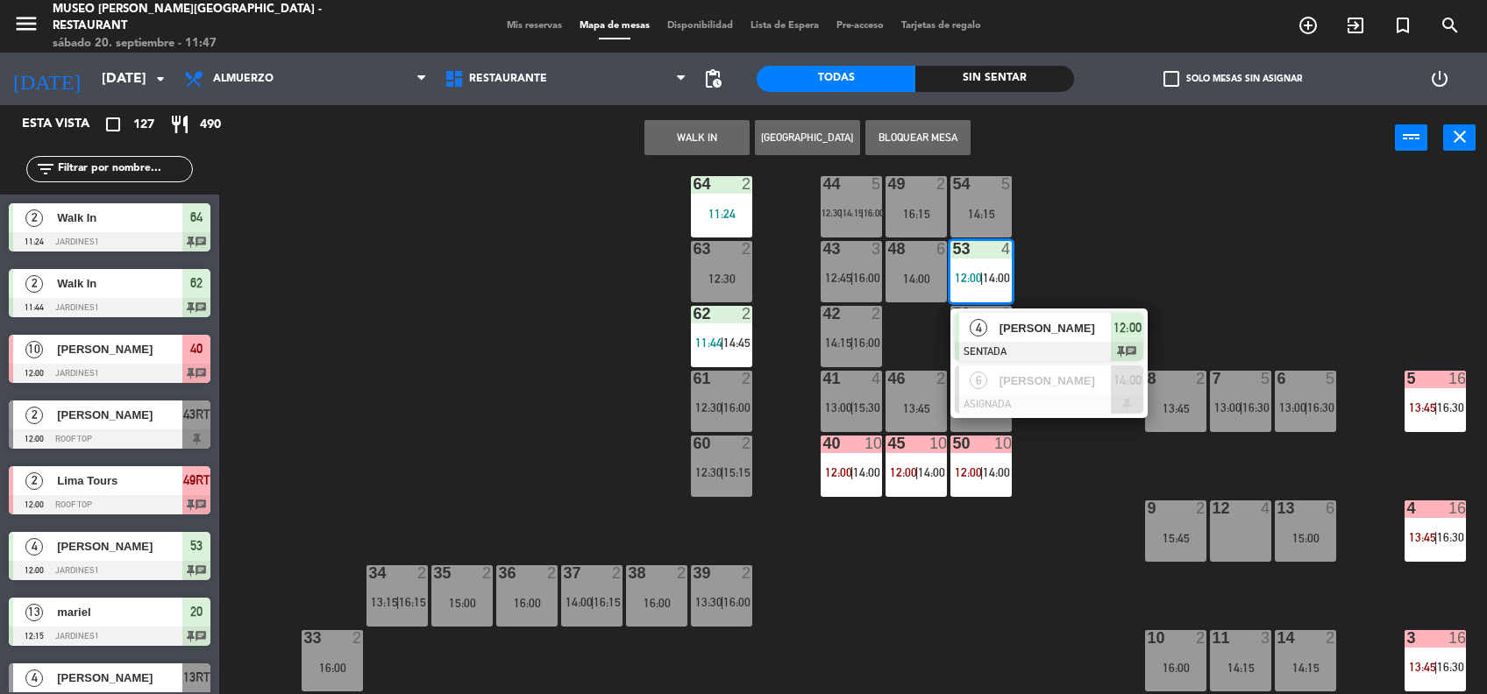
click at [1056, 352] on div at bounding box center [1049, 351] width 188 height 19
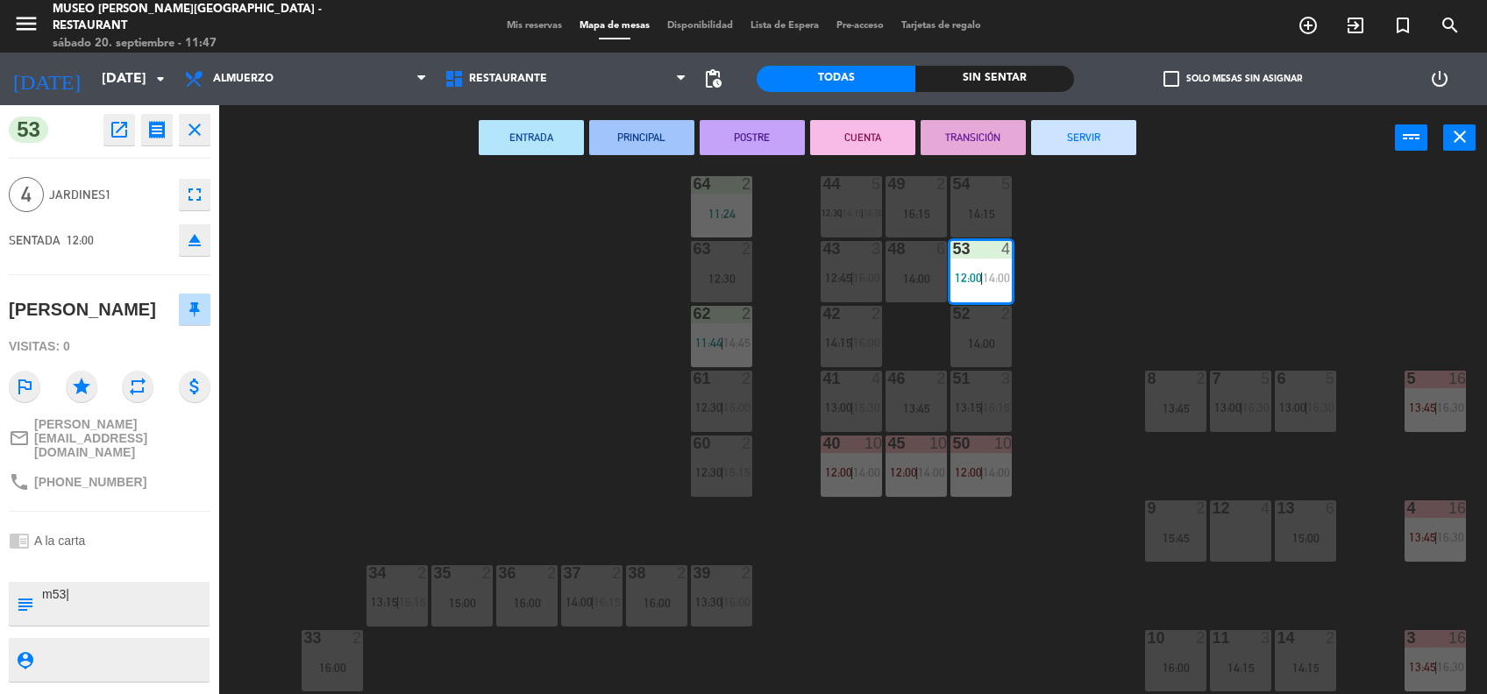
click at [589, 402] on div "44 5 12:30 | 14:15 | 16:00 49 2 16:15 54 5 14:15 64 2 11:24 48 6 14:00 53 4 12:…" at bounding box center [860, 435] width 1253 height 523
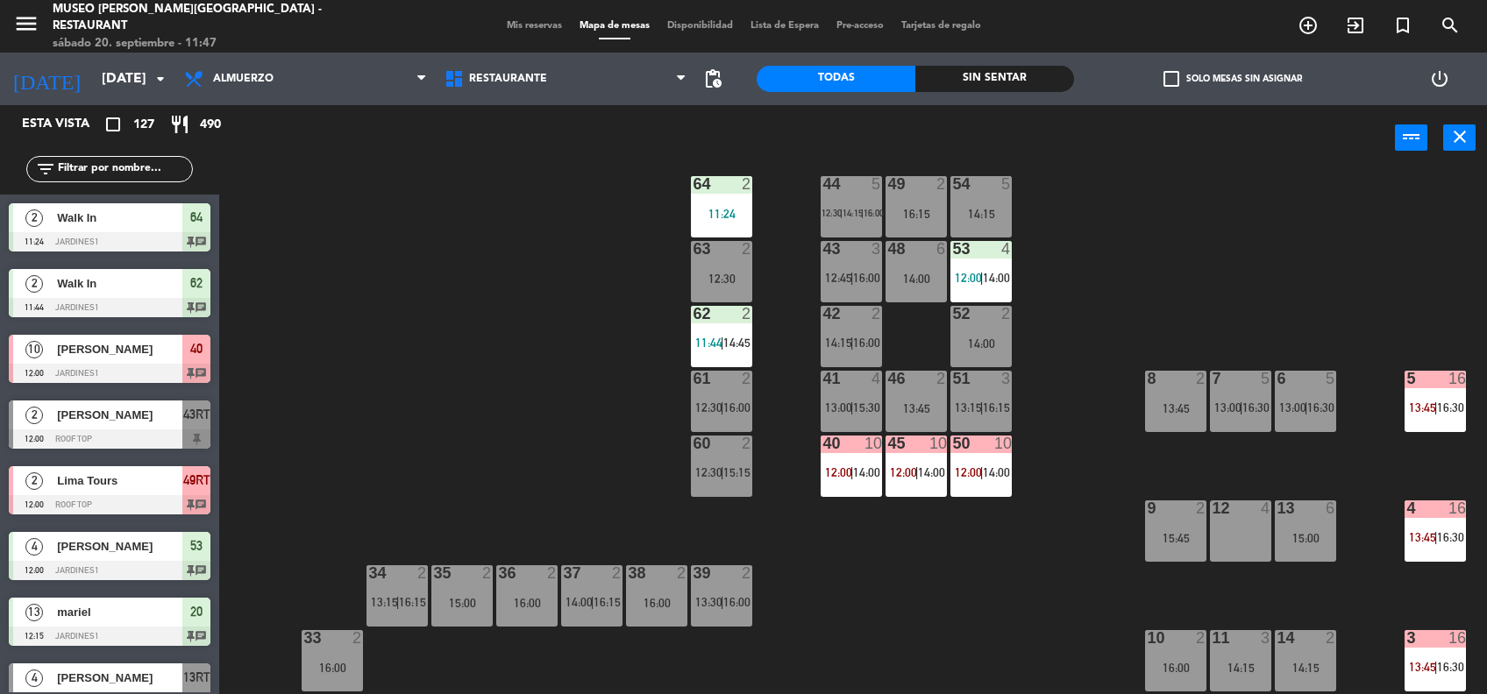
click at [440, 217] on div "44 5 12:30 | 14:15 | 16:00 49 2 16:15 54 5 14:15 64 2 11:24 48 6 14:00 53 4 12:…" at bounding box center [860, 435] width 1253 height 523
click at [918, 477] on span "|" at bounding box center [917, 473] width 4 height 14
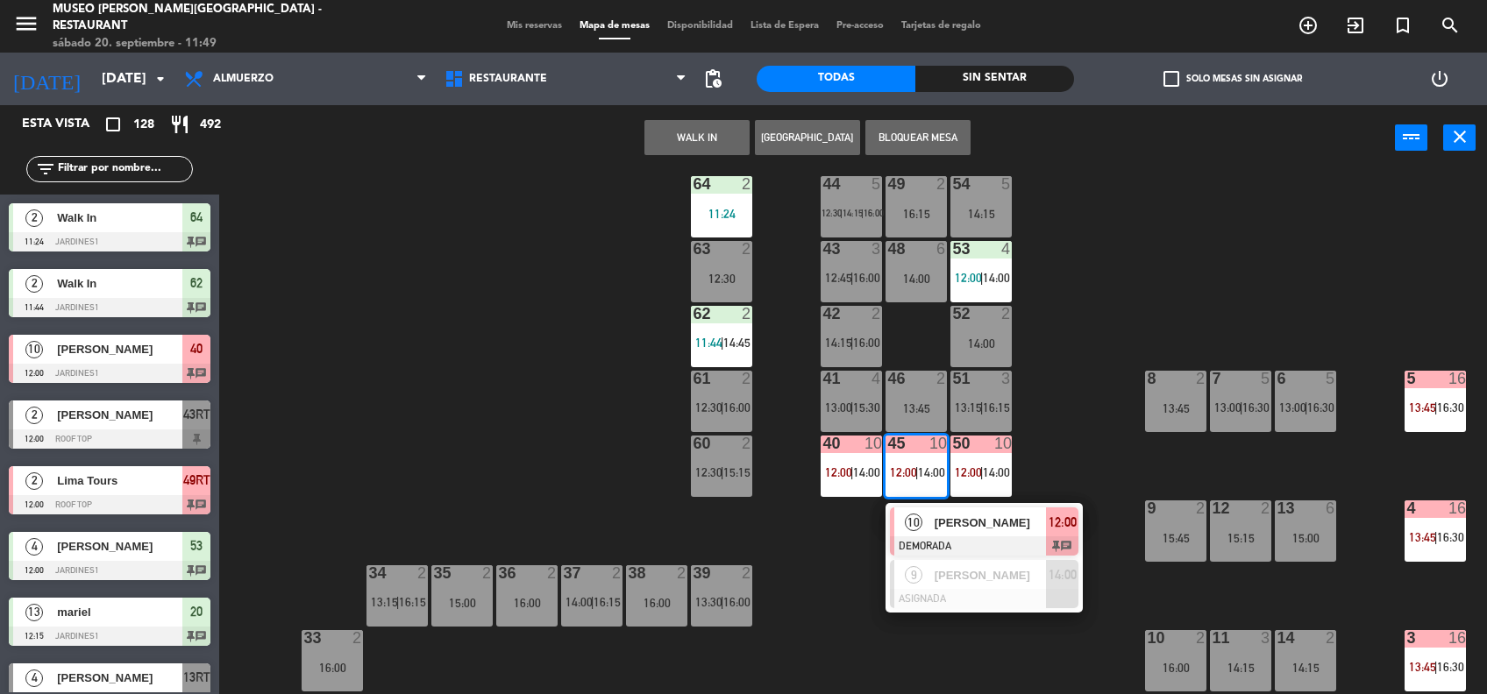
click at [929, 512] on div "10" at bounding box center [913, 522] width 38 height 29
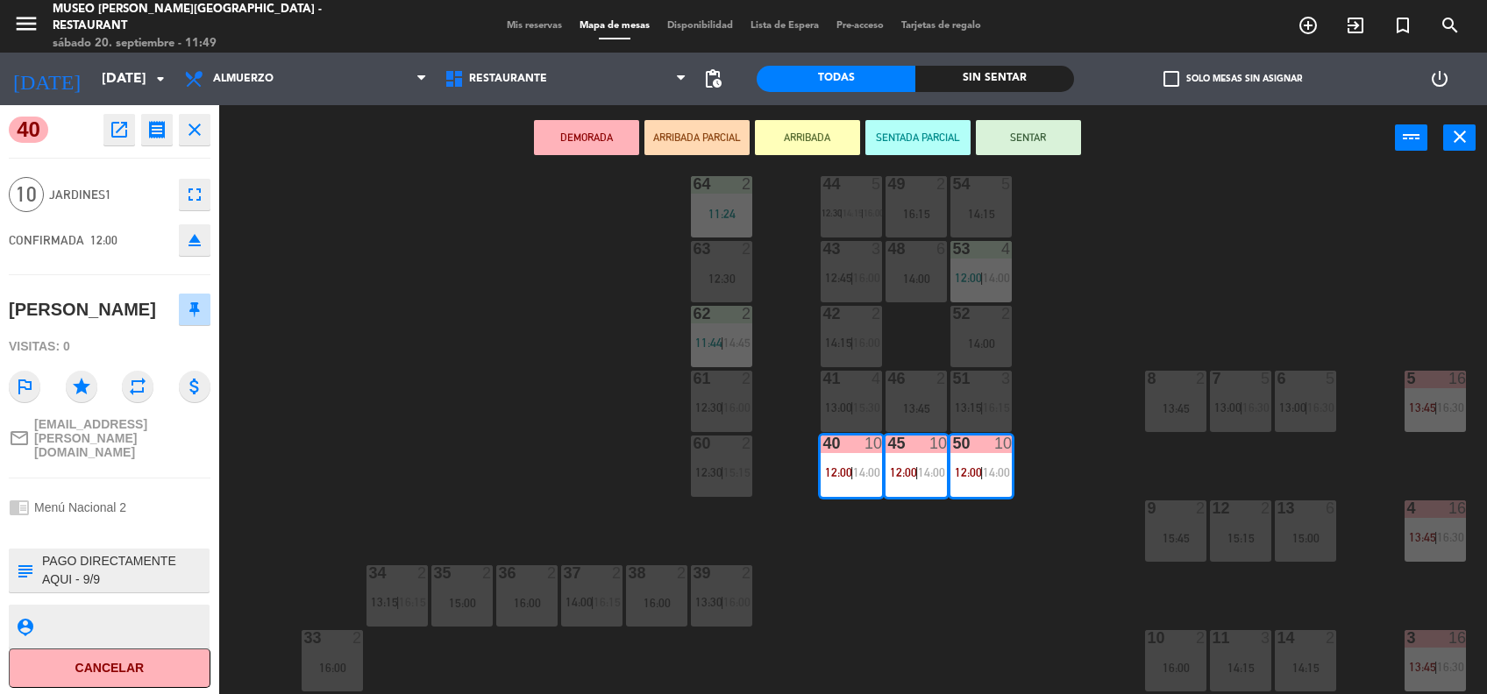
click at [128, 563] on textarea at bounding box center [123, 570] width 167 height 37
click at [880, 135] on button "SENTADA PARCIAL" at bounding box center [917, 137] width 105 height 35
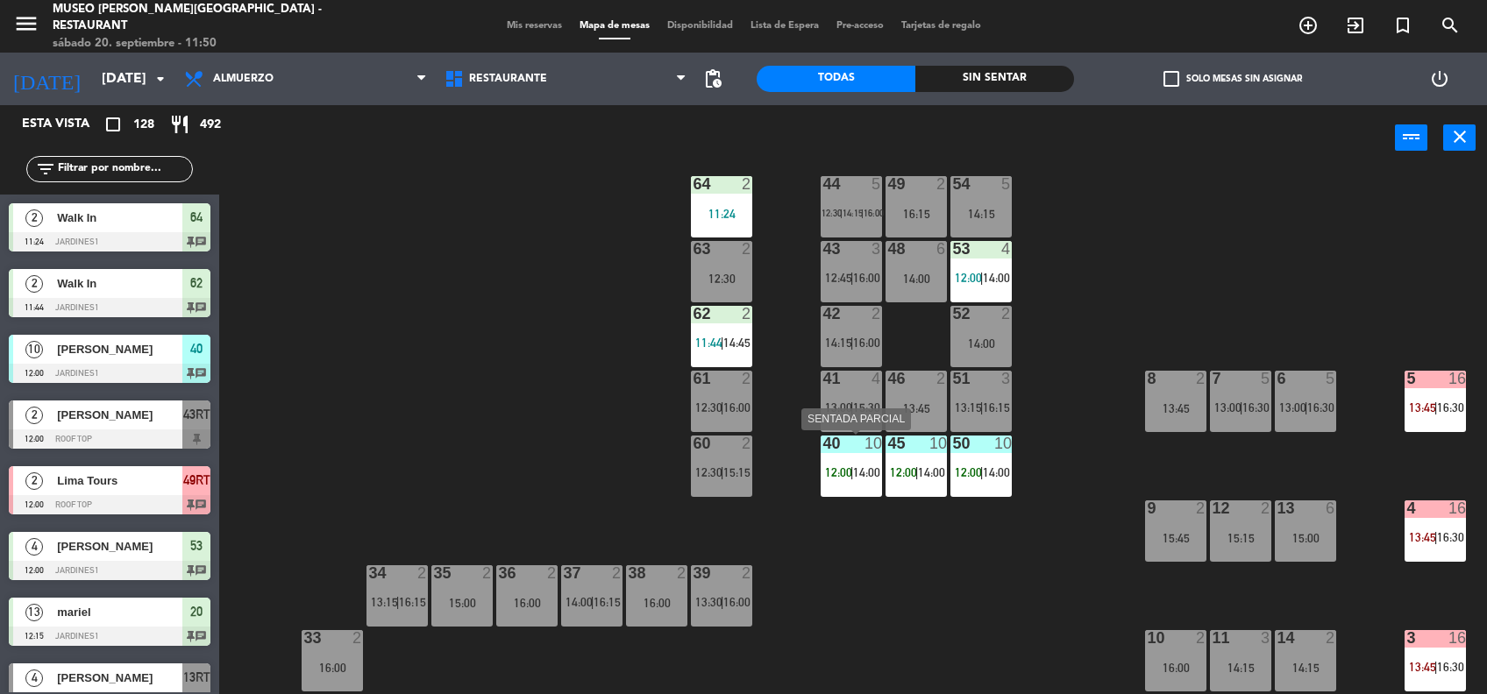
click at [854, 472] on div "14:00" at bounding box center [865, 472] width 25 height 12
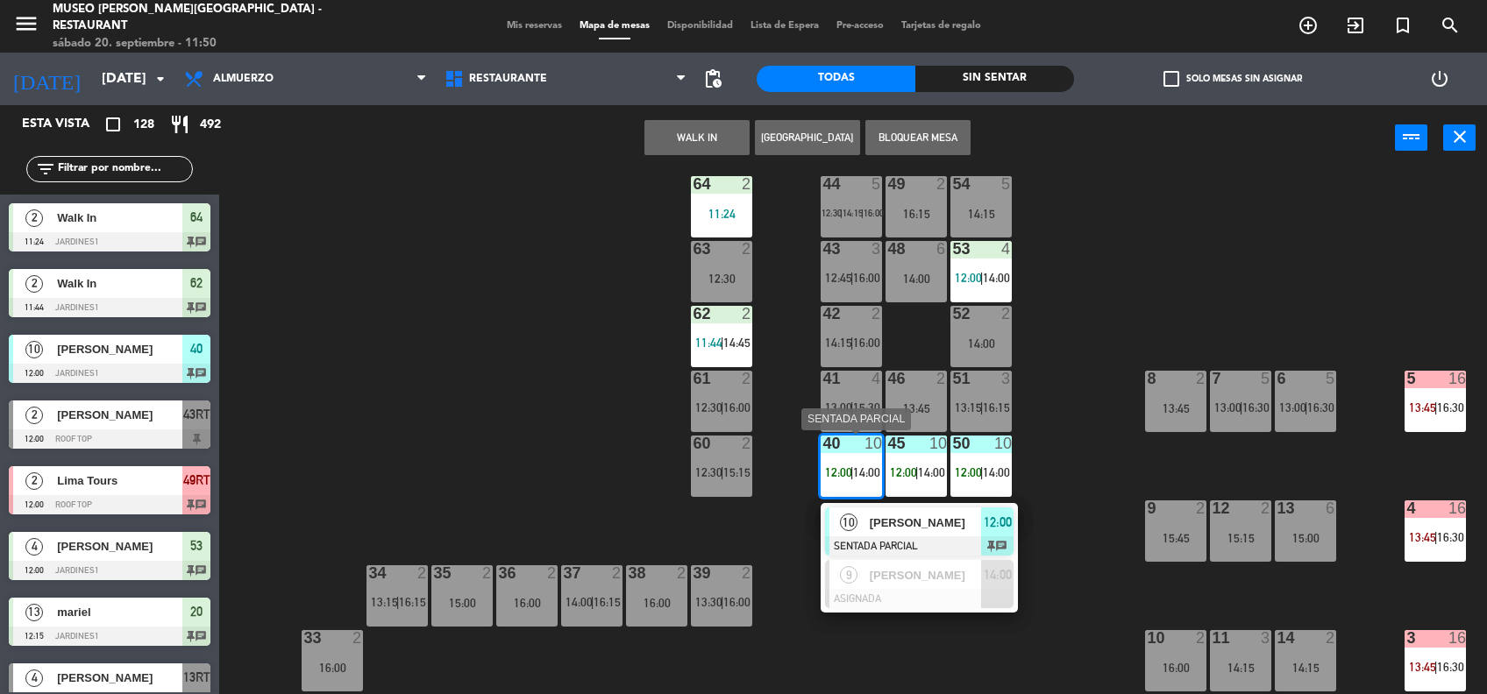
click at [889, 519] on span "[PERSON_NAME]" at bounding box center [926, 523] width 112 height 18
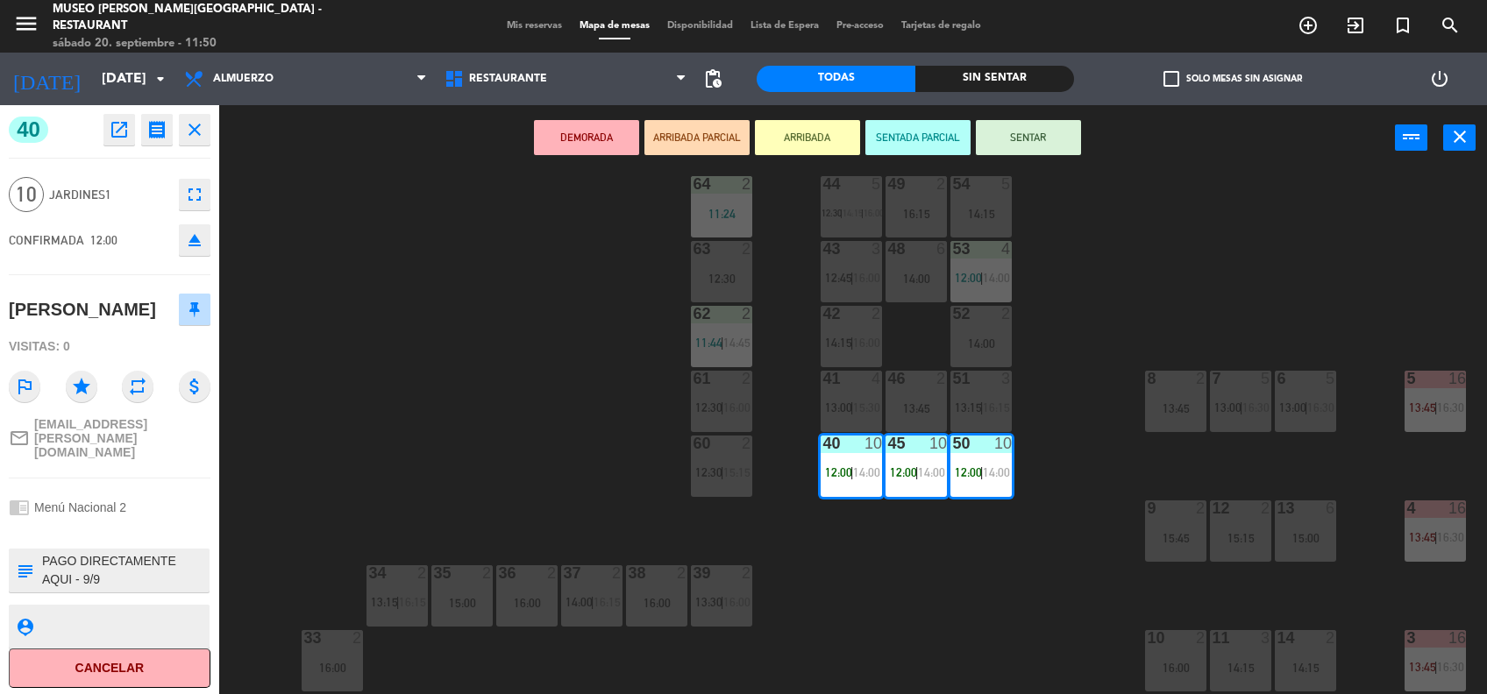
click at [38, 549] on div "subject" at bounding box center [25, 571] width 32 height 44
click at [41, 552] on textarea at bounding box center [123, 570] width 167 height 37
type textarea "m40-50| PAGO DIRECTAMENTE AQUI - 9/9 MOTIVO: BODA CIVIL mesa 40-45-50 NO MOVER …"
click at [172, 478] on hr at bounding box center [110, 478] width 202 height 1
click at [130, 491] on div "chrome_reader_mode Menú Nacional 2" at bounding box center [110, 507] width 202 height 33
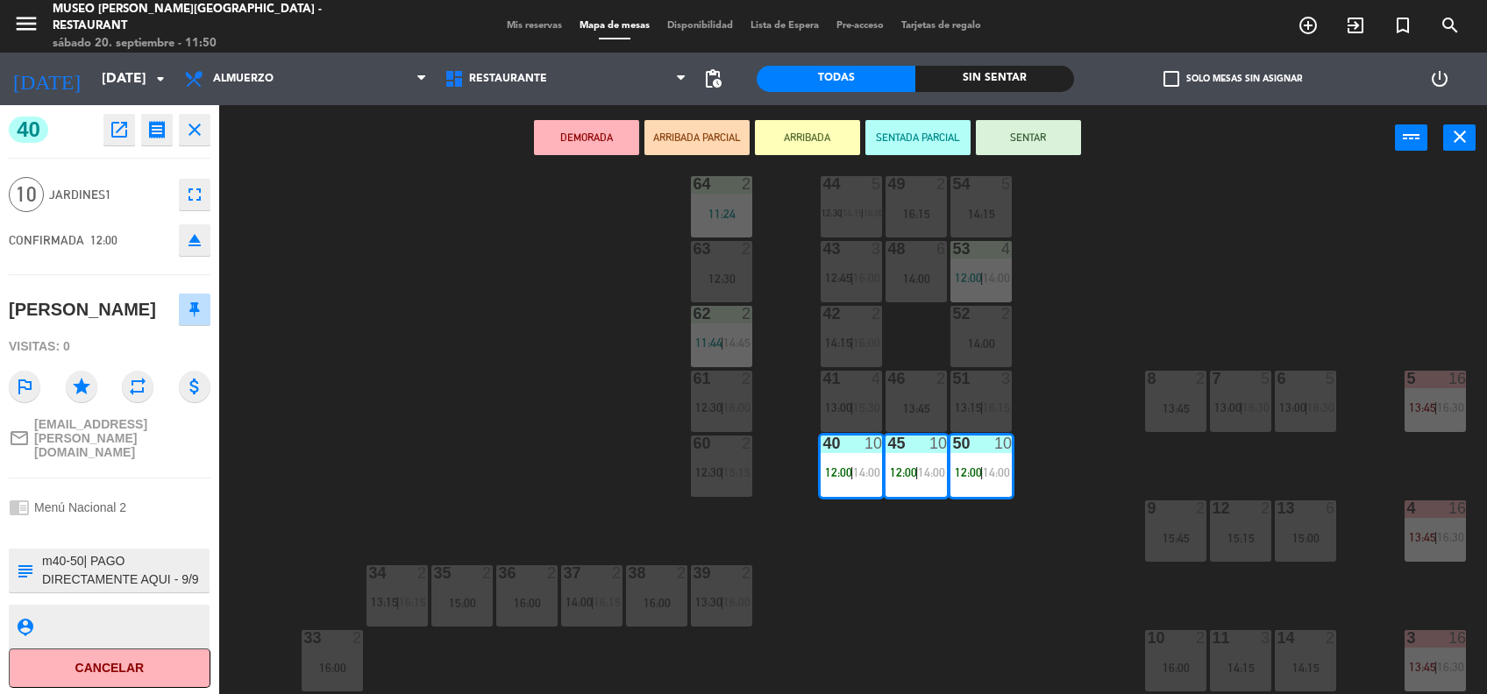
click at [124, 524] on div at bounding box center [110, 530] width 202 height 12
click at [654, 421] on div "44 5 12:30 | 14:15 | 16:00 49 2 16:15 54 5 14:15 64 2 11:24 48 6 14:00 53 4 12:…" at bounding box center [860, 435] width 1253 height 523
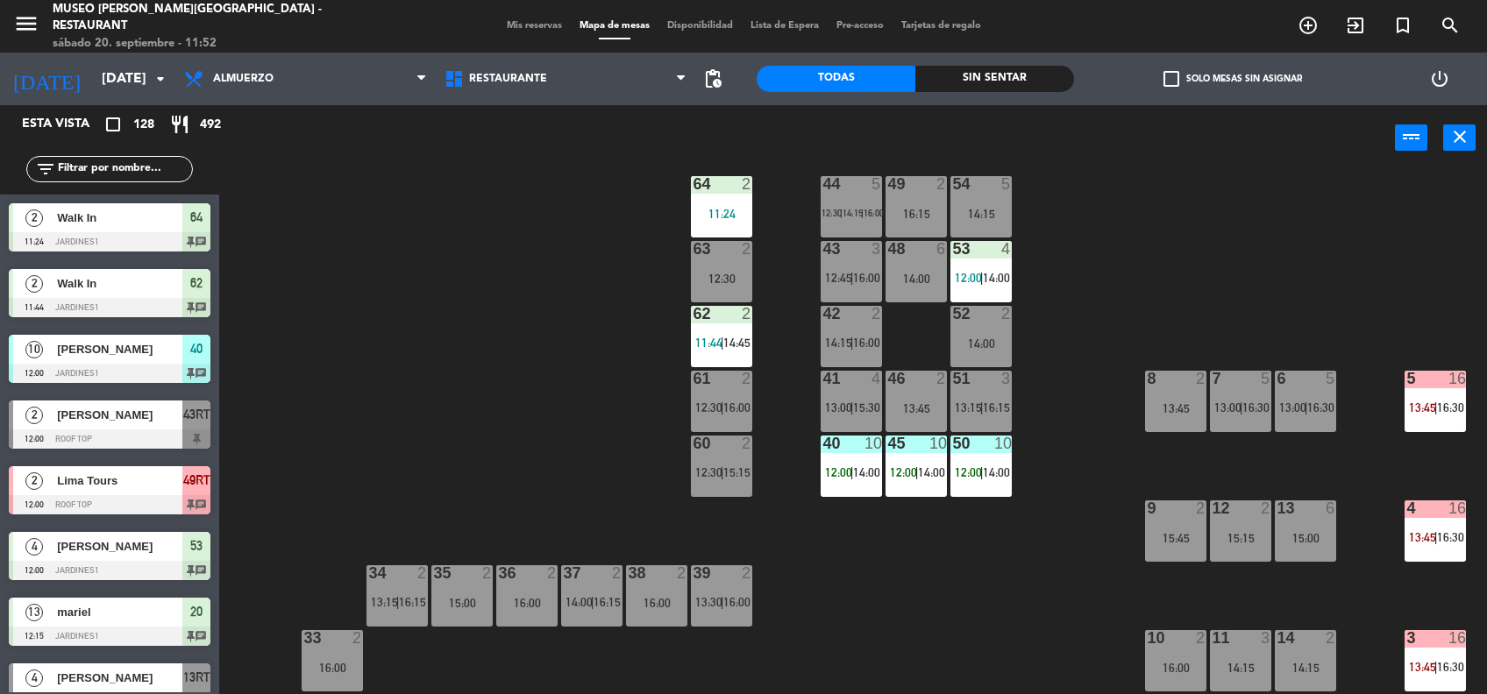
click at [153, 167] on input "text" at bounding box center [124, 169] width 136 height 19
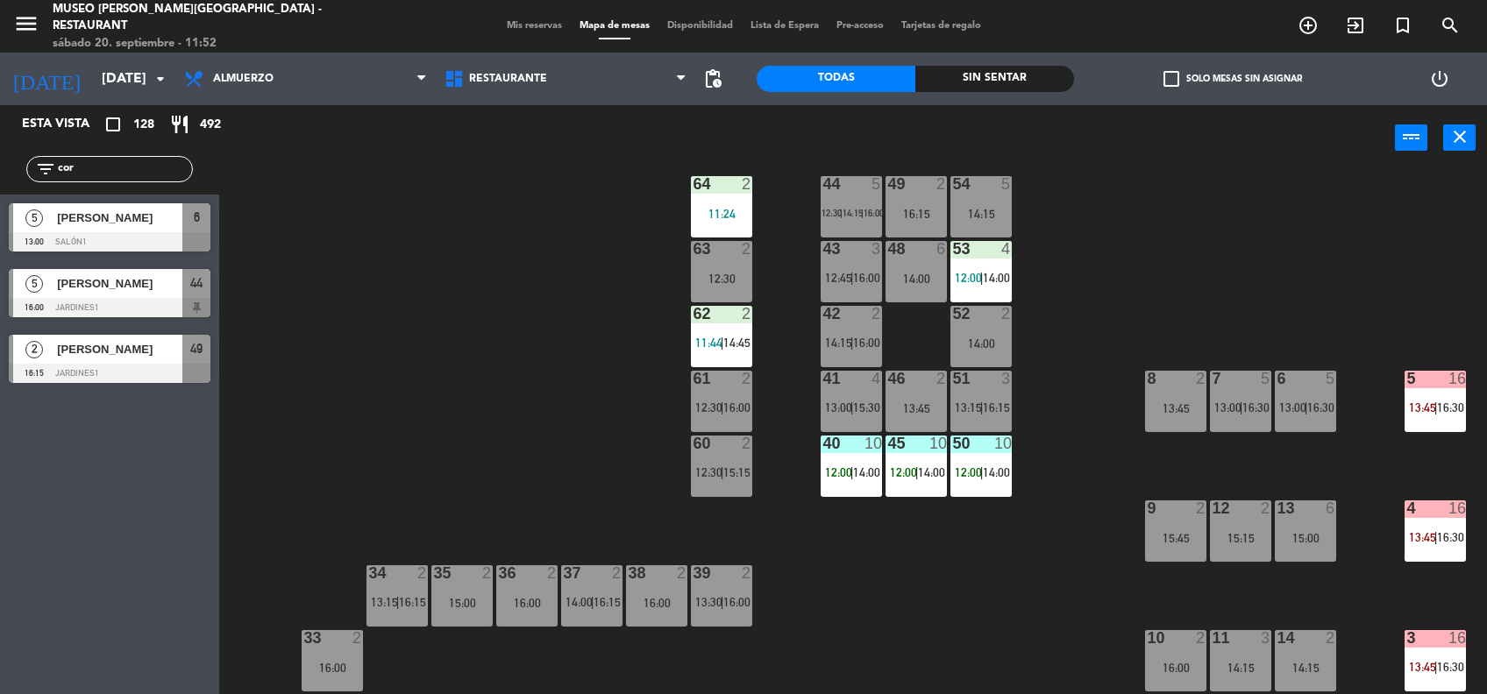
type input "cor"
click at [183, 231] on div "6" at bounding box center [196, 217] width 28 height 29
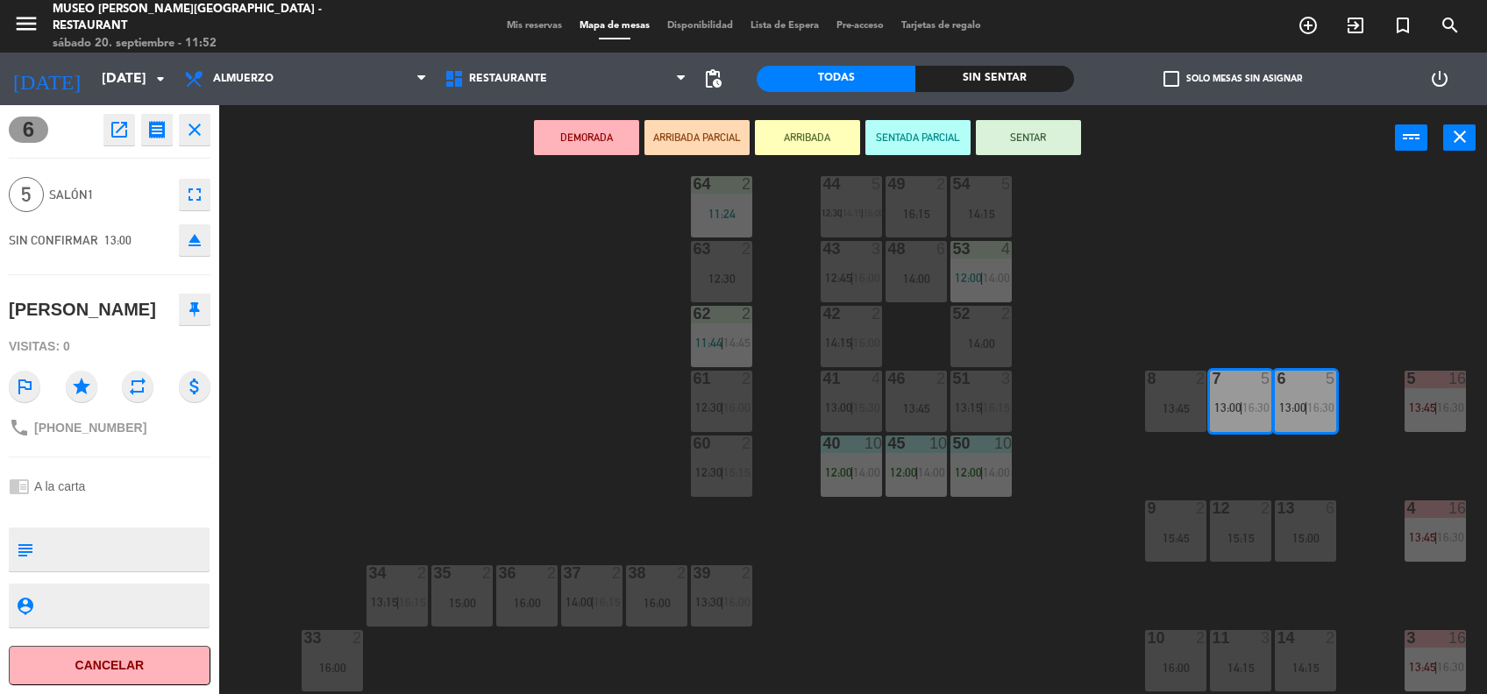
click at [122, 117] on button "open_in_new" at bounding box center [119, 130] width 32 height 32
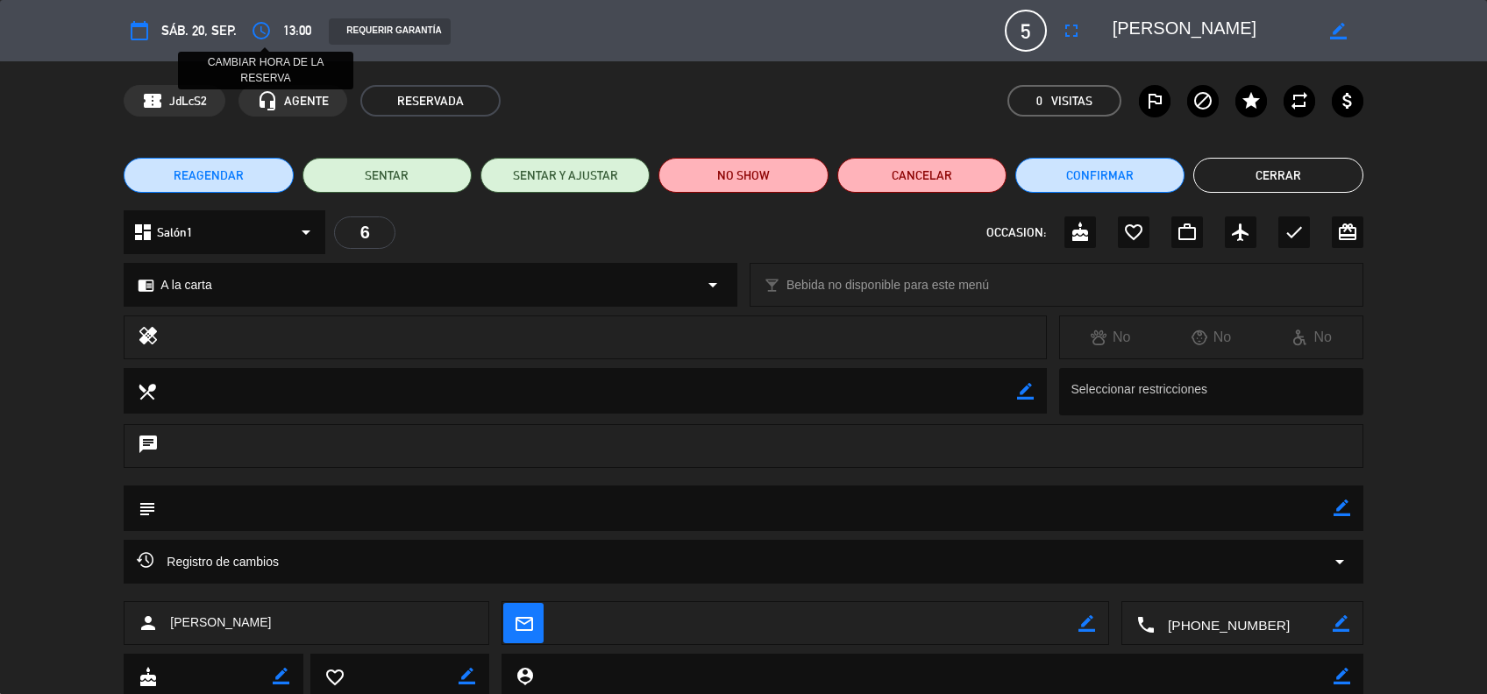
click at [263, 24] on icon "access_time" at bounding box center [261, 30] width 21 height 21
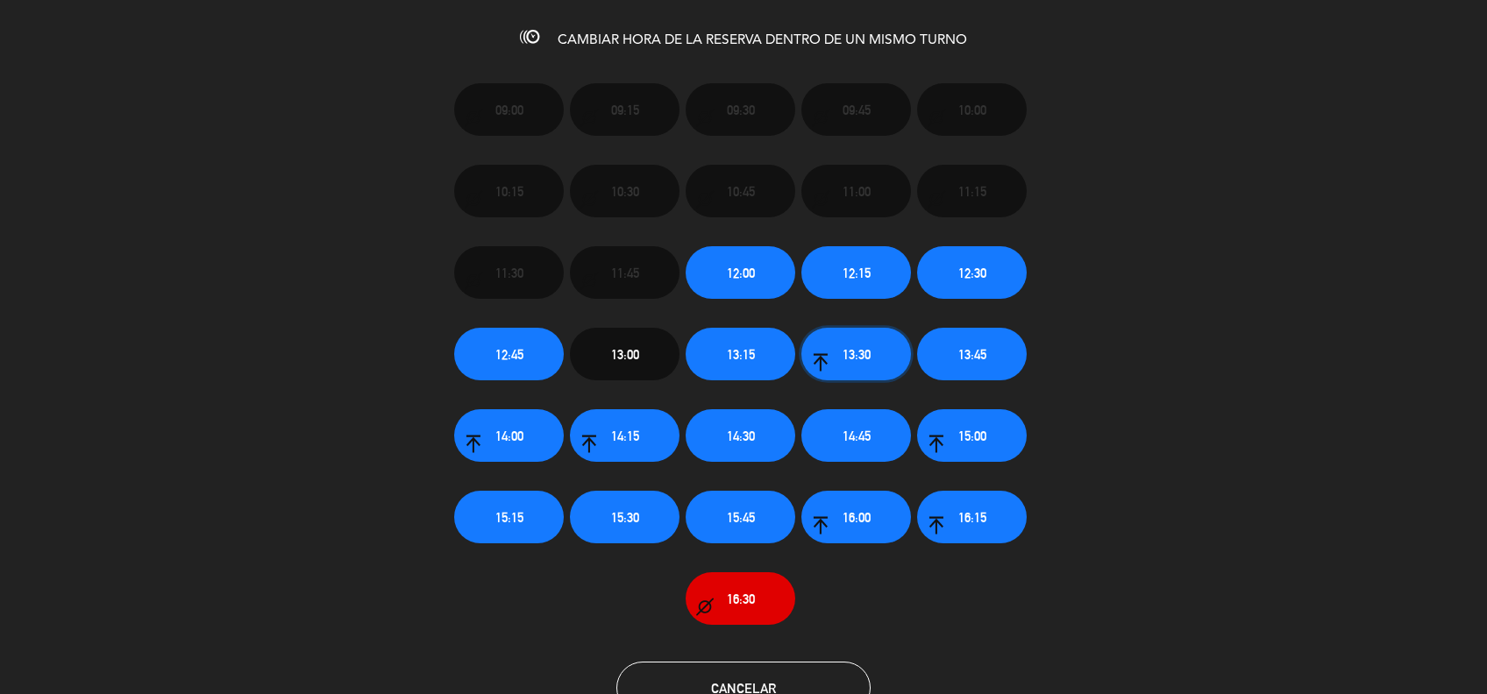
click at [848, 360] on span "13:30" at bounding box center [856, 355] width 28 height 20
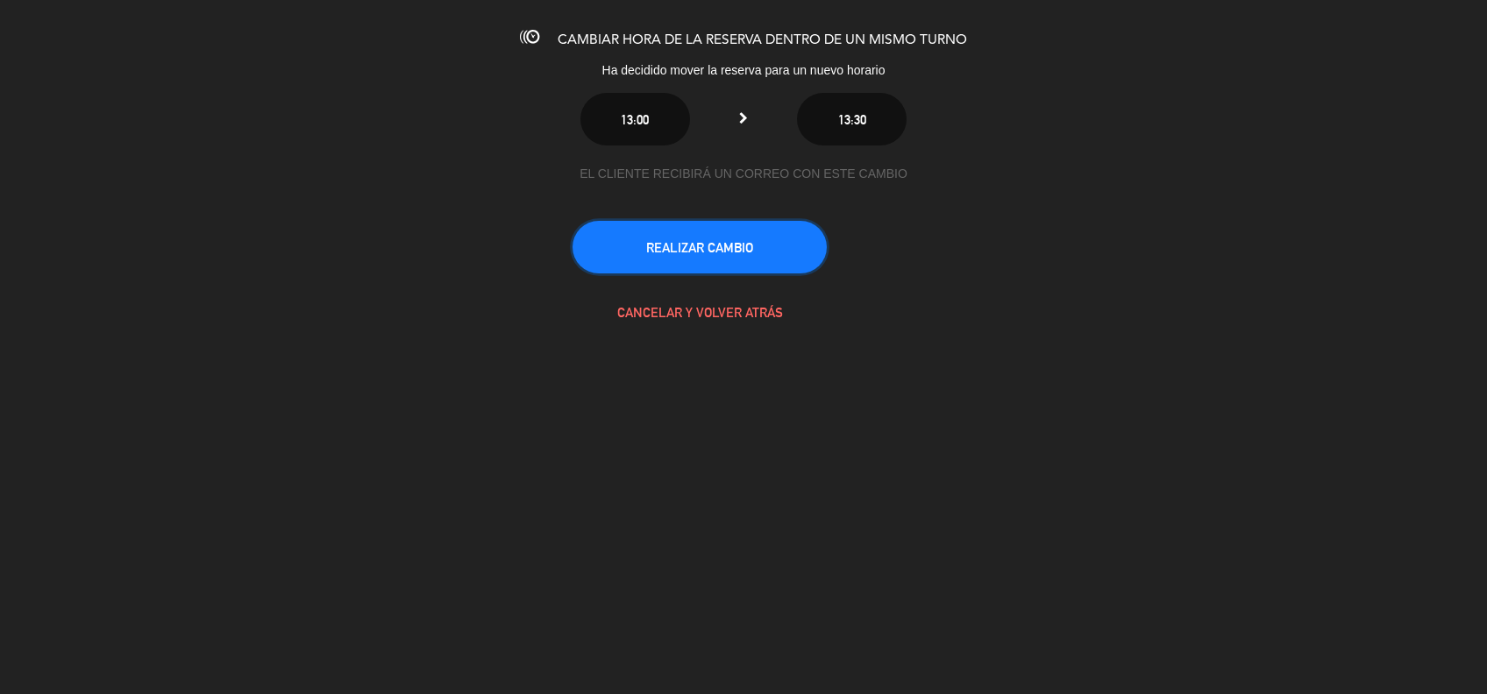
click at [709, 245] on button "REALIZAR CAMBIO" at bounding box center [699, 247] width 254 height 53
